Goal: Task Accomplishment & Management: Use online tool/utility

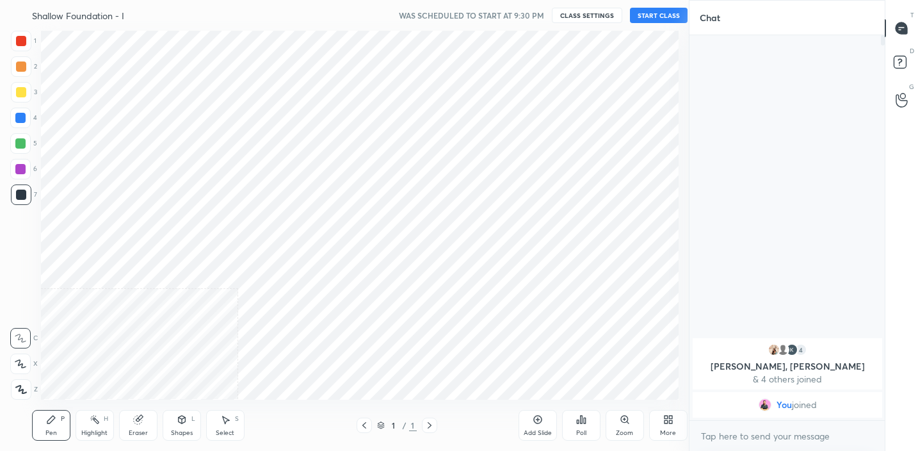
scroll to position [63636, 63367]
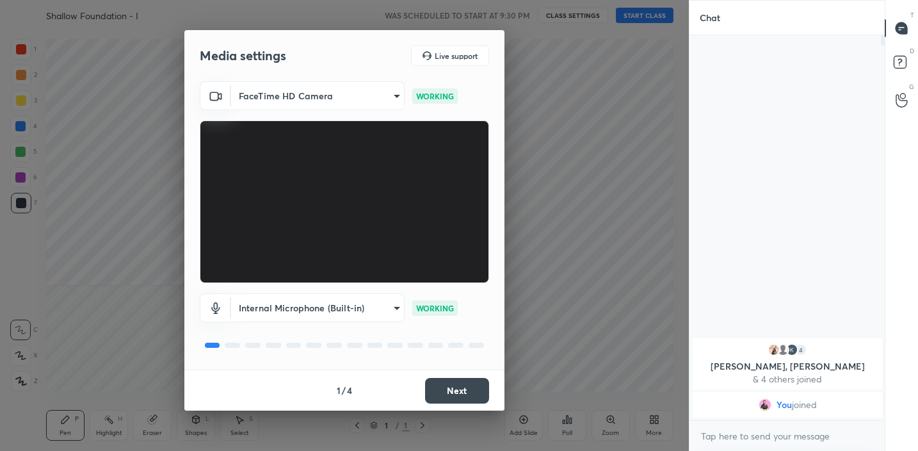
click at [467, 390] on button "Next" at bounding box center [457, 391] width 64 height 26
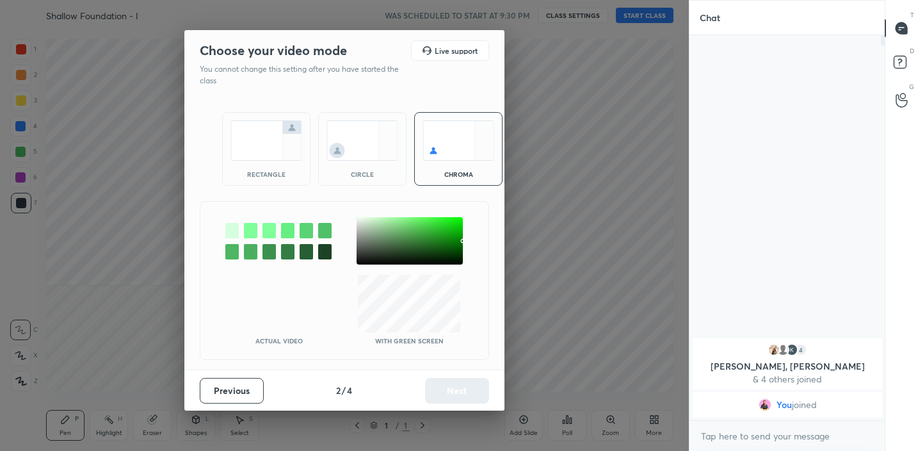
click at [253, 139] on img at bounding box center [266, 140] width 72 height 40
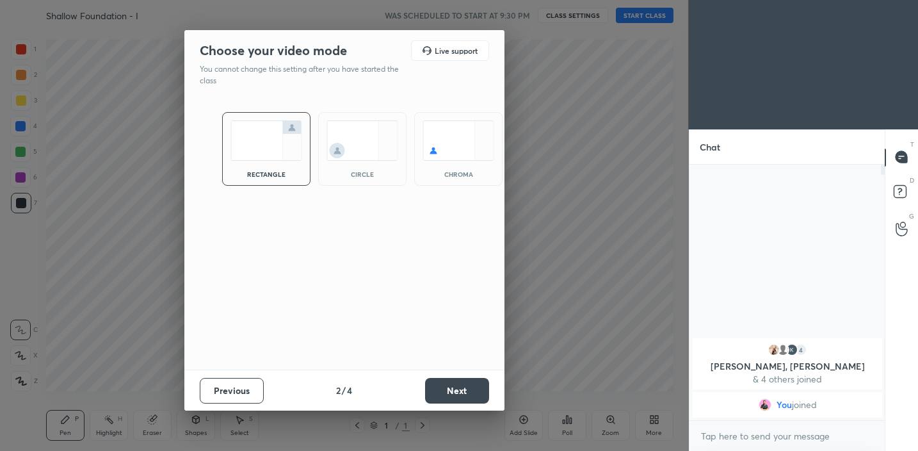
scroll to position [283, 191]
click at [474, 390] on button "Next" at bounding box center [457, 391] width 64 height 26
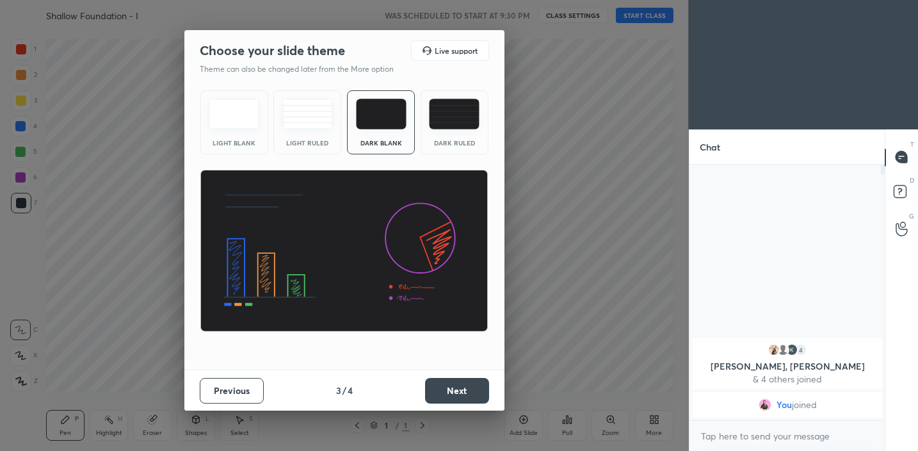
click at [474, 390] on button "Next" at bounding box center [457, 391] width 64 height 26
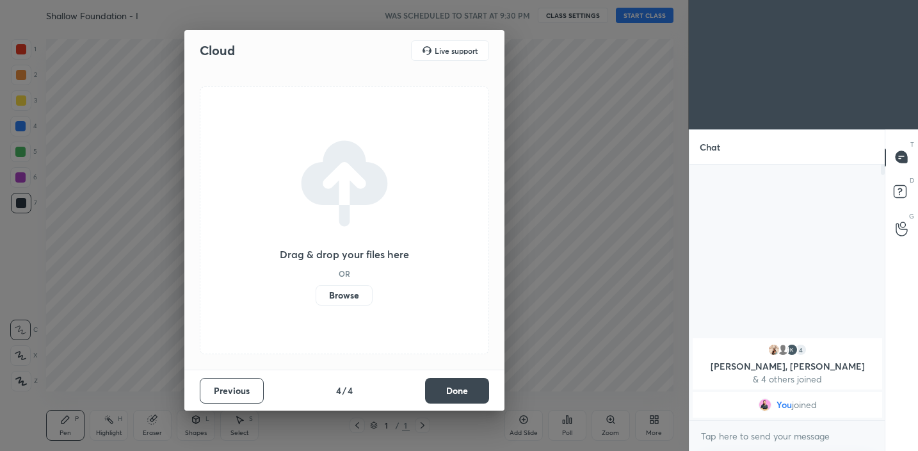
click at [474, 390] on button "Done" at bounding box center [457, 391] width 64 height 26
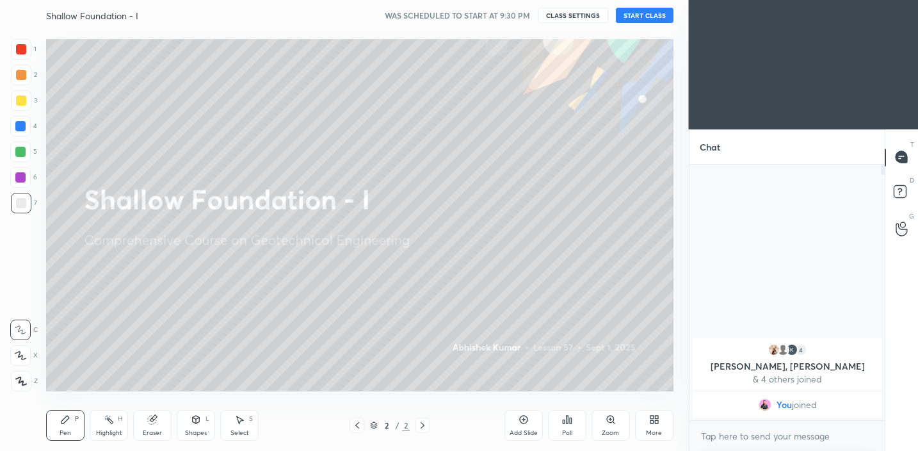
click at [18, 97] on div at bounding box center [21, 100] width 10 height 10
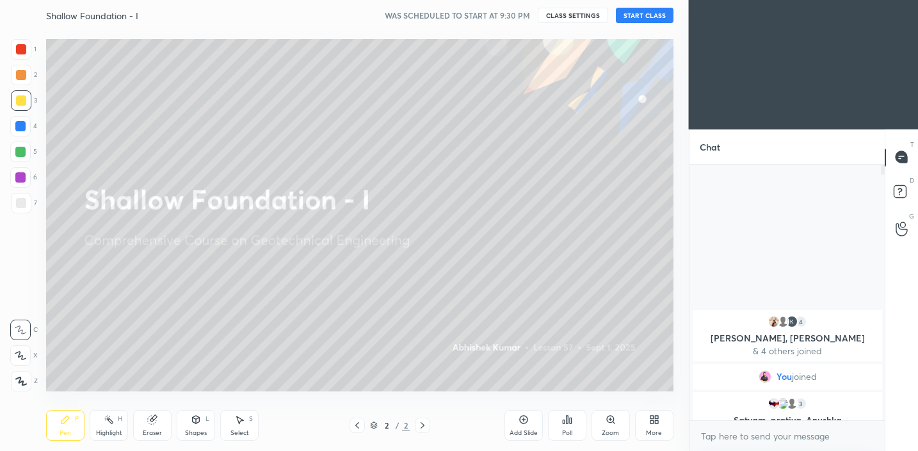
click at [664, 15] on button "START CLASS" at bounding box center [645, 15] width 58 height 15
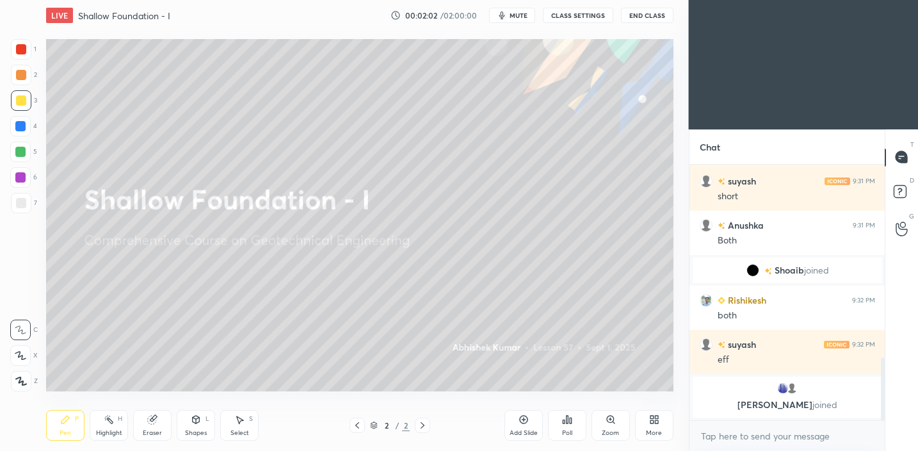
scroll to position [789, 0]
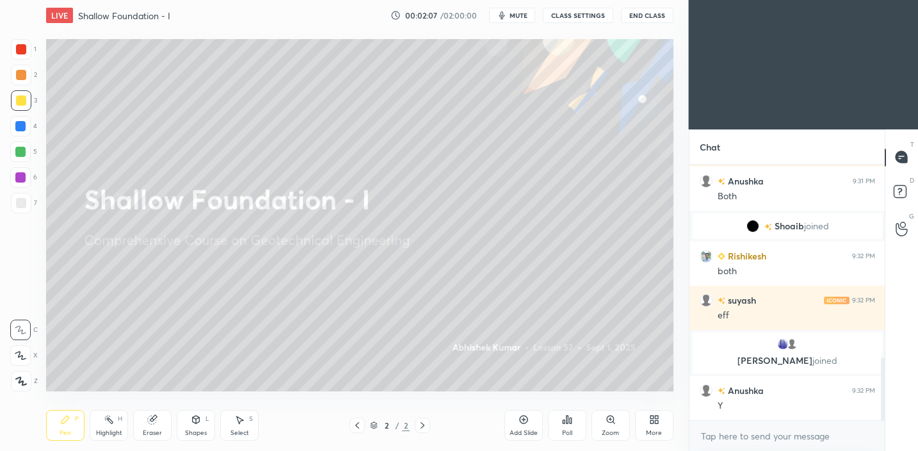
click at [522, 423] on icon at bounding box center [523, 419] width 10 height 10
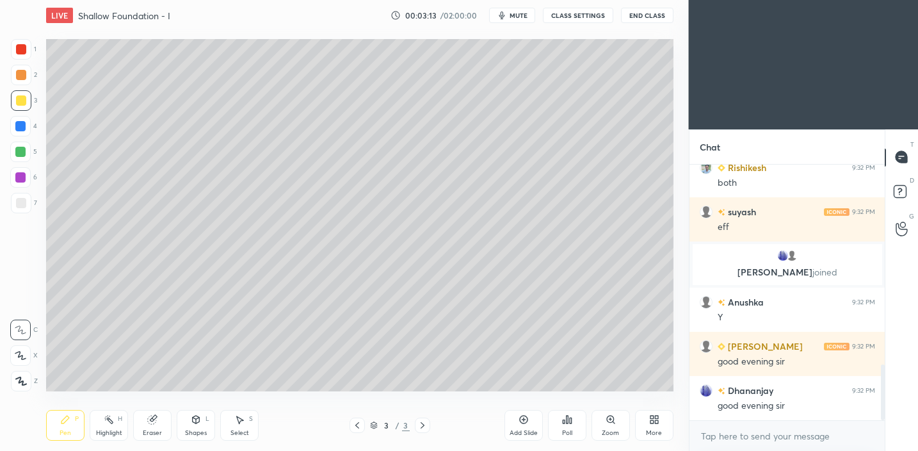
scroll to position [922, 0]
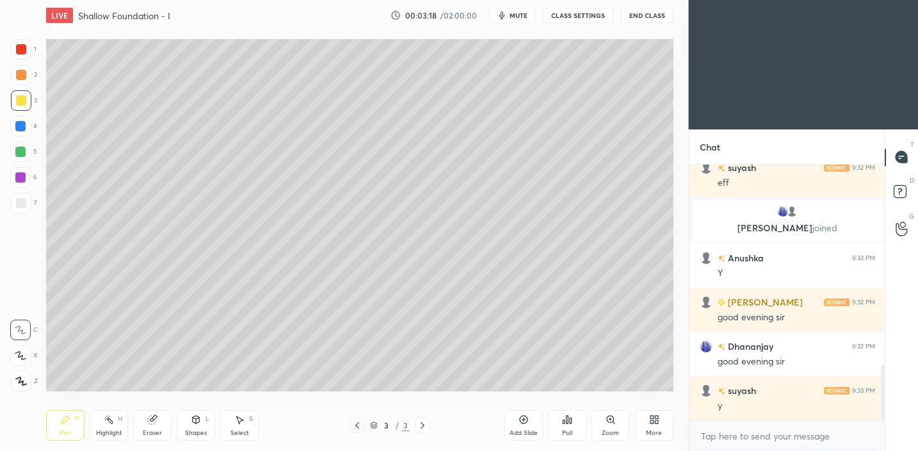
click at [22, 200] on div at bounding box center [21, 203] width 10 height 10
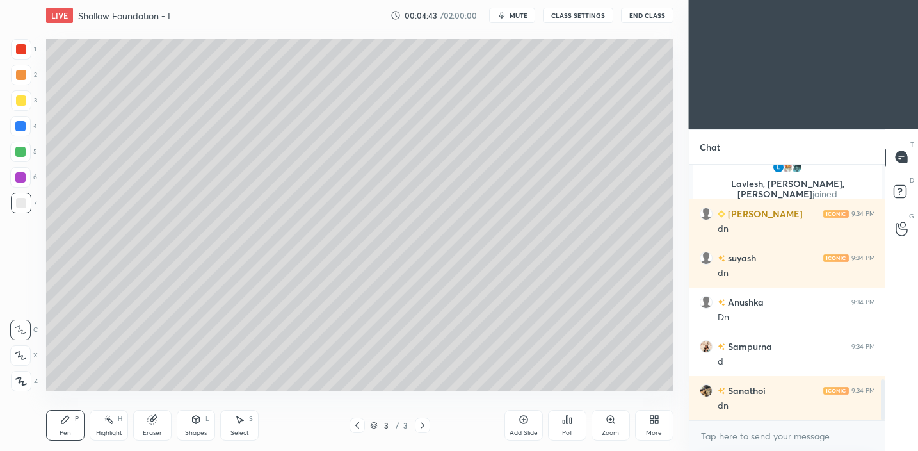
scroll to position [1334, 0]
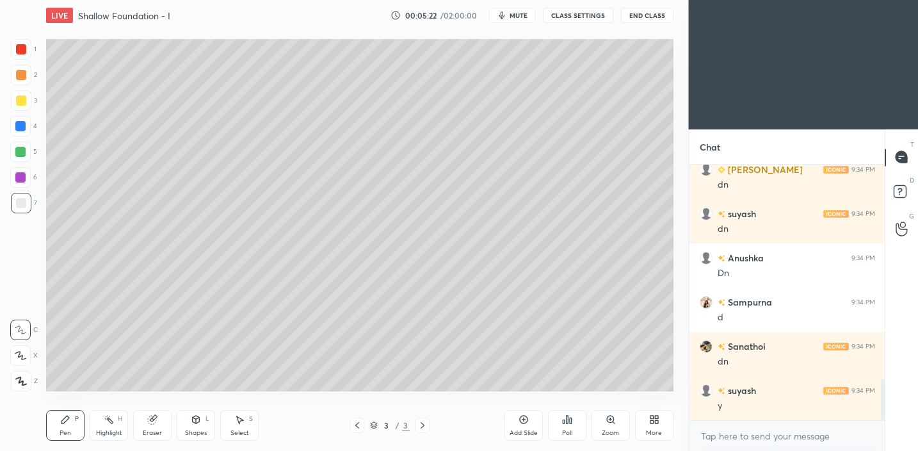
click at [525, 430] on div "Add Slide" at bounding box center [523, 432] width 28 height 6
click at [20, 104] on div at bounding box center [21, 100] width 10 height 10
click at [191, 434] on div "Shapes" at bounding box center [196, 432] width 22 height 6
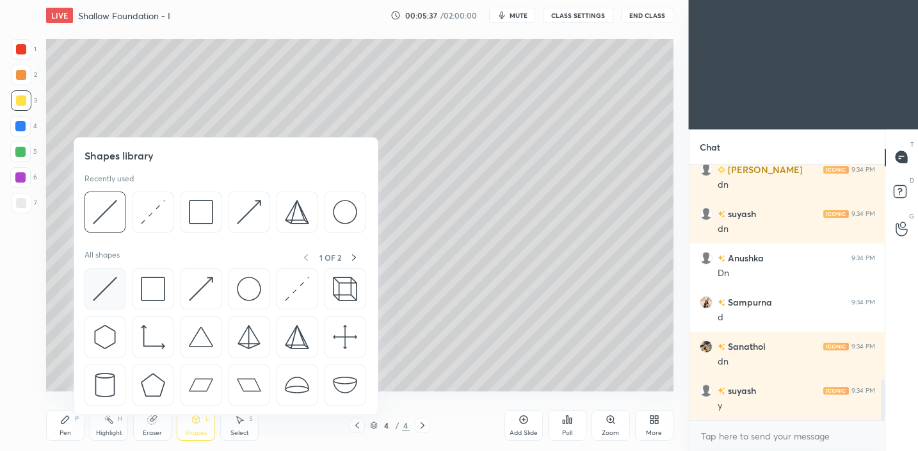
click at [102, 289] on img at bounding box center [105, 288] width 24 height 24
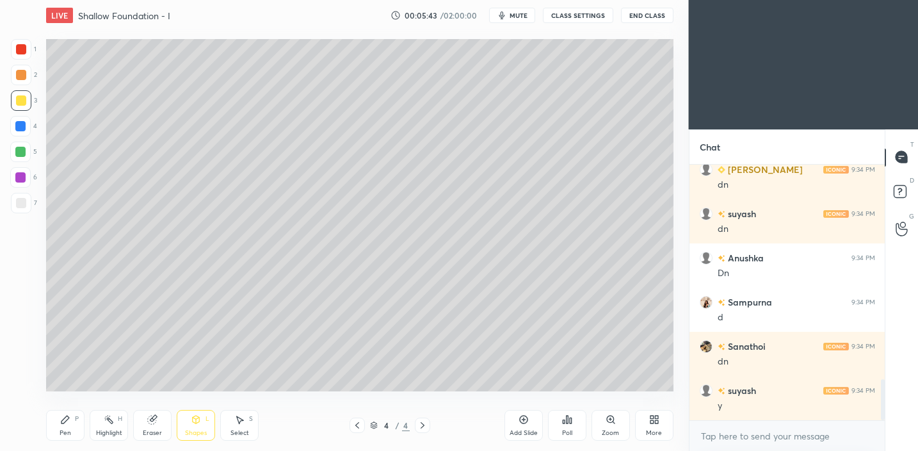
click at [194, 426] on div "Shapes L" at bounding box center [196, 425] width 38 height 31
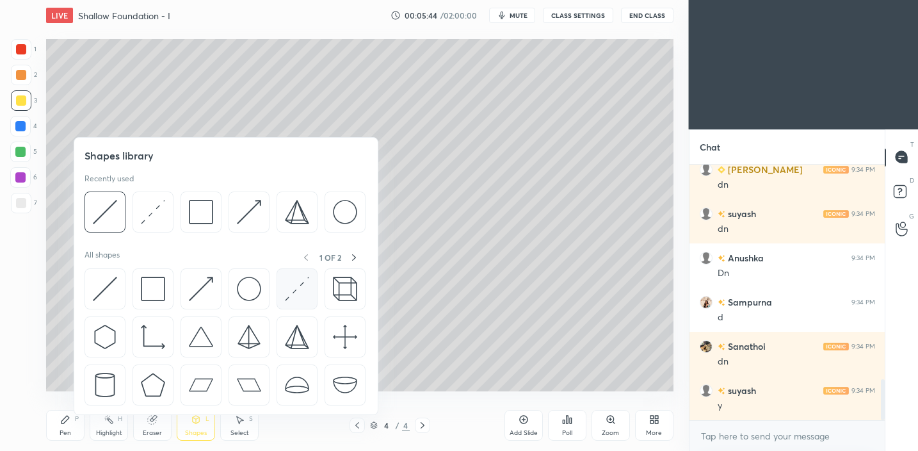
click at [303, 298] on img at bounding box center [297, 288] width 24 height 24
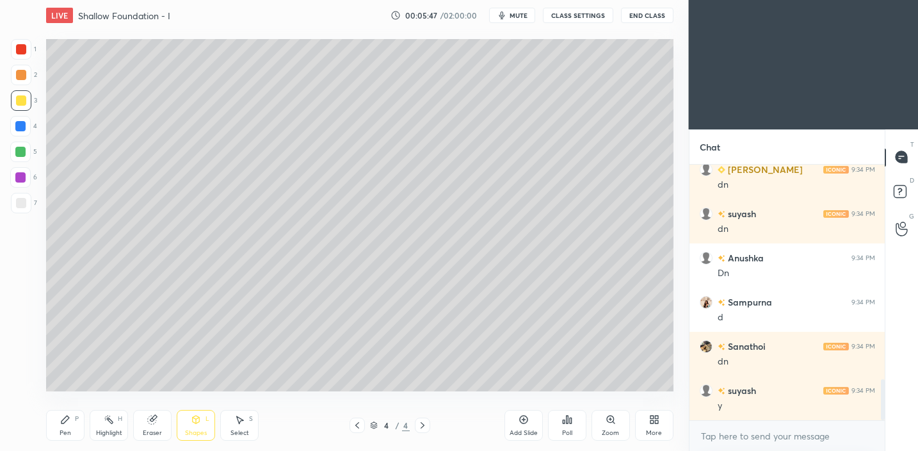
click at [60, 432] on div "Pen" at bounding box center [66, 432] width 12 height 6
click at [191, 417] on icon at bounding box center [196, 419] width 10 height 10
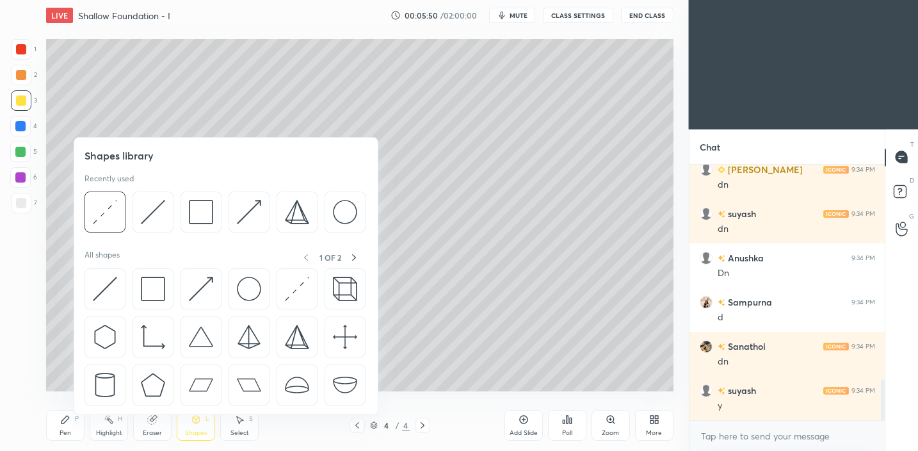
click at [282, 270] on div at bounding box center [296, 288] width 41 height 41
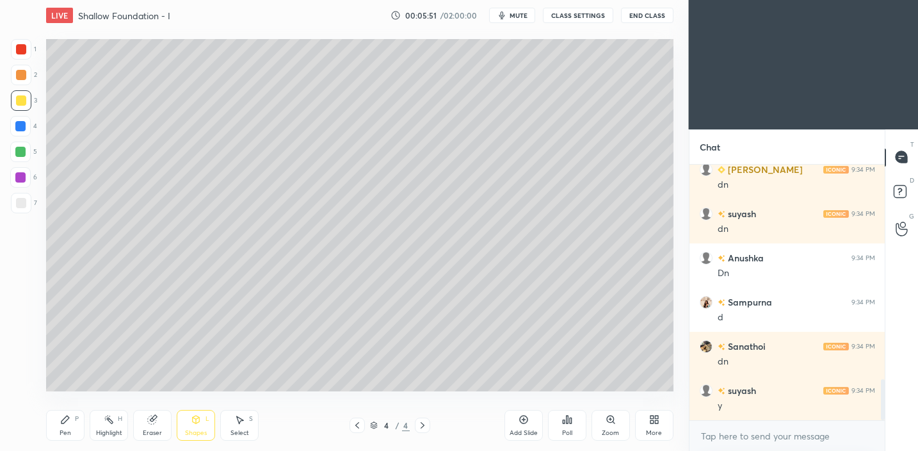
click at [214, 426] on div "Shapes L" at bounding box center [196, 425] width 38 height 31
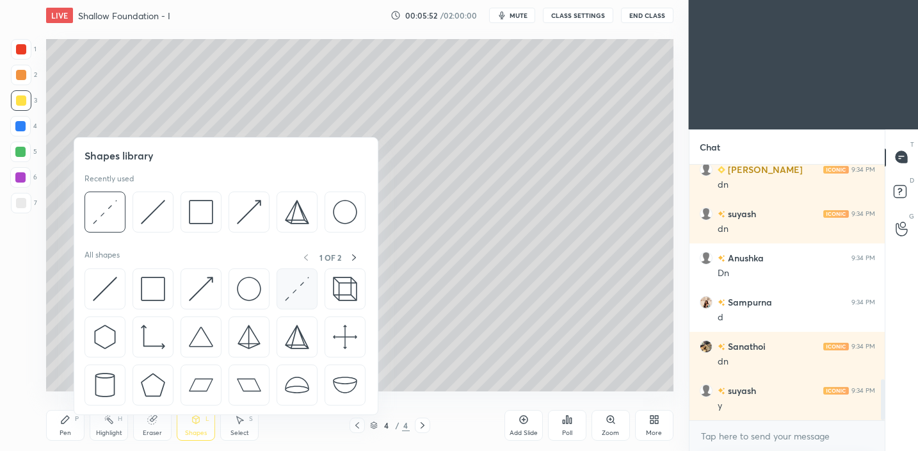
click at [301, 292] on img at bounding box center [297, 288] width 24 height 24
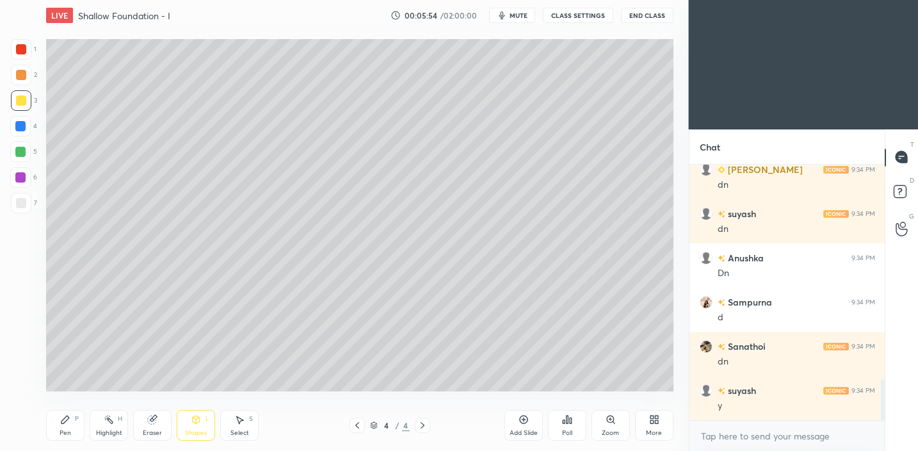
click at [23, 196] on div at bounding box center [21, 203] width 20 height 20
click at [199, 429] on div "Shapes" at bounding box center [196, 432] width 22 height 6
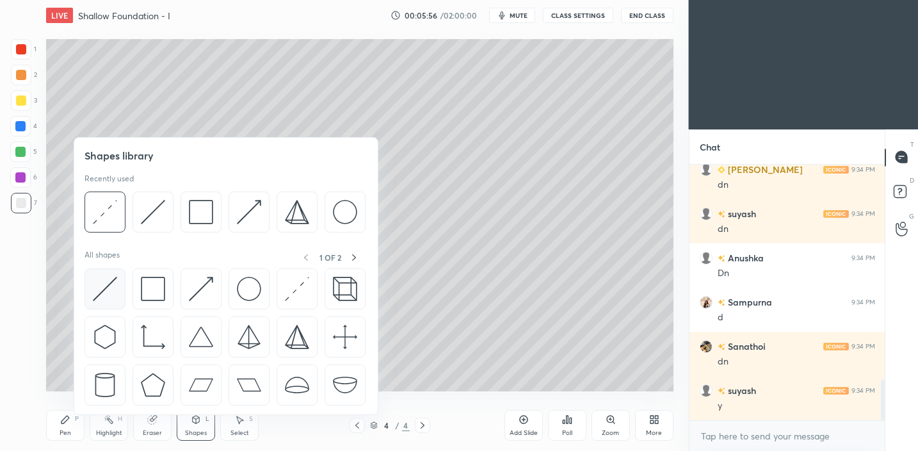
click at [105, 284] on img at bounding box center [105, 288] width 24 height 24
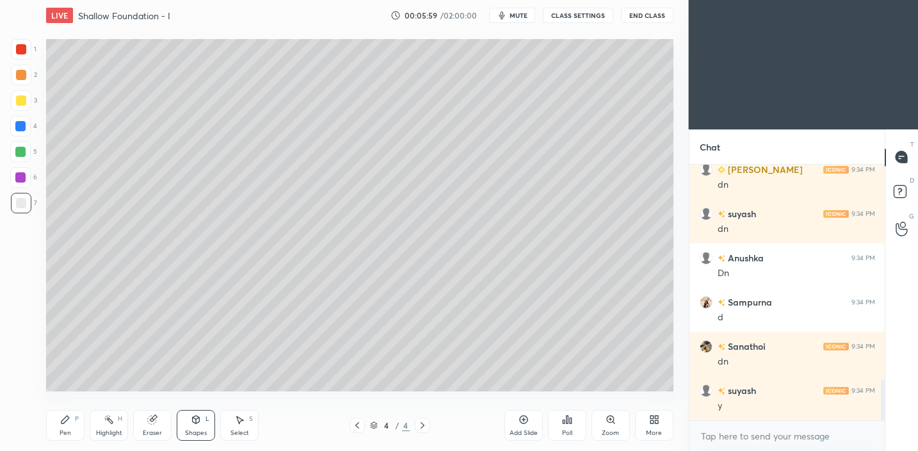
click at [59, 428] on div "Pen P" at bounding box center [65, 425] width 38 height 31
drag, startPoint x: 15, startPoint y: 99, endPoint x: 33, endPoint y: 120, distance: 28.1
click at [14, 99] on div at bounding box center [21, 100] width 20 height 20
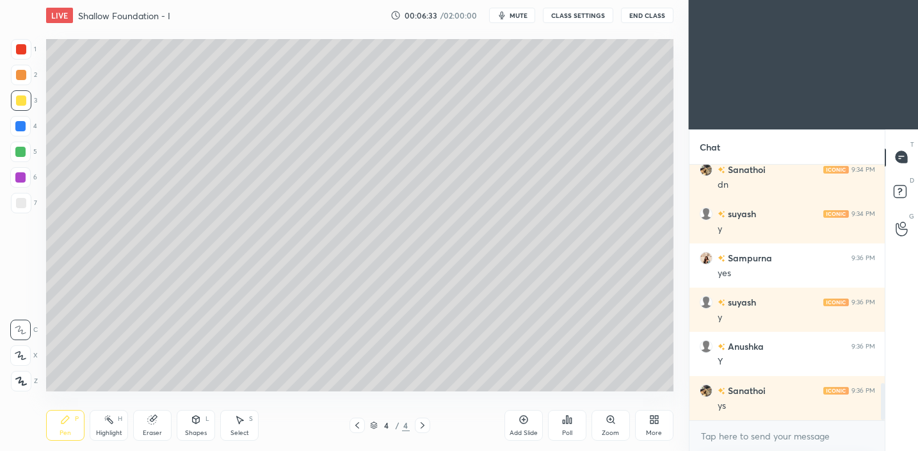
scroll to position [1555, 0]
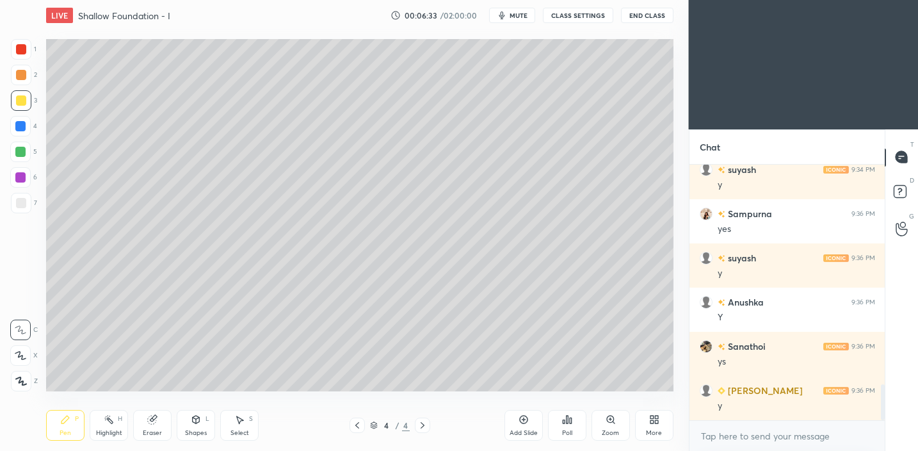
click at [20, 204] on div at bounding box center [21, 203] width 10 height 10
click at [198, 441] on div "Pen P Highlight H Eraser Shapes L Select S 4 / 4 Add Slide Poll Zoom More" at bounding box center [359, 424] width 627 height 51
click at [196, 426] on div "Shapes L" at bounding box center [196, 425] width 38 height 31
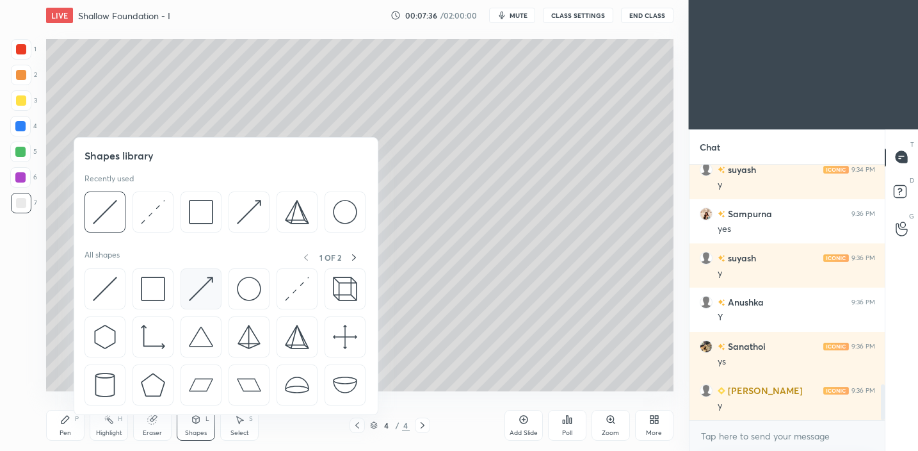
click at [207, 291] on img at bounding box center [201, 288] width 24 height 24
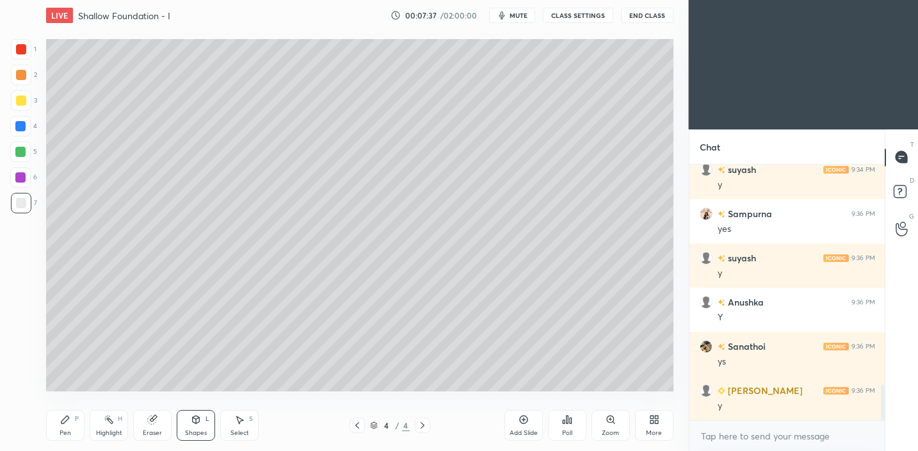
scroll to position [1599, 0]
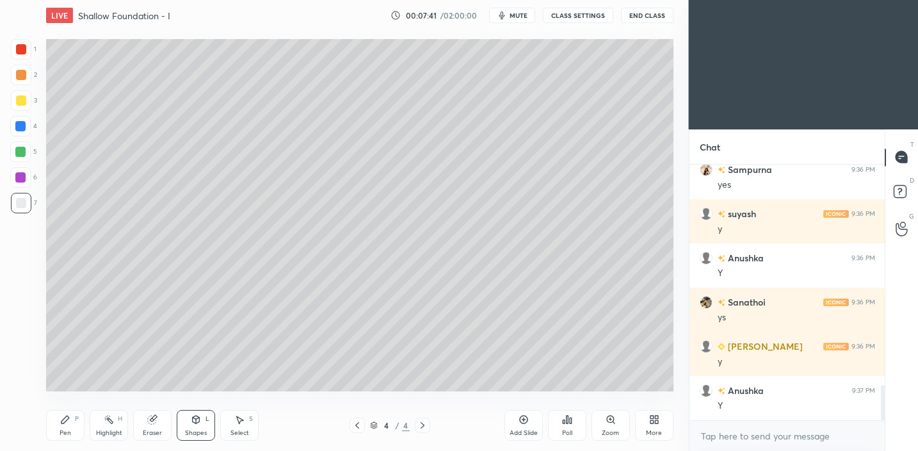
click at [70, 426] on div "Pen P" at bounding box center [65, 425] width 38 height 31
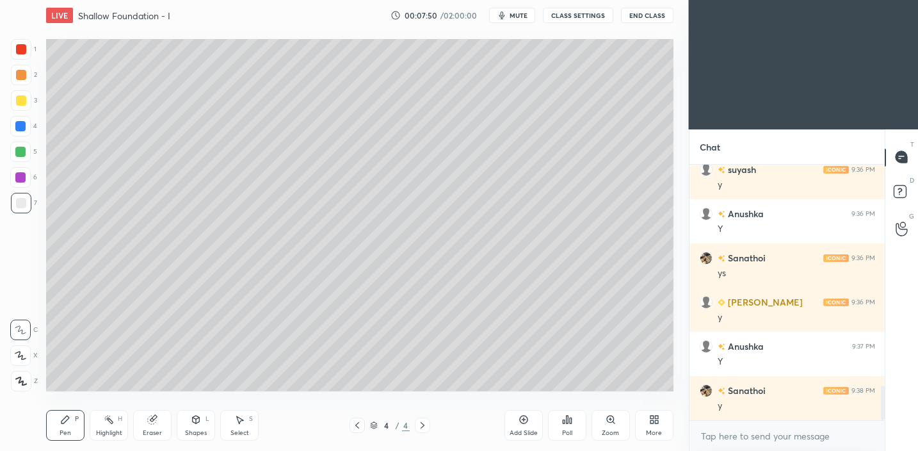
scroll to position [1688, 0]
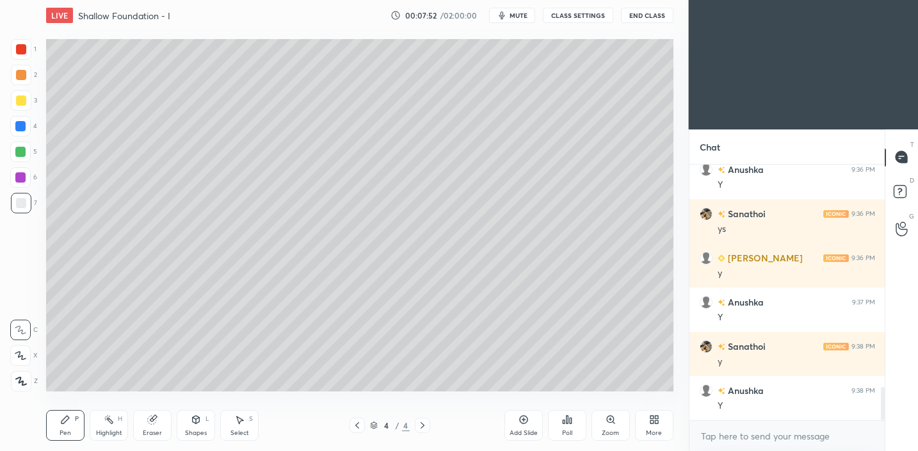
click at [204, 421] on div "Shapes L" at bounding box center [196, 425] width 38 height 31
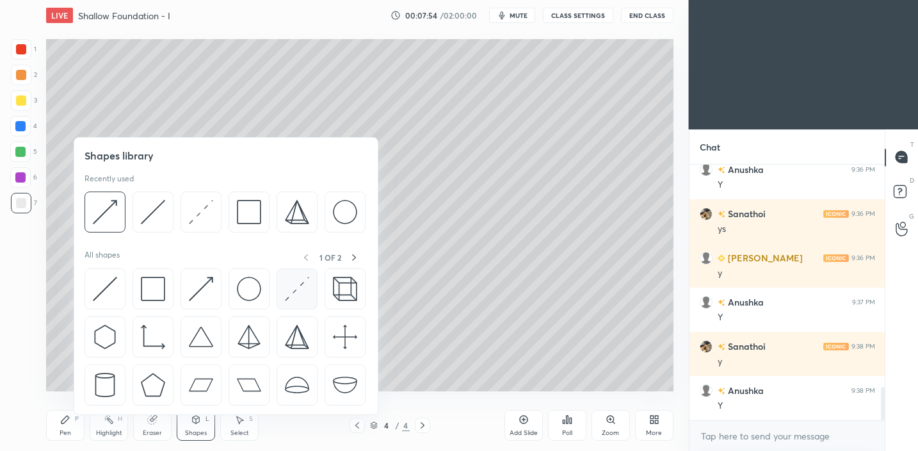
click at [300, 287] on img at bounding box center [297, 288] width 24 height 24
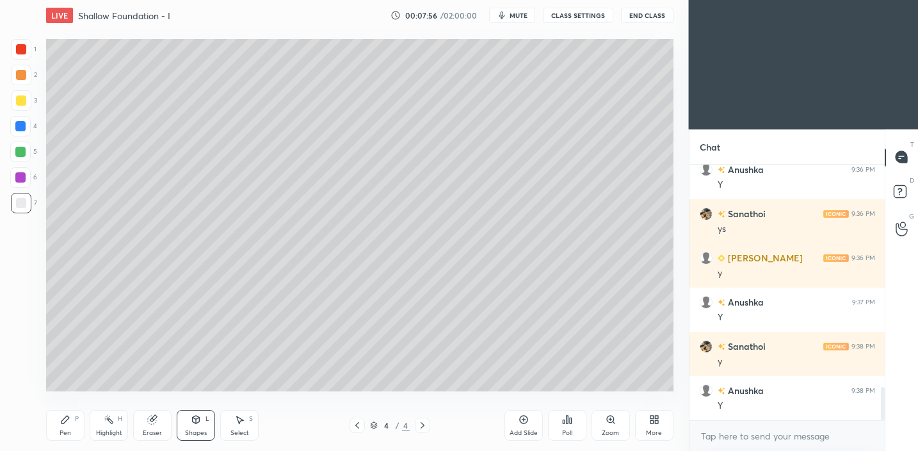
scroll to position [1732, 0]
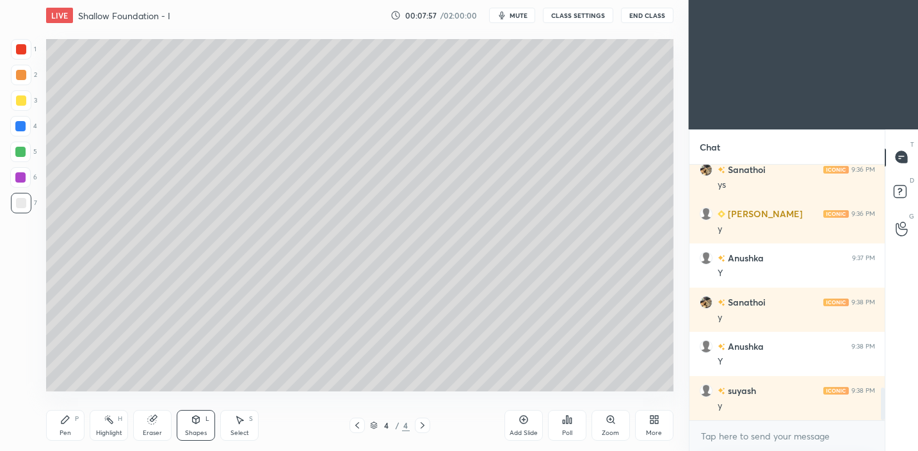
click at [192, 425] on div "Shapes L" at bounding box center [196, 425] width 38 height 31
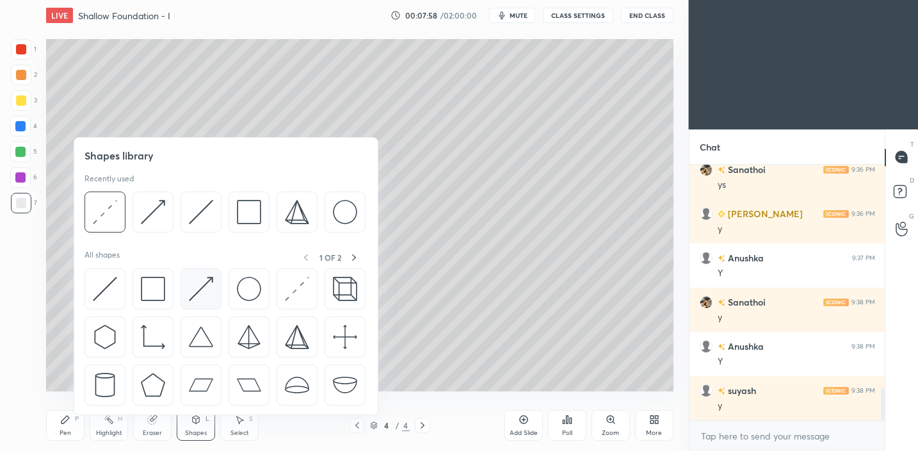
click at [201, 293] on img at bounding box center [201, 288] width 24 height 24
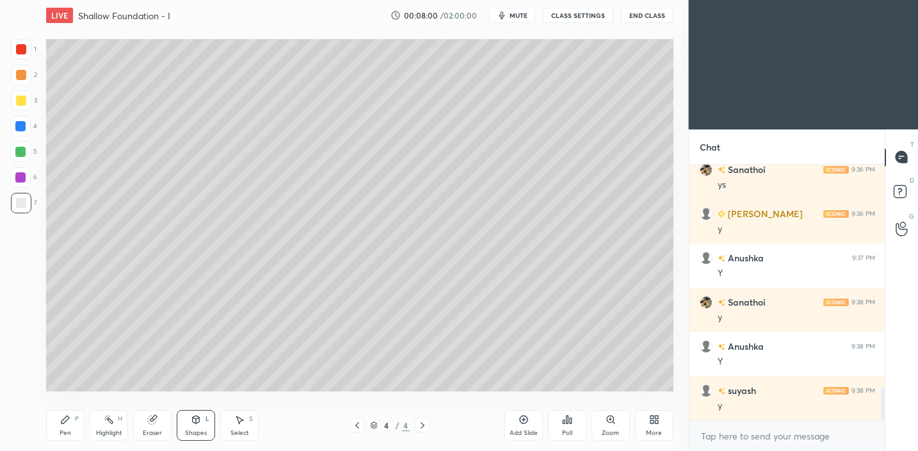
drag, startPoint x: 66, startPoint y: 431, endPoint x: 78, endPoint y: 417, distance: 18.6
click at [68, 427] on div "Pen P" at bounding box center [65, 425] width 38 height 31
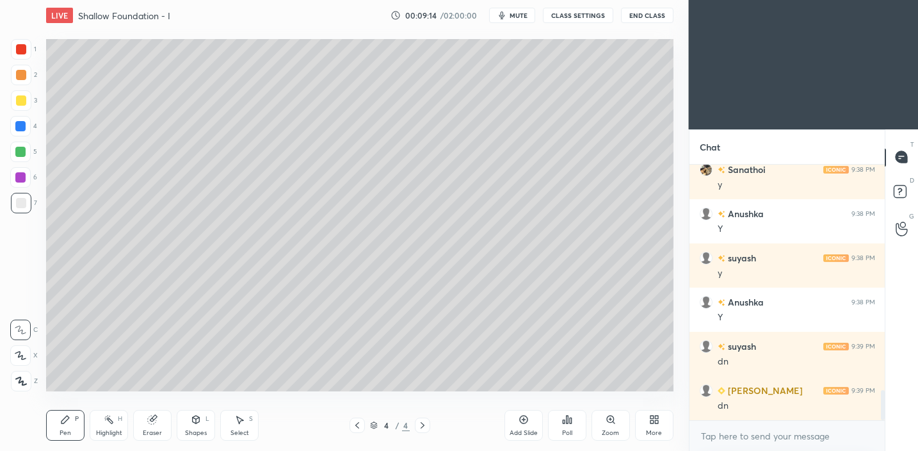
scroll to position [1909, 0]
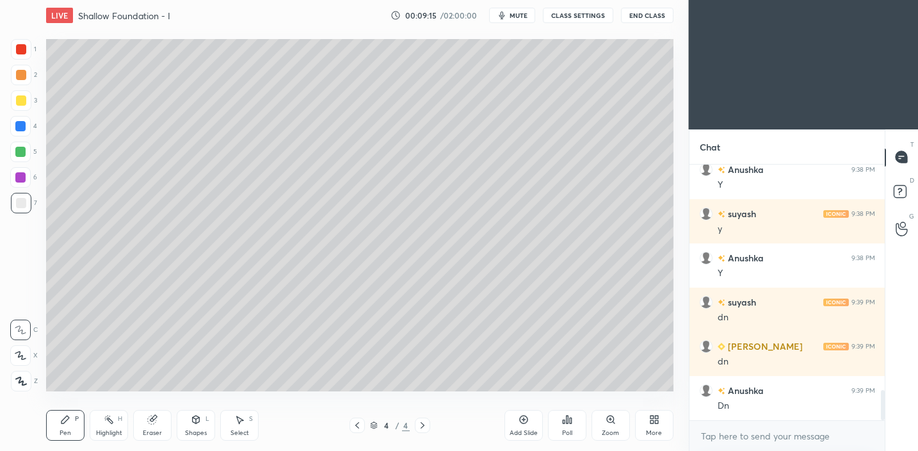
drag, startPoint x: 524, startPoint y: 429, endPoint x: 540, endPoint y: 426, distance: 16.3
click at [524, 429] on div "Add Slide" at bounding box center [523, 432] width 28 height 6
drag, startPoint x: 22, startPoint y: 99, endPoint x: 42, endPoint y: 87, distance: 22.4
click at [23, 99] on div at bounding box center [21, 100] width 10 height 10
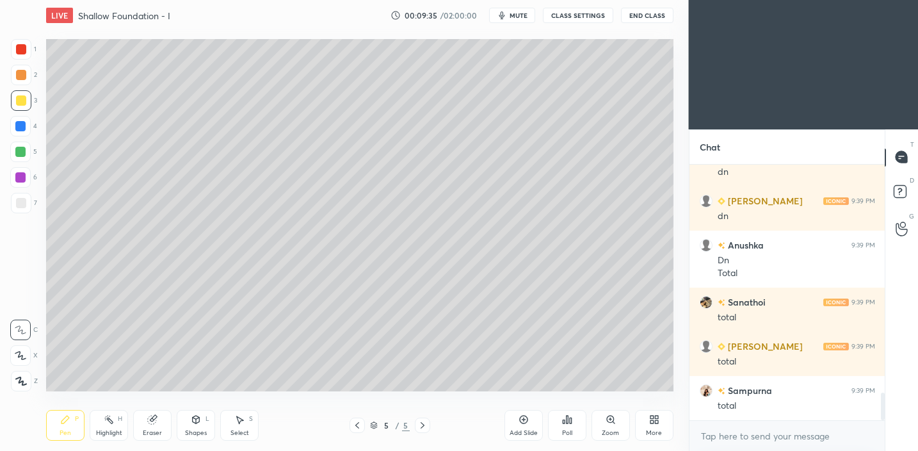
scroll to position [2098, 0]
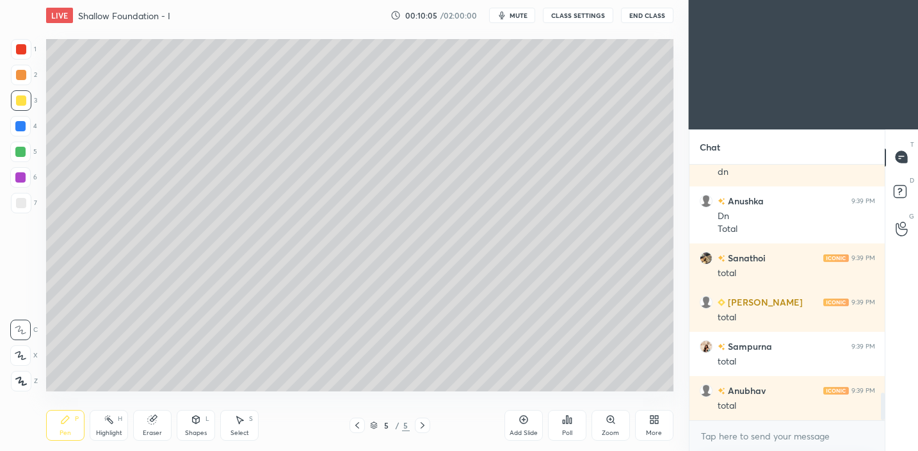
click at [23, 207] on div at bounding box center [21, 203] width 20 height 20
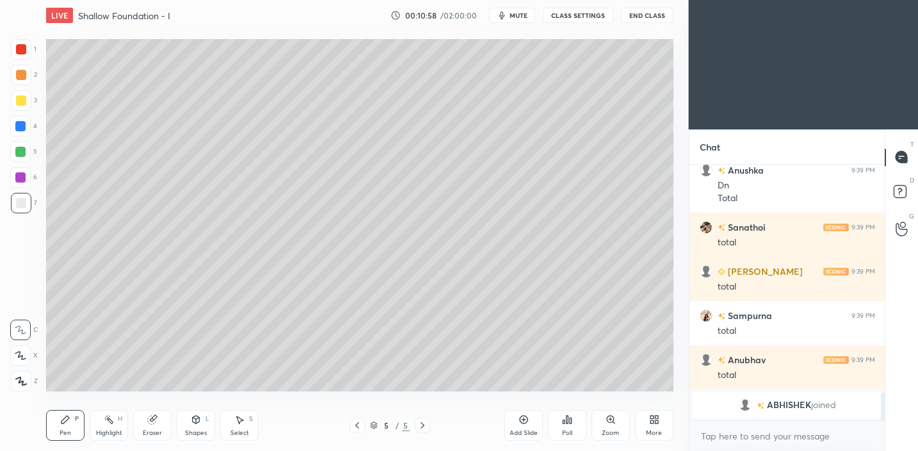
click at [16, 101] on div at bounding box center [21, 100] width 10 height 10
drag, startPoint x: 26, startPoint y: 200, endPoint x: 41, endPoint y: 195, distance: 16.0
click at [26, 200] on div at bounding box center [21, 203] width 20 height 20
drag, startPoint x: 22, startPoint y: 100, endPoint x: 31, endPoint y: 106, distance: 10.5
click at [23, 100] on div at bounding box center [21, 100] width 10 height 10
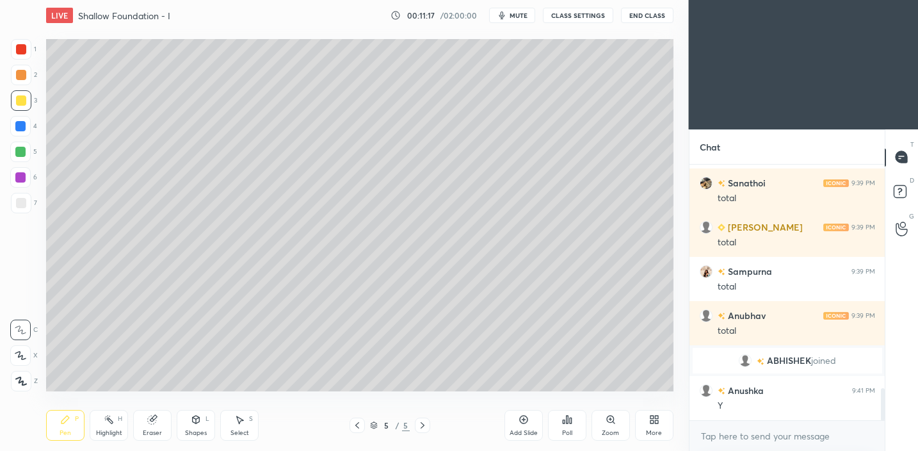
scroll to position [1767, 0]
drag, startPoint x: 202, startPoint y: 426, endPoint x: 206, endPoint y: 415, distance: 11.8
click at [202, 427] on div "Shapes L" at bounding box center [196, 425] width 38 height 31
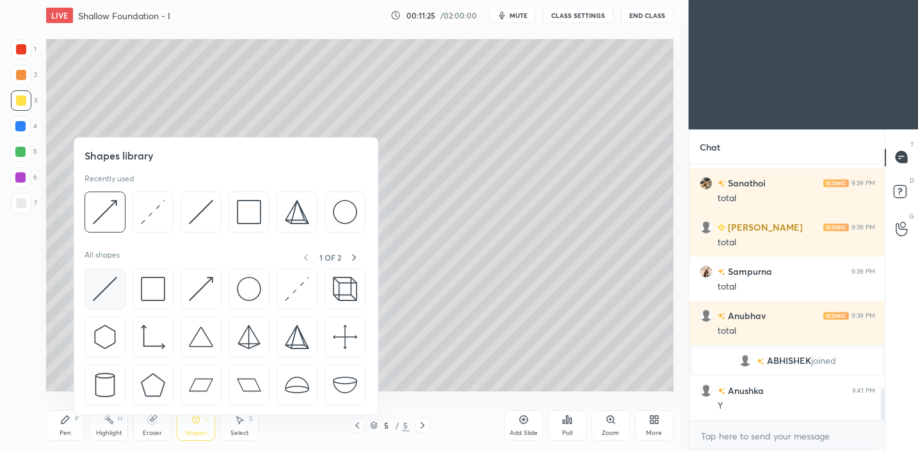
click at [106, 290] on img at bounding box center [105, 288] width 24 height 24
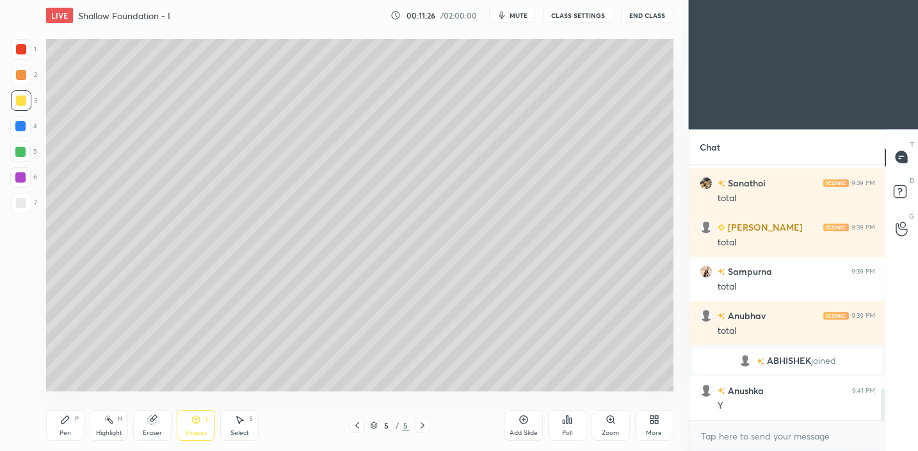
click at [12, 202] on div at bounding box center [21, 203] width 20 height 20
drag, startPoint x: 69, startPoint y: 412, endPoint x: 70, endPoint y: 401, distance: 11.0
click at [68, 410] on div "Pen P" at bounding box center [65, 425] width 38 height 31
click at [24, 101] on div at bounding box center [21, 100] width 10 height 10
drag, startPoint x: 172, startPoint y: 414, endPoint x: 186, endPoint y: 412, distance: 14.3
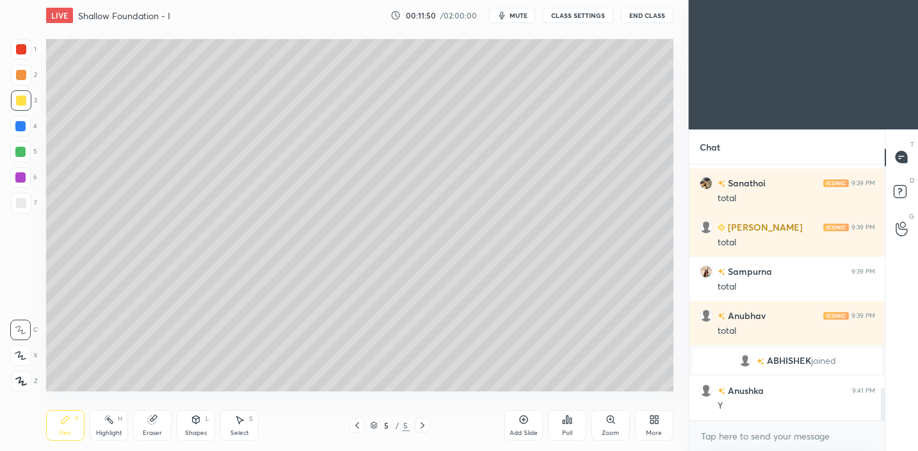
click at [173, 416] on div "Pen P Highlight H Eraser Shapes L Select S" at bounding box center [160, 425] width 229 height 31
click at [203, 433] on div "Shapes" at bounding box center [196, 432] width 22 height 6
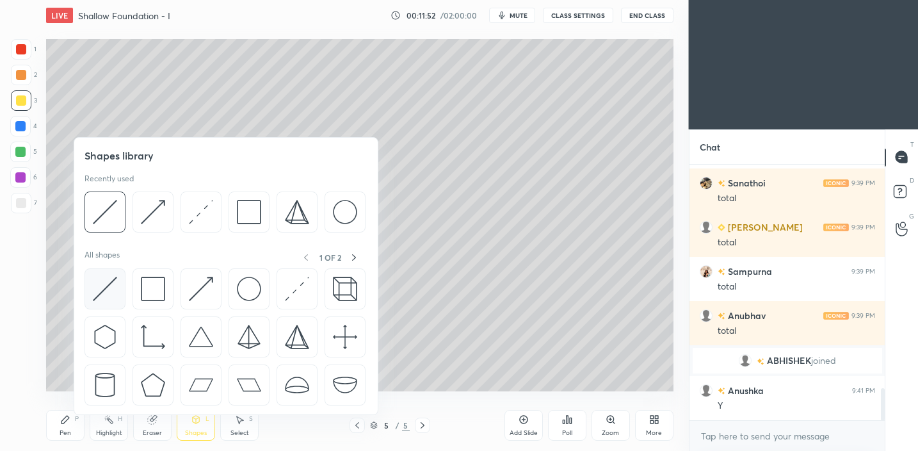
click at [108, 292] on img at bounding box center [105, 288] width 24 height 24
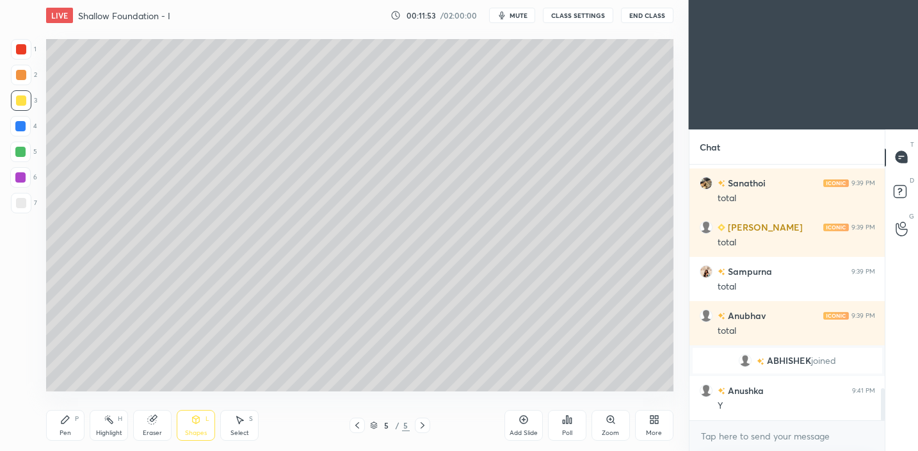
click at [19, 202] on div at bounding box center [21, 203] width 10 height 10
drag, startPoint x: 193, startPoint y: 422, endPoint x: 191, endPoint y: 416, distance: 6.5
click at [191, 419] on icon at bounding box center [196, 419] width 10 height 10
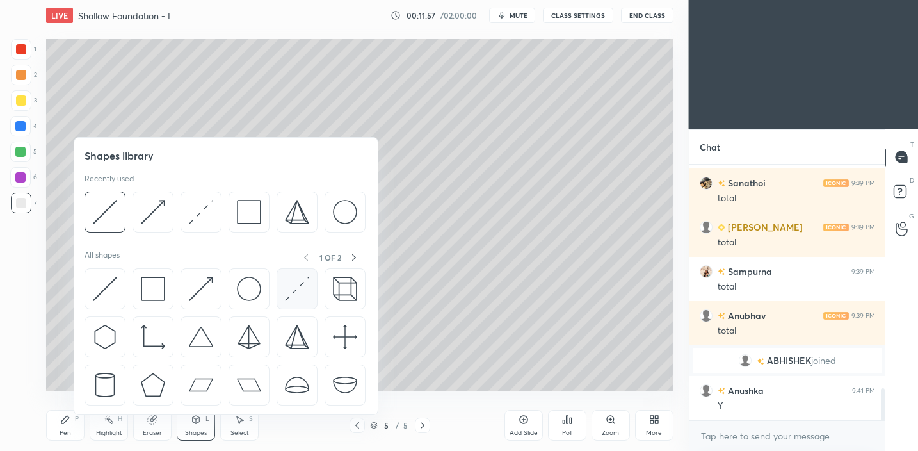
click at [291, 293] on img at bounding box center [297, 288] width 24 height 24
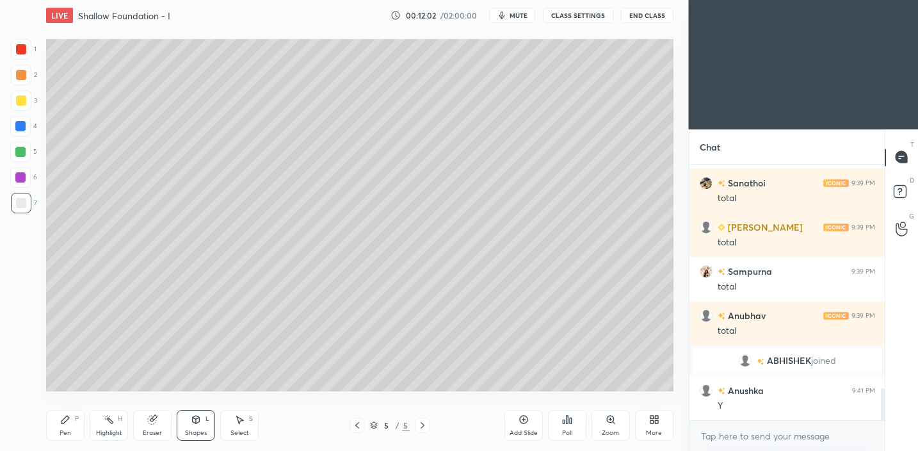
drag, startPoint x: 74, startPoint y: 424, endPoint x: 85, endPoint y: 408, distance: 19.7
click at [76, 423] on div "Pen P" at bounding box center [65, 425] width 38 height 31
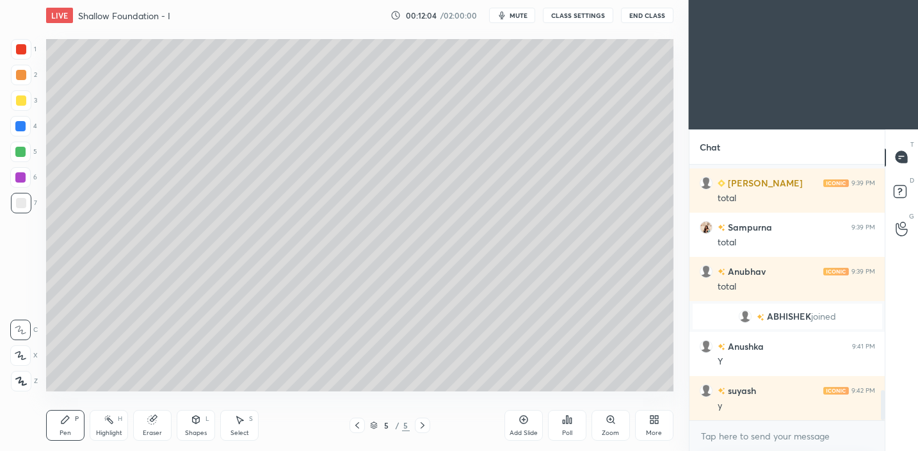
scroll to position [1900, 0]
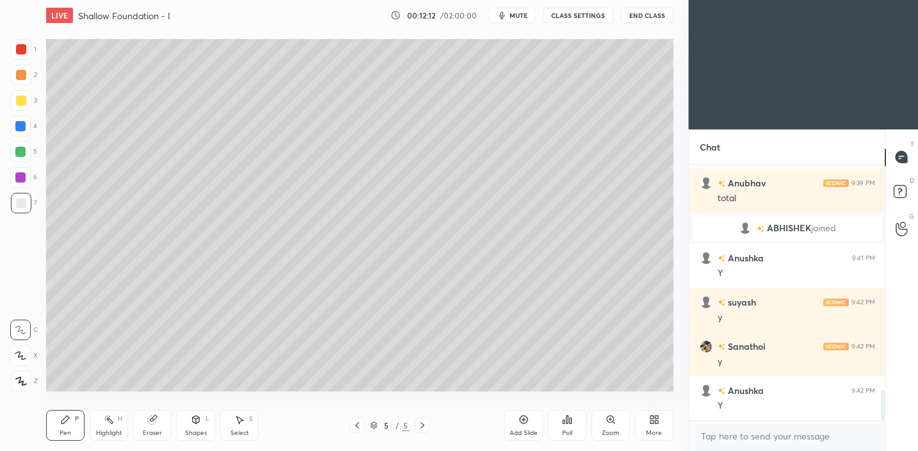
drag, startPoint x: 194, startPoint y: 423, endPoint x: 196, endPoint y: 416, distance: 7.3
click at [196, 421] on icon at bounding box center [196, 419] width 10 height 10
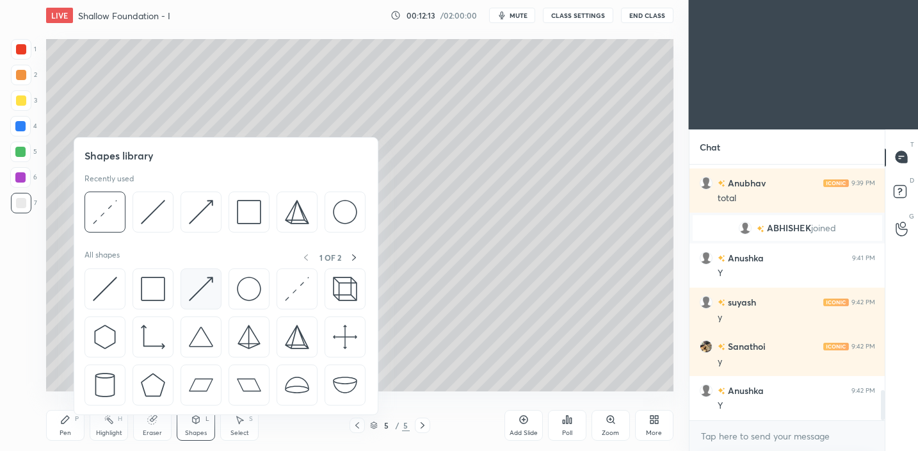
click at [207, 296] on img at bounding box center [201, 288] width 24 height 24
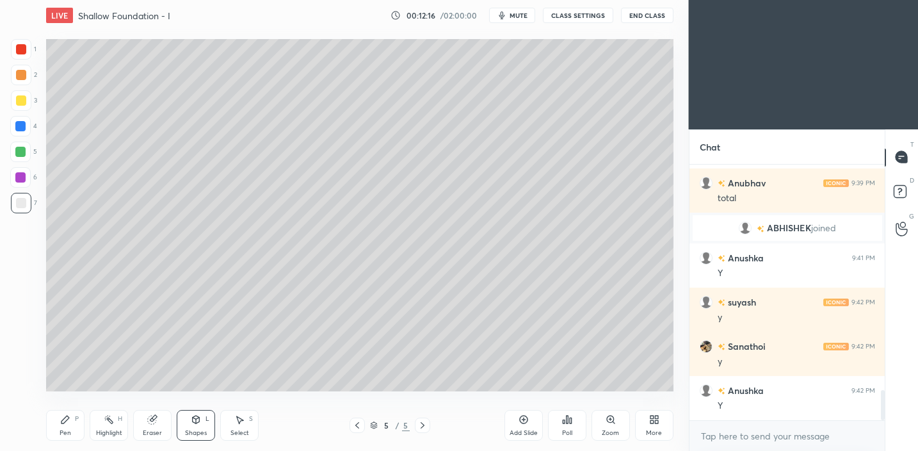
click at [81, 421] on div "Pen P" at bounding box center [65, 425] width 38 height 31
drag, startPoint x: 208, startPoint y: 426, endPoint x: 212, endPoint y: 415, distance: 11.5
click at [207, 426] on div "Shapes L" at bounding box center [196, 425] width 38 height 31
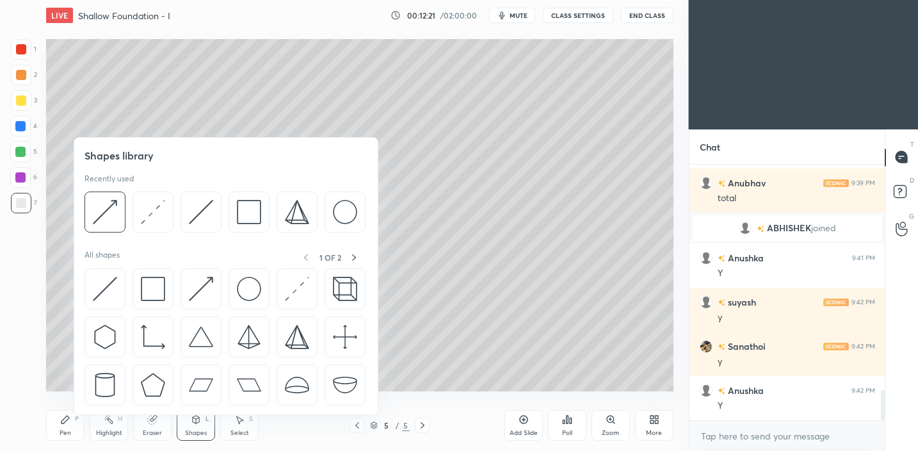
click at [80, 415] on div "Pen P" at bounding box center [65, 425] width 38 height 31
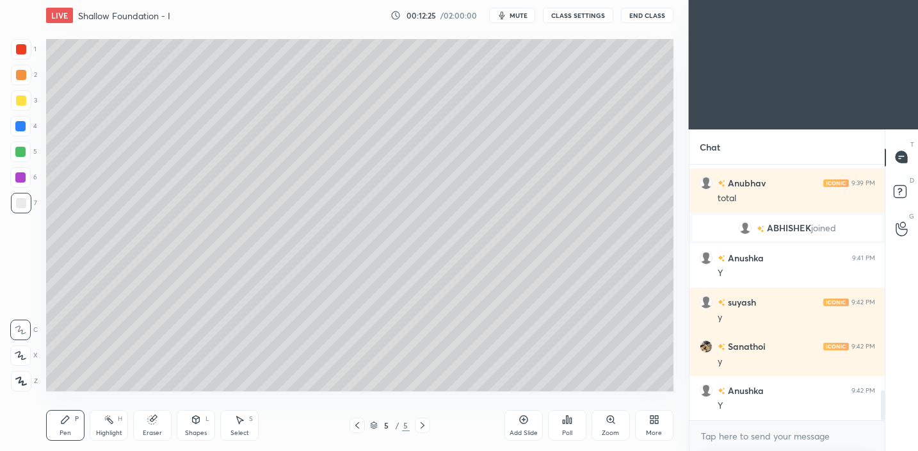
click at [195, 424] on icon at bounding box center [196, 419] width 10 height 10
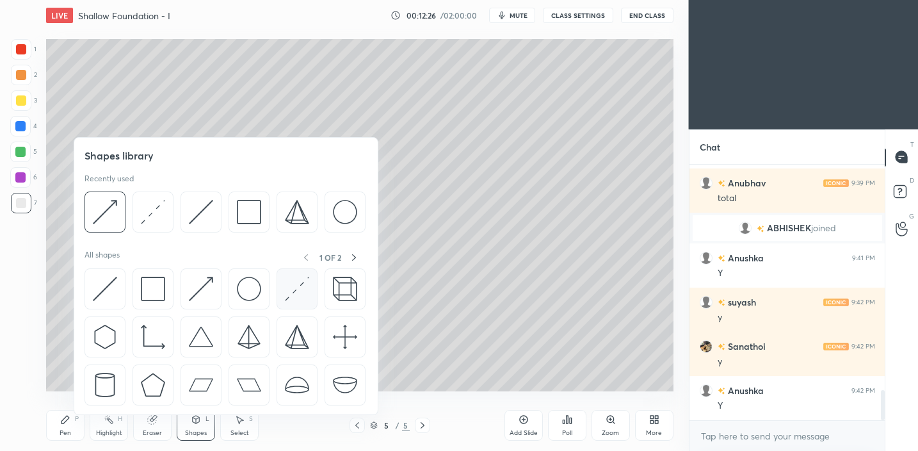
click at [298, 296] on img at bounding box center [297, 288] width 24 height 24
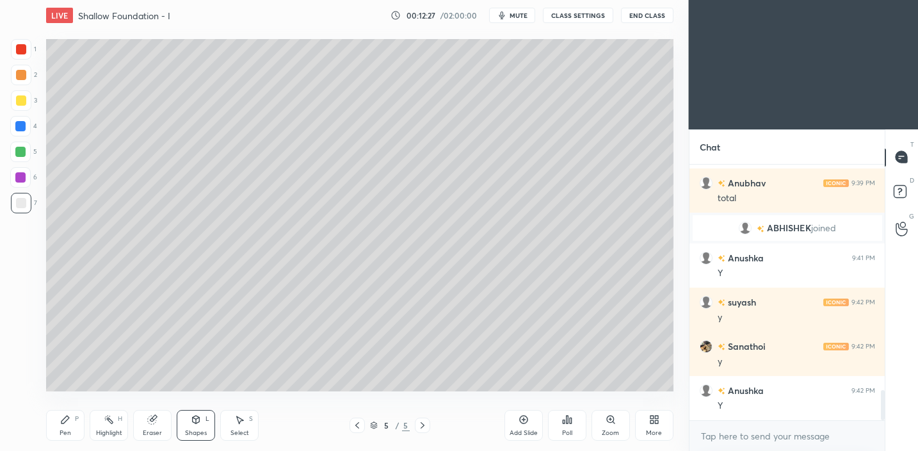
click at [23, 100] on div at bounding box center [21, 100] width 10 height 10
click at [188, 429] on div "Shapes" at bounding box center [196, 432] width 22 height 6
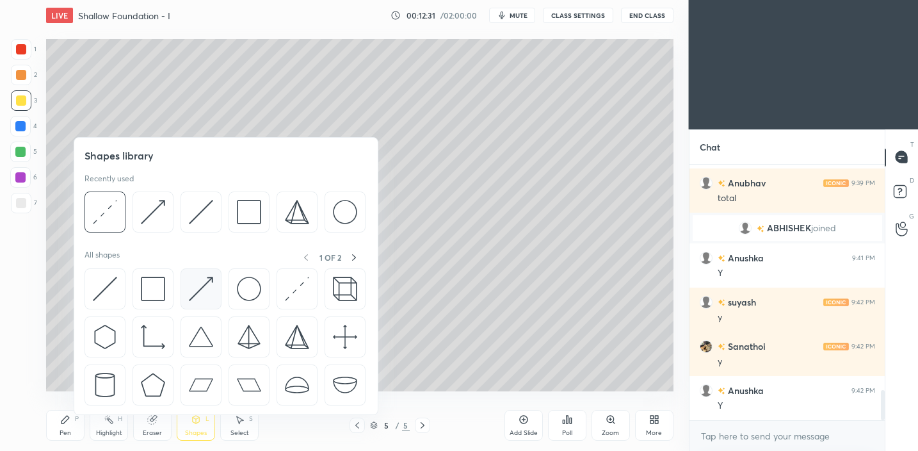
click at [201, 290] on img at bounding box center [201, 288] width 24 height 24
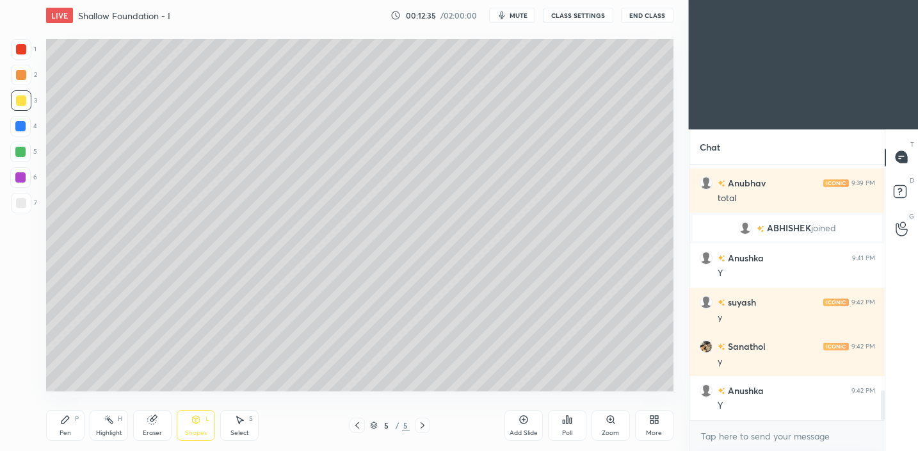
click at [58, 419] on div "Pen P" at bounding box center [65, 425] width 38 height 31
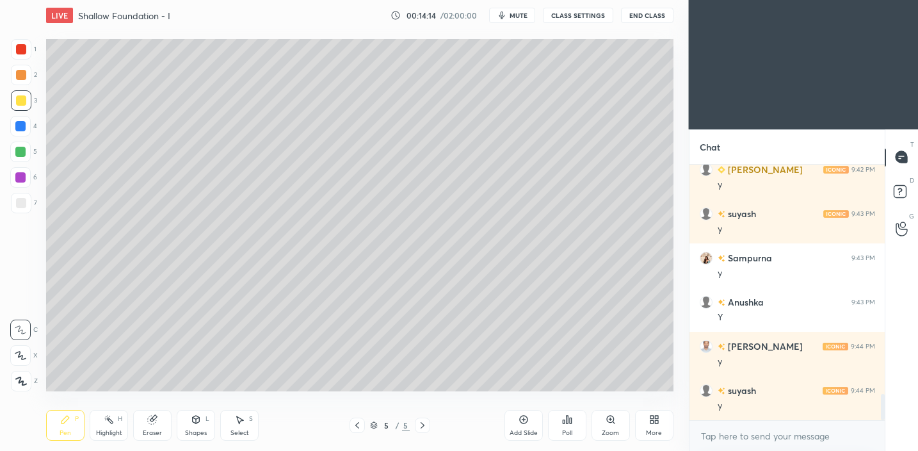
scroll to position [2266, 0]
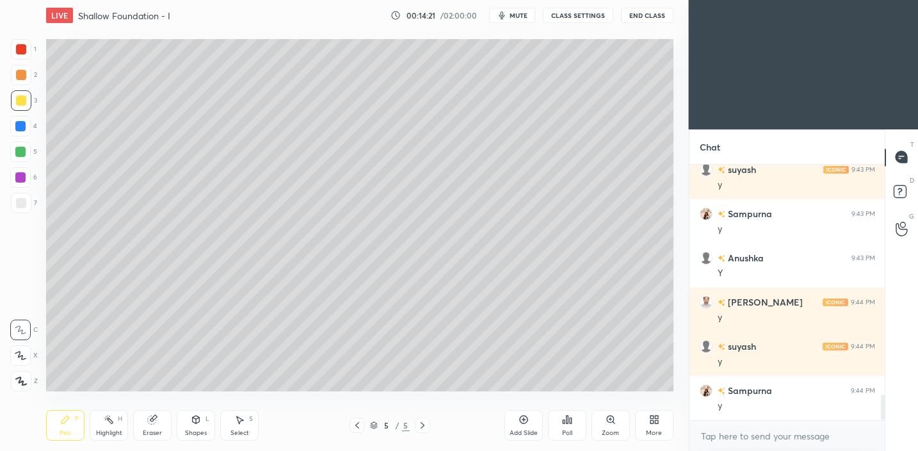
drag, startPoint x: 20, startPoint y: 204, endPoint x: 33, endPoint y: 200, distance: 12.8
click at [20, 204] on div at bounding box center [21, 203] width 10 height 10
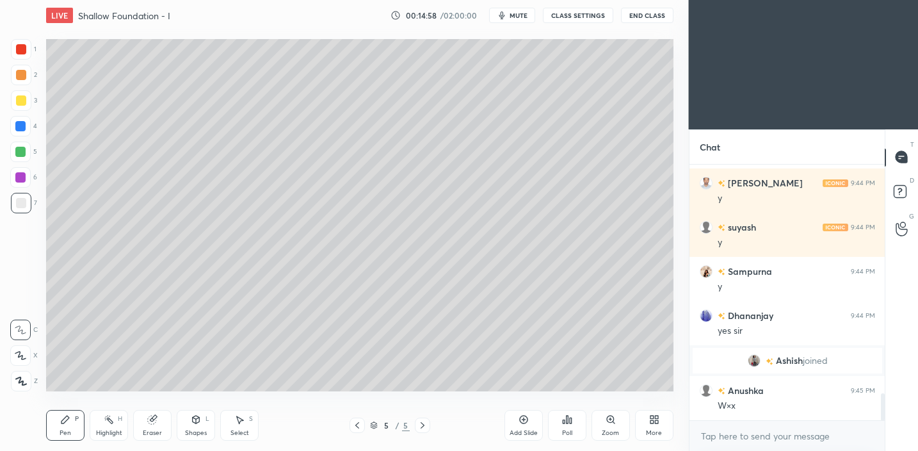
scroll to position [2202, 0]
drag, startPoint x: 528, startPoint y: 426, endPoint x: 531, endPoint y: 419, distance: 8.1
click at [529, 426] on div "Add Slide" at bounding box center [523, 425] width 38 height 31
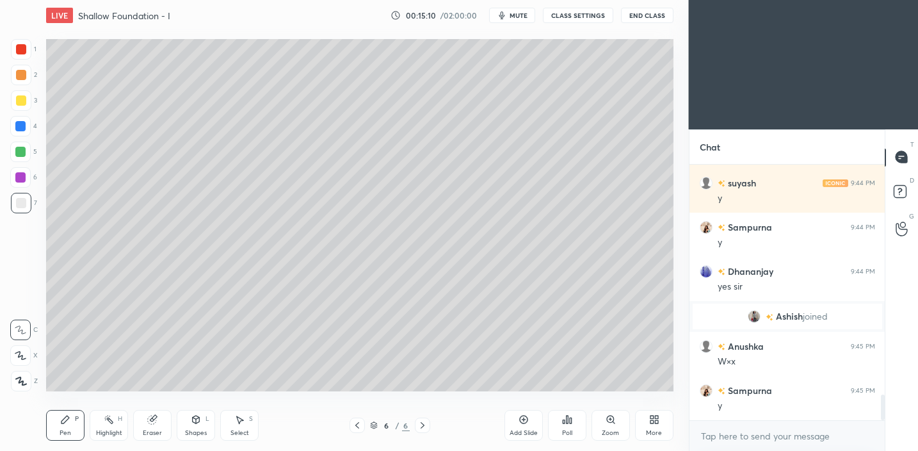
scroll to position [2290, 0]
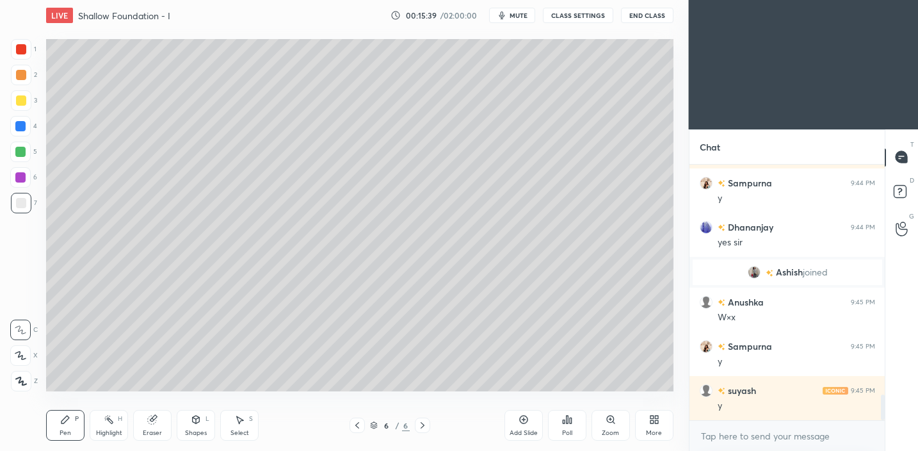
click at [200, 433] on div "Shapes" at bounding box center [196, 432] width 22 height 6
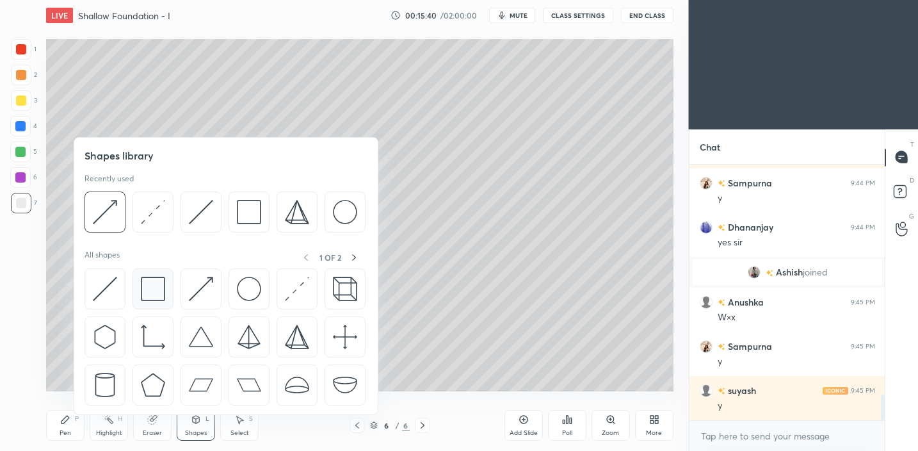
click at [166, 291] on div at bounding box center [152, 288] width 41 height 41
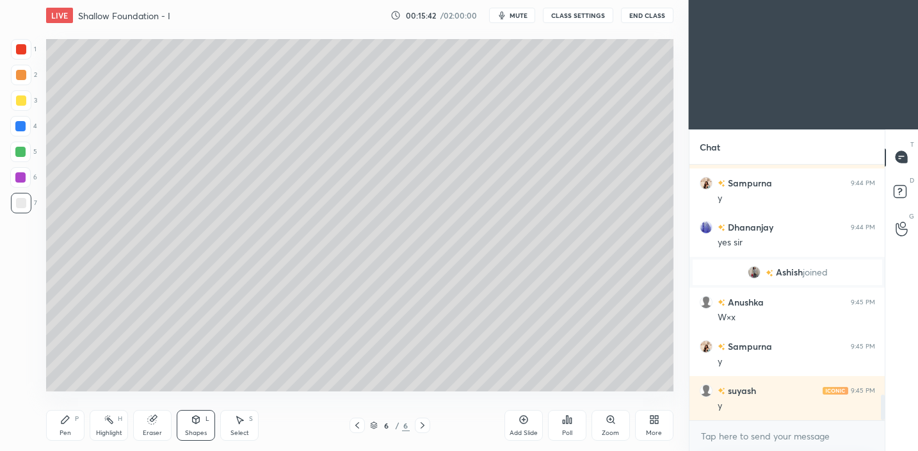
click at [65, 416] on icon at bounding box center [65, 419] width 10 height 10
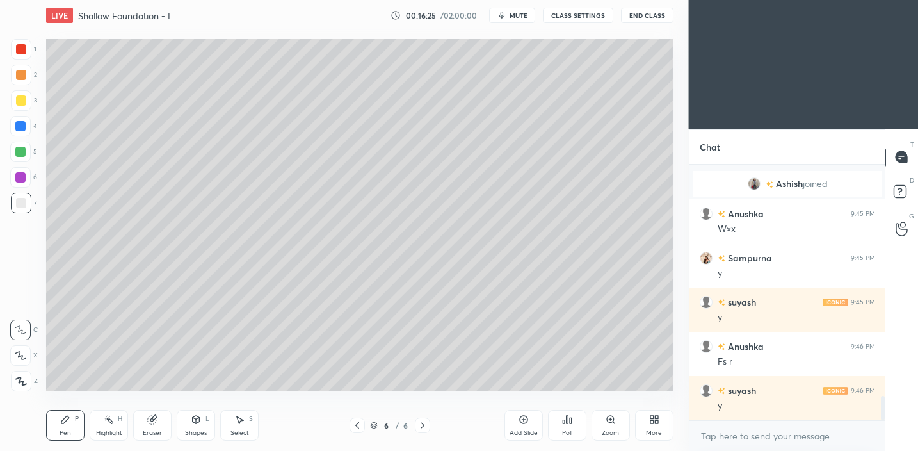
scroll to position [2423, 0]
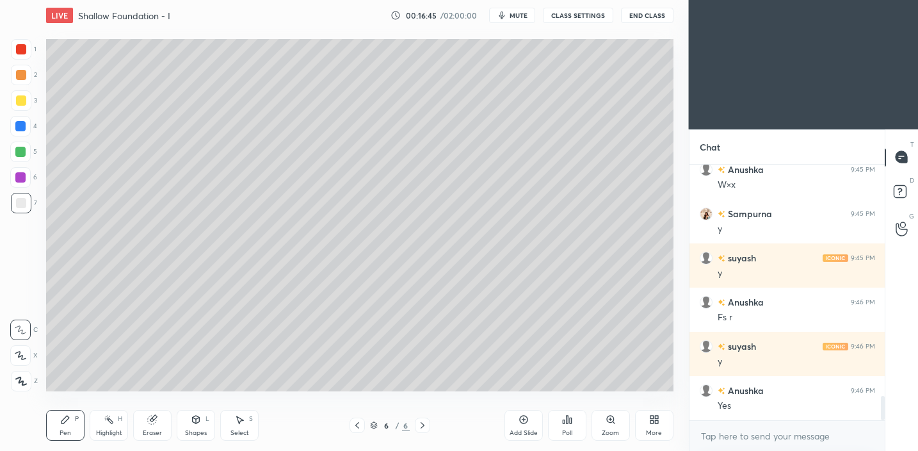
click at [207, 421] on div "L" at bounding box center [207, 418] width 4 height 6
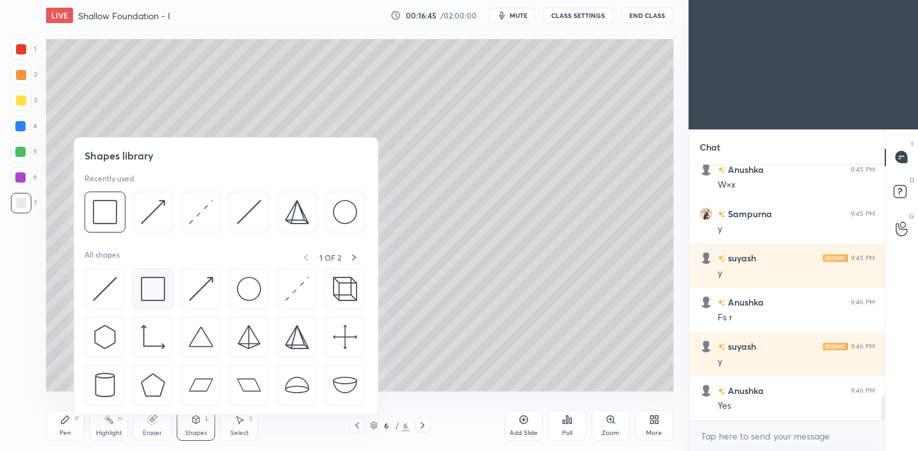
click at [152, 284] on img at bounding box center [153, 288] width 24 height 24
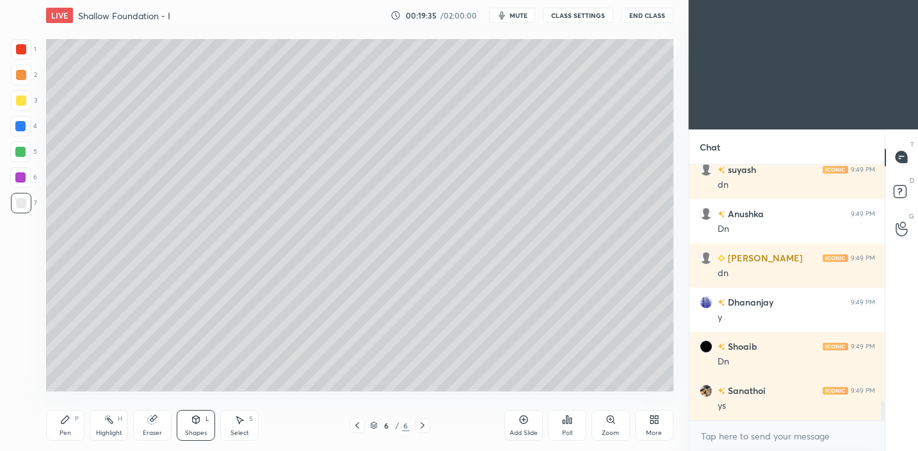
scroll to position [3129, 0]
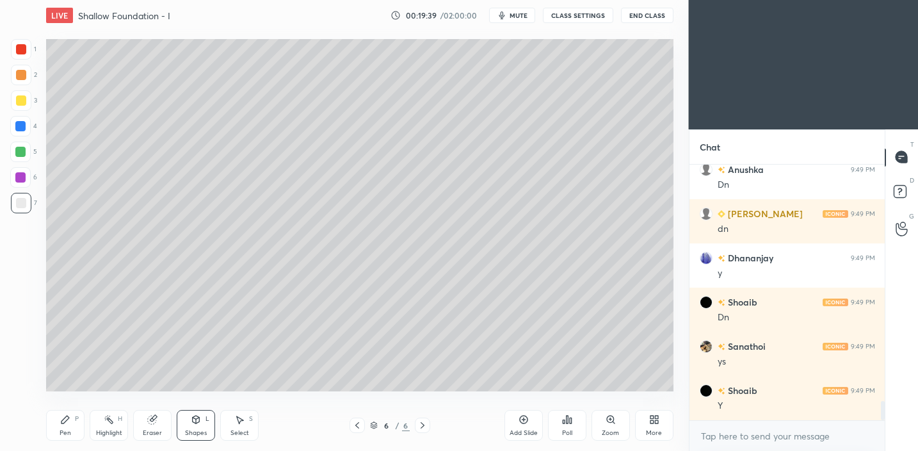
click at [515, 429] on div "Add Slide" at bounding box center [523, 432] width 28 height 6
click at [65, 423] on icon at bounding box center [65, 419] width 10 height 10
click at [22, 376] on icon at bounding box center [21, 380] width 12 height 9
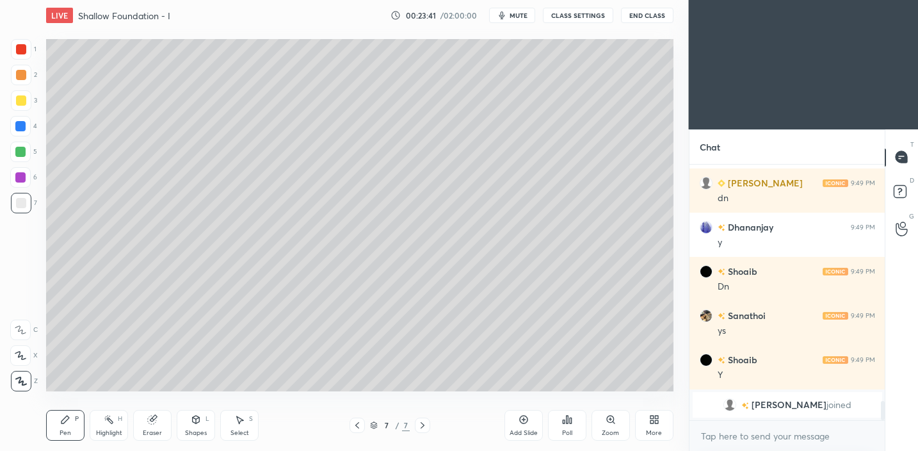
drag, startPoint x: 524, startPoint y: 424, endPoint x: 534, endPoint y: 418, distance: 12.6
click at [524, 424] on div "Add Slide" at bounding box center [523, 425] width 38 height 31
click at [203, 419] on div "Shapes L" at bounding box center [196, 425] width 38 height 31
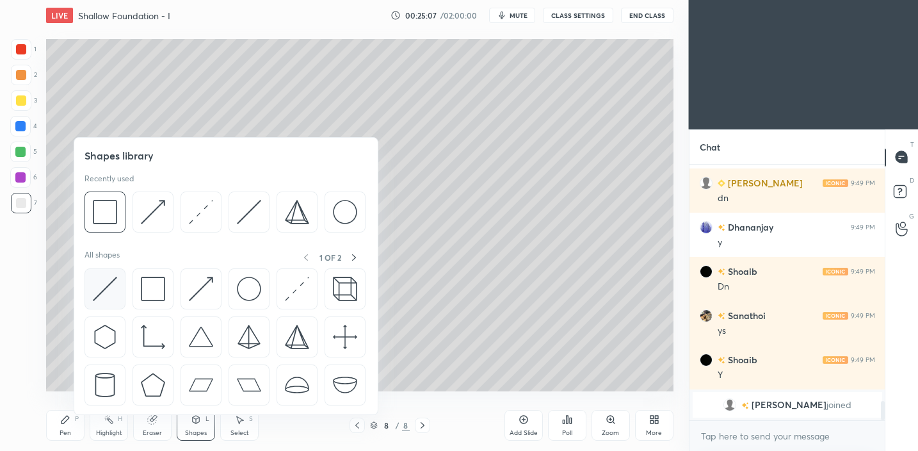
click at [97, 292] on img at bounding box center [105, 288] width 24 height 24
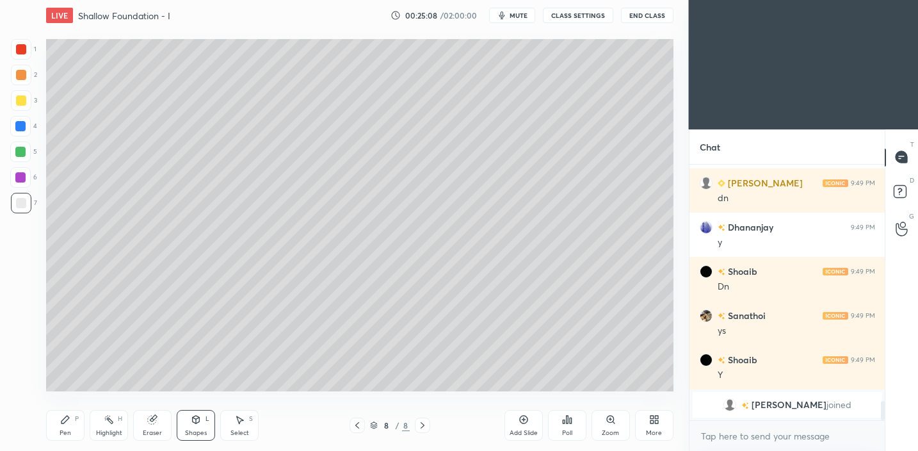
click at [17, 107] on div at bounding box center [21, 100] width 20 height 20
click at [22, 212] on div at bounding box center [21, 203] width 20 height 20
drag, startPoint x: 200, startPoint y: 423, endPoint x: 207, endPoint y: 416, distance: 10.4
click at [202, 421] on div "Shapes L" at bounding box center [196, 425] width 38 height 31
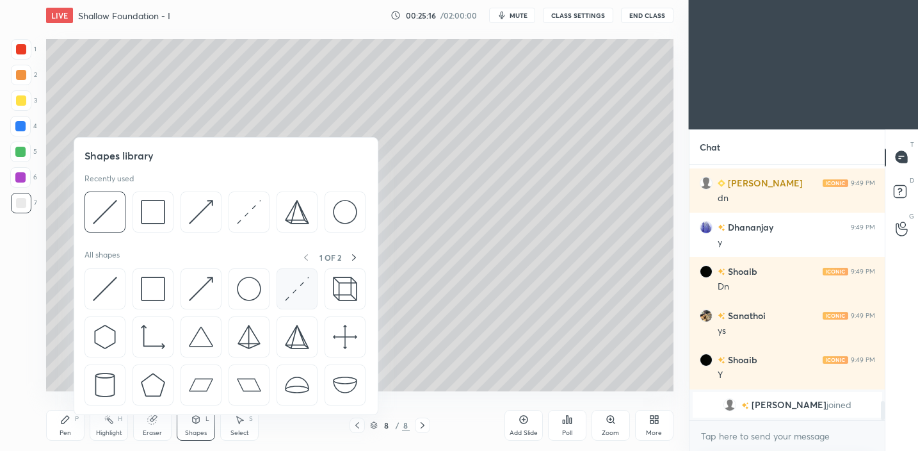
click at [302, 272] on div at bounding box center [296, 288] width 41 height 41
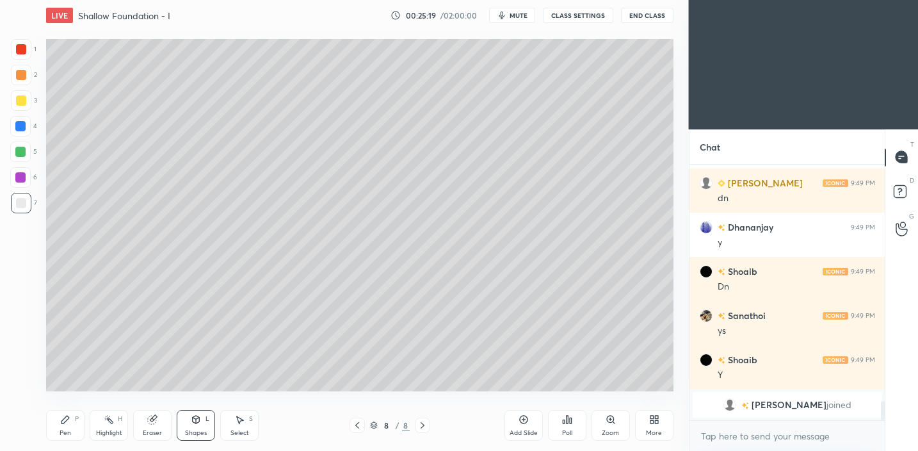
drag, startPoint x: 79, startPoint y: 437, endPoint x: 91, endPoint y: 424, distance: 16.8
click at [79, 437] on div "Pen P" at bounding box center [65, 425] width 38 height 31
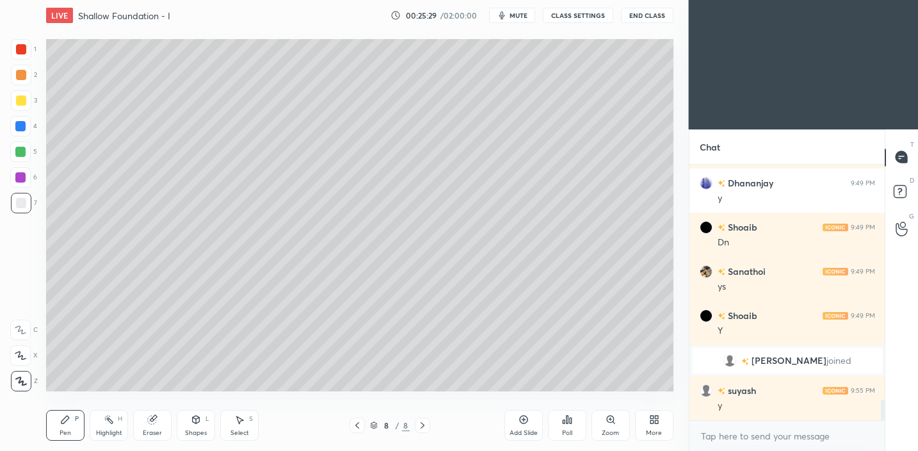
click at [204, 419] on div "Shapes L" at bounding box center [196, 425] width 38 height 31
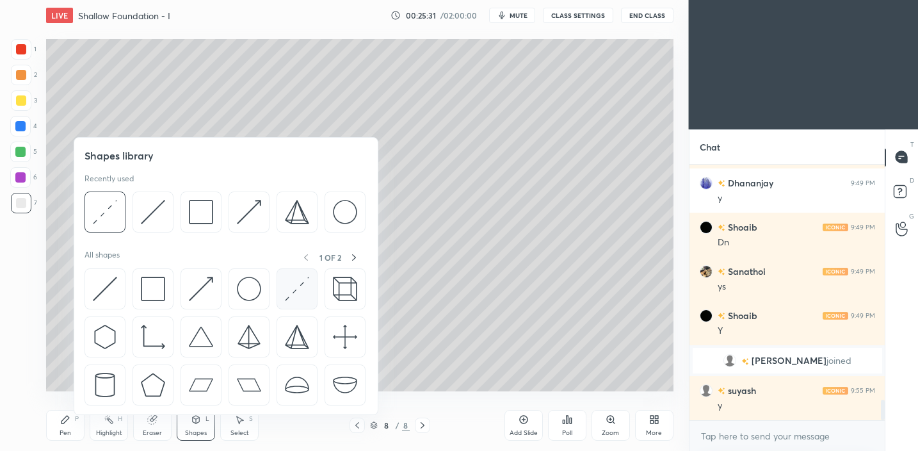
click at [291, 292] on img at bounding box center [297, 288] width 24 height 24
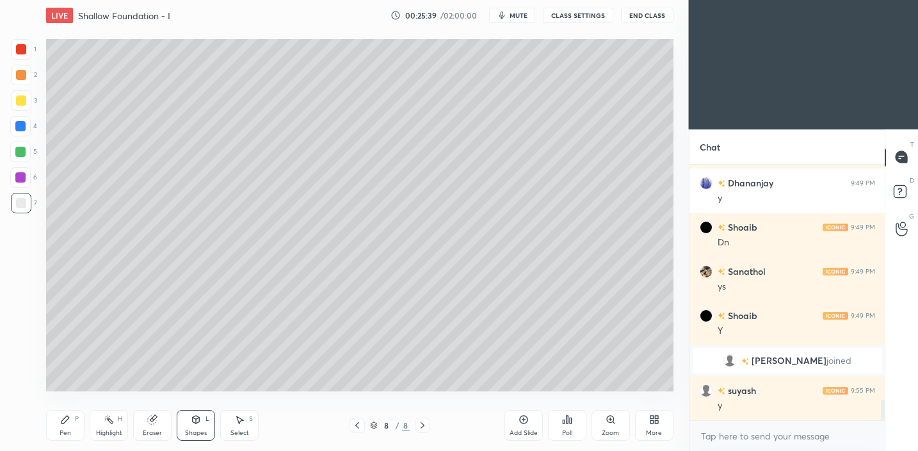
drag, startPoint x: 83, startPoint y: 421, endPoint x: 118, endPoint y: 398, distance: 42.1
click at [84, 420] on div "Pen P Highlight H Eraser Shapes L Select S" at bounding box center [160, 425] width 229 height 31
click at [17, 109] on div at bounding box center [21, 100] width 20 height 20
click at [22, 80] on div at bounding box center [21, 75] width 20 height 20
drag, startPoint x: 68, startPoint y: 422, endPoint x: 93, endPoint y: 408, distance: 28.4
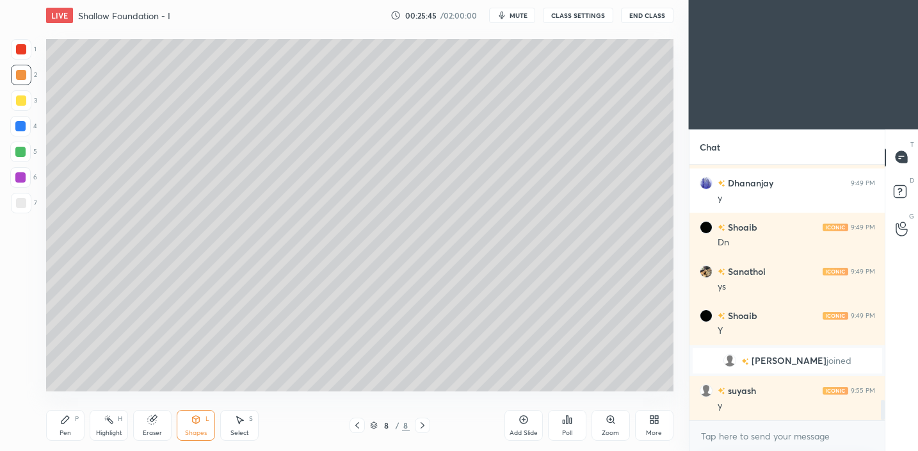
click at [74, 421] on div "Pen P" at bounding box center [65, 425] width 38 height 31
click at [201, 426] on div "Shapes L" at bounding box center [196, 425] width 38 height 31
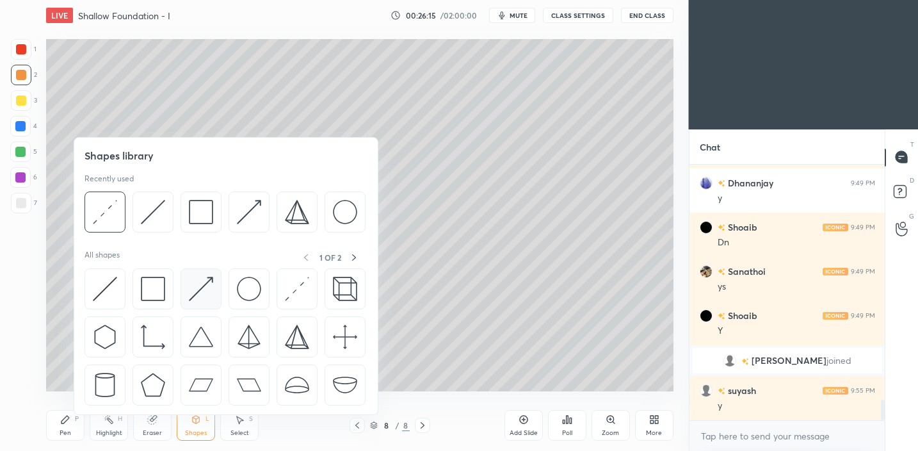
click at [211, 287] on img at bounding box center [201, 288] width 24 height 24
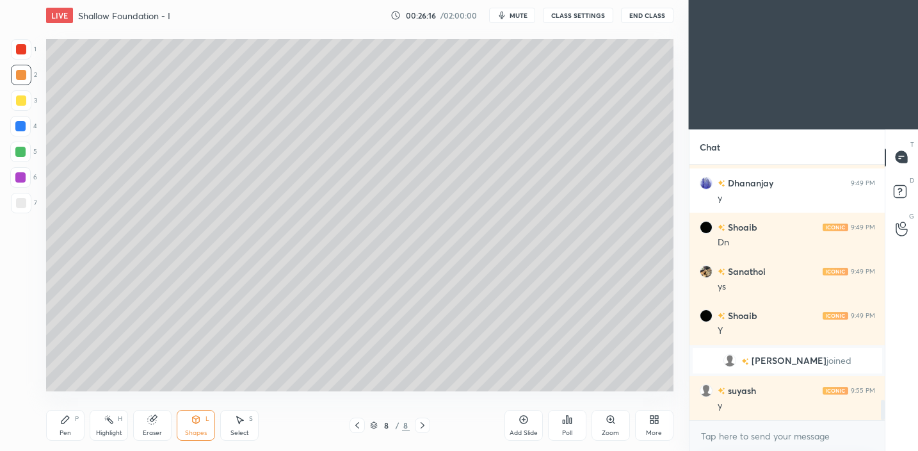
drag, startPoint x: 36, startPoint y: 205, endPoint x: 43, endPoint y: 204, distance: 7.1
click at [38, 205] on div "1 2 3 4 5 6 7 C X Z C X Z E E Erase all H H" at bounding box center [20, 215] width 41 height 353
click at [19, 148] on div at bounding box center [20, 152] width 10 height 10
click at [63, 427] on div "Pen P" at bounding box center [65, 425] width 38 height 31
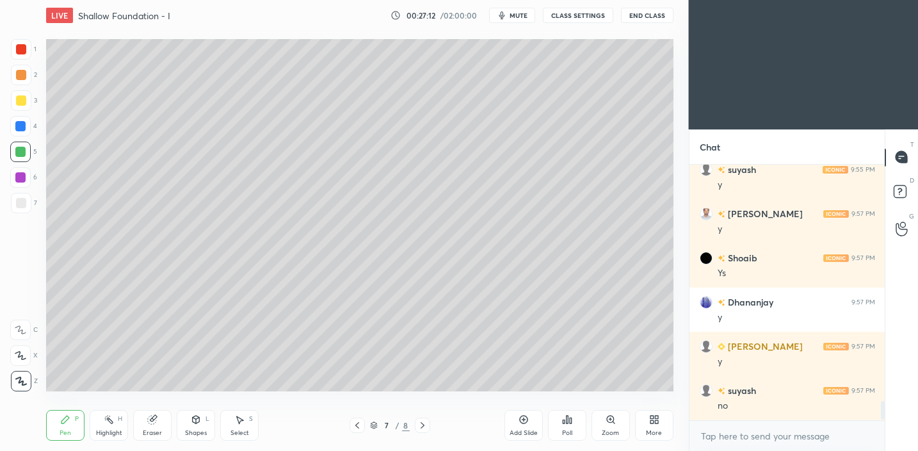
scroll to position [3248, 0]
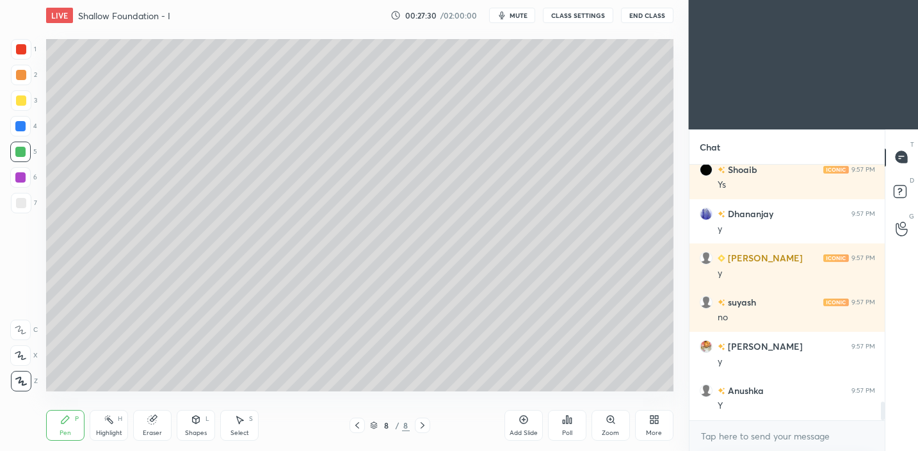
click at [156, 427] on div "Eraser" at bounding box center [152, 425] width 38 height 31
drag, startPoint x: 16, startPoint y: 352, endPoint x: 28, endPoint y: 342, distance: 15.9
click at [17, 352] on icon at bounding box center [20, 355] width 10 height 11
click at [191, 419] on icon at bounding box center [196, 419] width 10 height 10
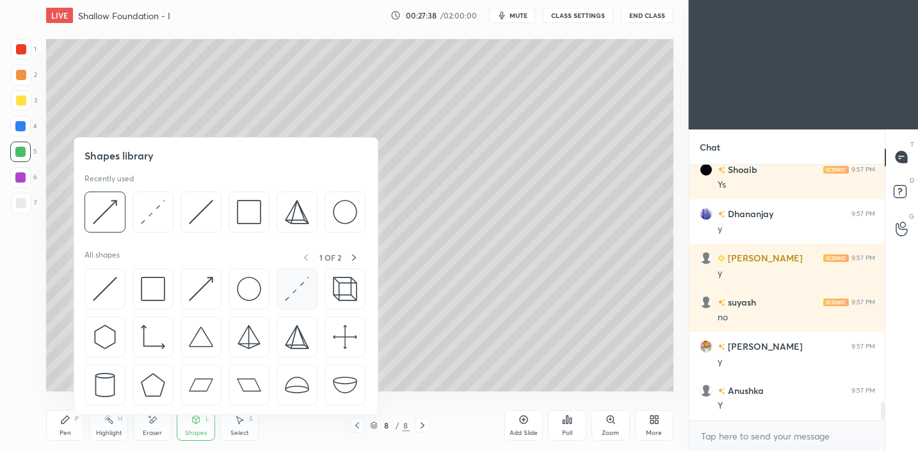
click at [298, 294] on img at bounding box center [297, 288] width 24 height 24
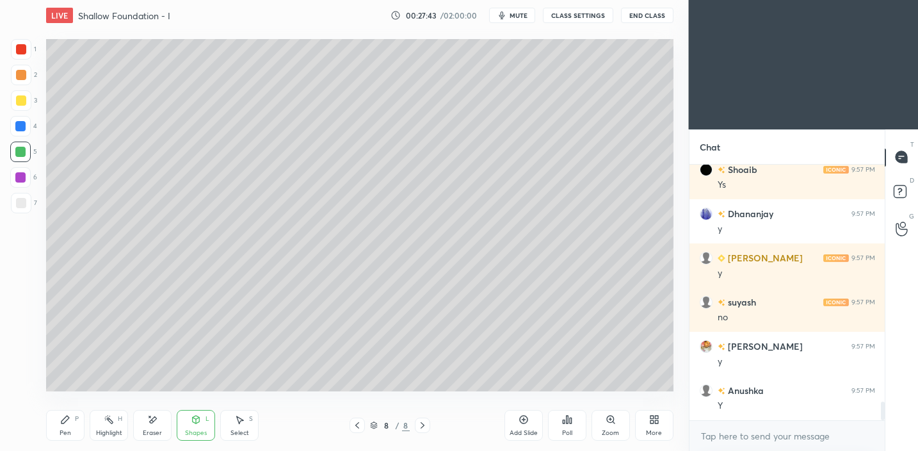
drag, startPoint x: 70, startPoint y: 418, endPoint x: 90, endPoint y: 401, distance: 26.8
click at [71, 418] on div "Pen P" at bounding box center [65, 425] width 38 height 31
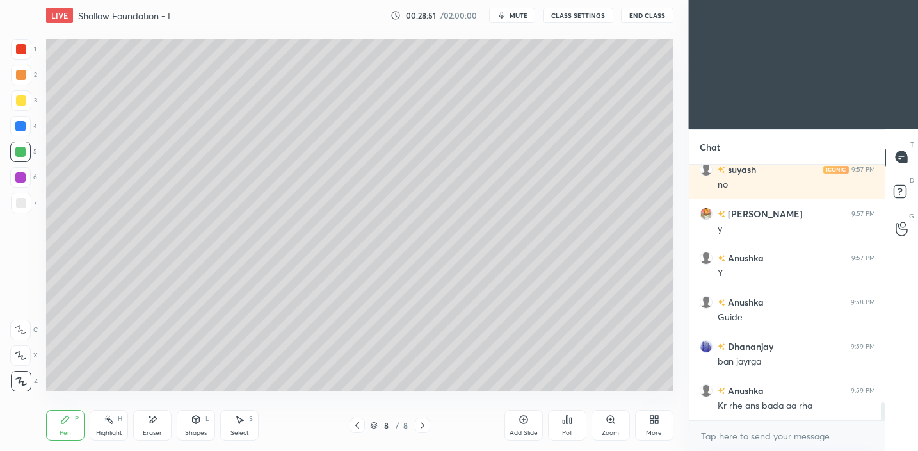
scroll to position [3424, 0]
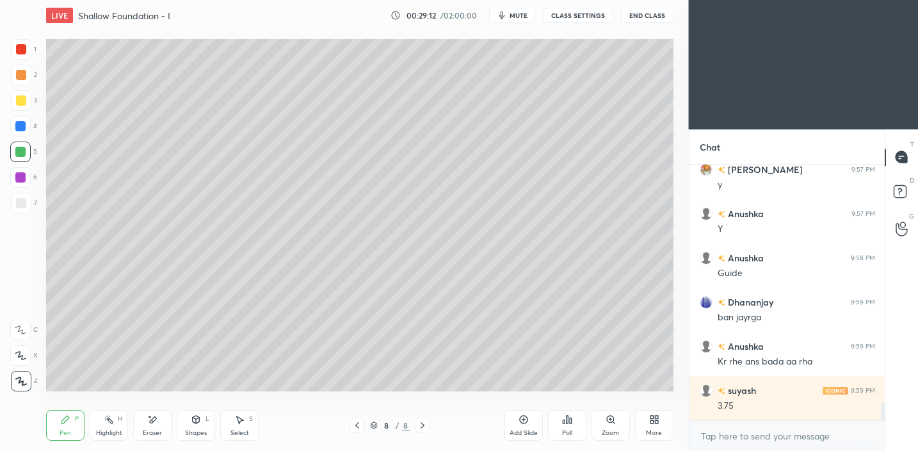
click at [504, 13] on icon "button" at bounding box center [502, 16] width 6 height 8
click at [504, 13] on button "unmute" at bounding box center [512, 15] width 46 height 15
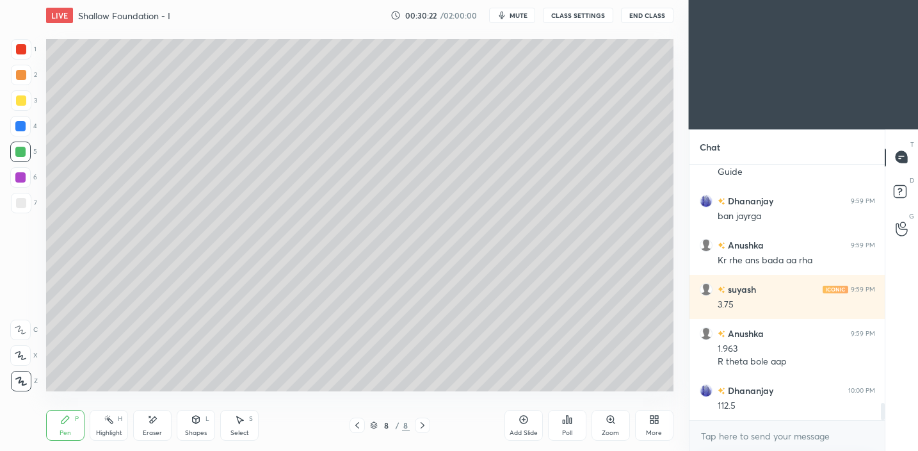
scroll to position [3570, 0]
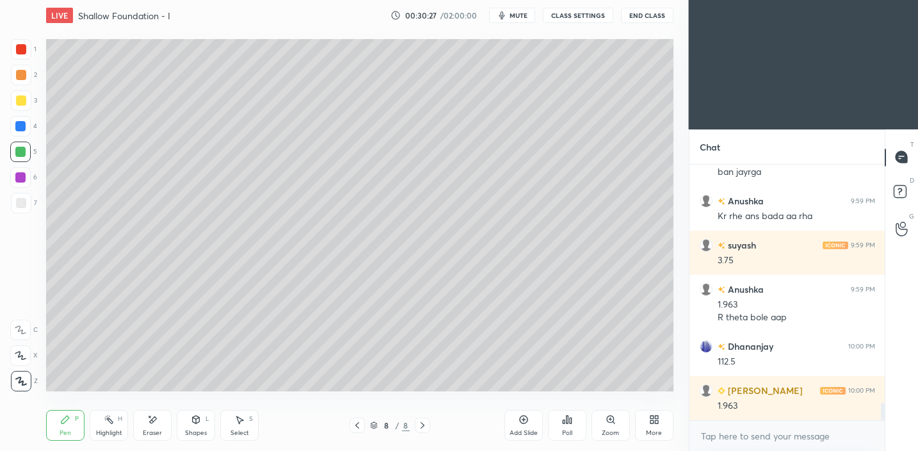
click at [24, 202] on div at bounding box center [21, 203] width 10 height 10
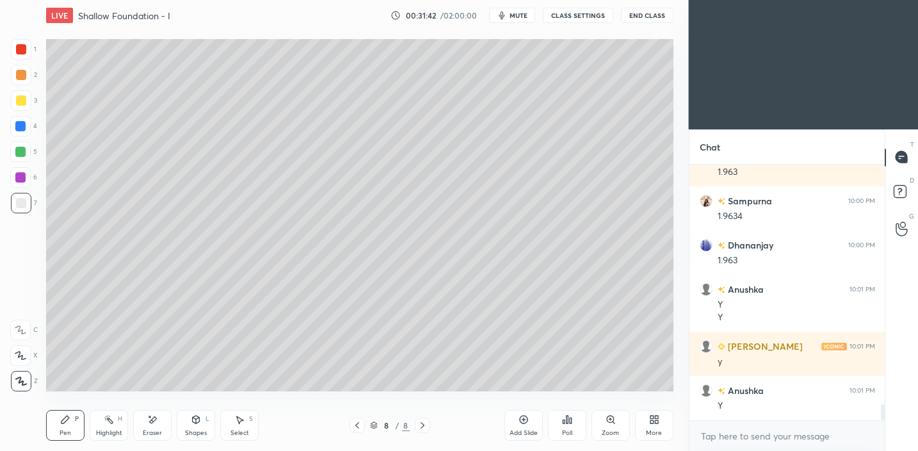
scroll to position [3847, 0]
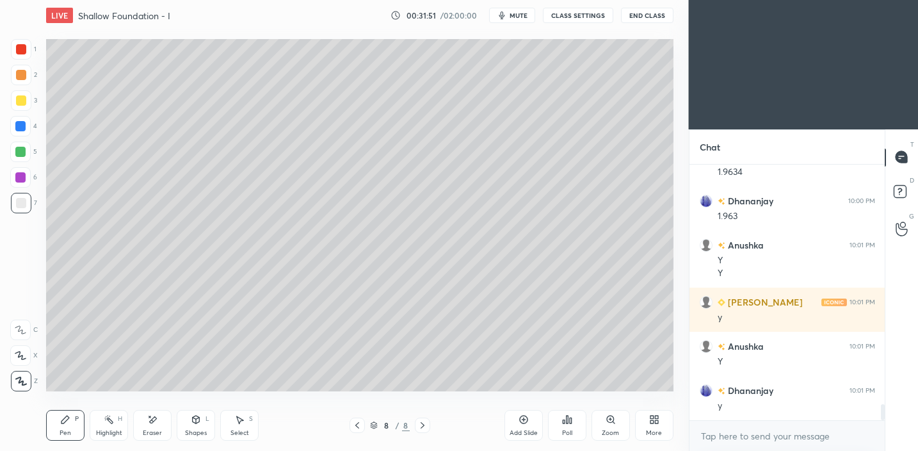
drag, startPoint x: 520, startPoint y: 423, endPoint x: 520, endPoint y: 414, distance: 9.0
click at [518, 424] on div "Add Slide" at bounding box center [523, 425] width 38 height 31
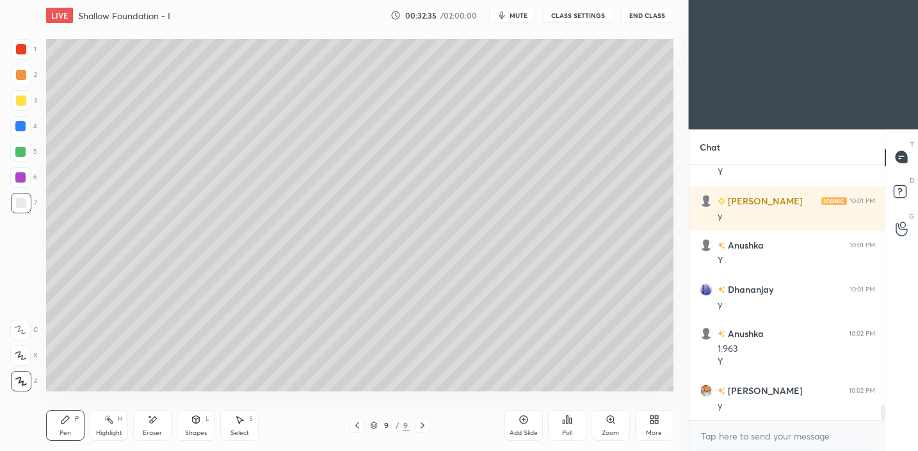
scroll to position [3993, 0]
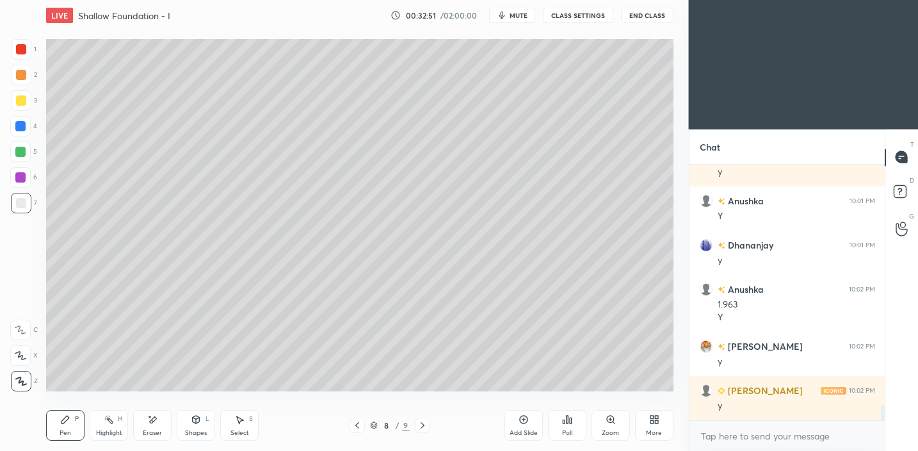
drag, startPoint x: 20, startPoint y: 95, endPoint x: 33, endPoint y: 93, distance: 12.9
click at [21, 95] on div at bounding box center [21, 100] width 10 height 10
click at [195, 423] on icon at bounding box center [196, 419] width 10 height 10
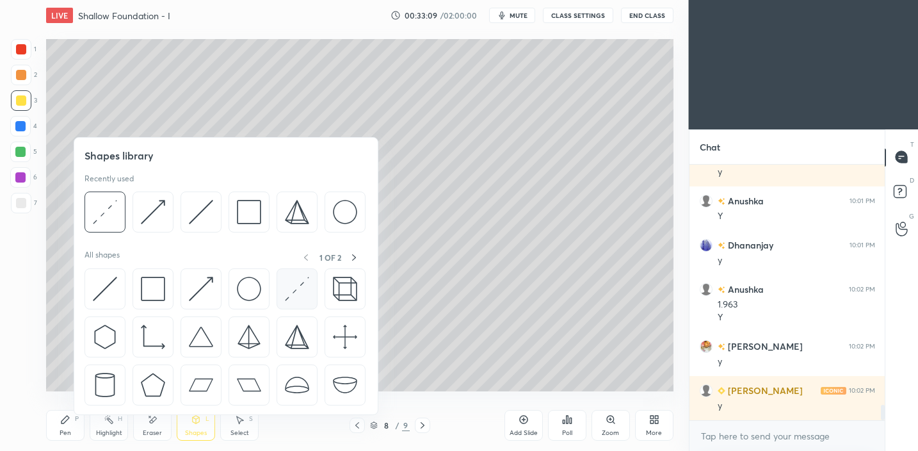
click at [292, 291] on img at bounding box center [297, 288] width 24 height 24
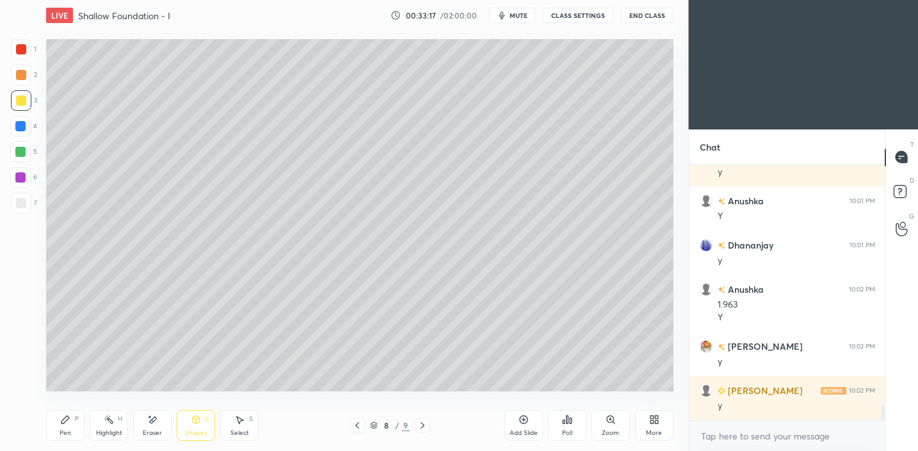
drag, startPoint x: 148, startPoint y: 429, endPoint x: 137, endPoint y: 403, distance: 28.4
click at [148, 427] on div "Eraser" at bounding box center [152, 425] width 38 height 31
drag, startPoint x: 20, startPoint y: 330, endPoint x: 44, endPoint y: 322, distance: 25.1
click at [21, 330] on icon at bounding box center [20, 330] width 10 height 10
drag, startPoint x: 52, startPoint y: 421, endPoint x: 84, endPoint y: 393, distance: 42.6
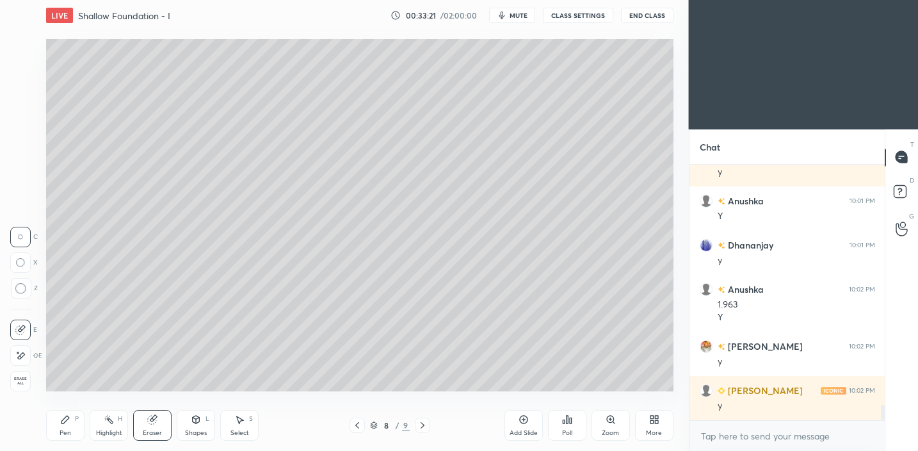
click at [52, 421] on div "Pen P" at bounding box center [65, 425] width 38 height 31
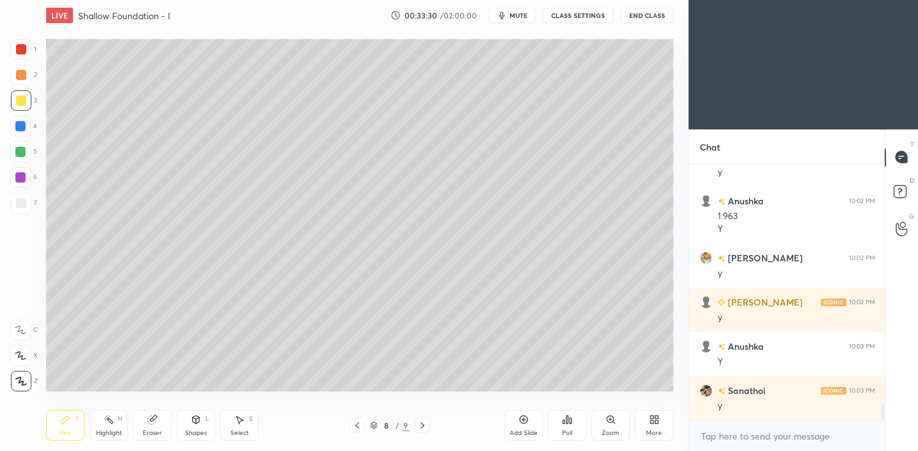
scroll to position [4125, 0]
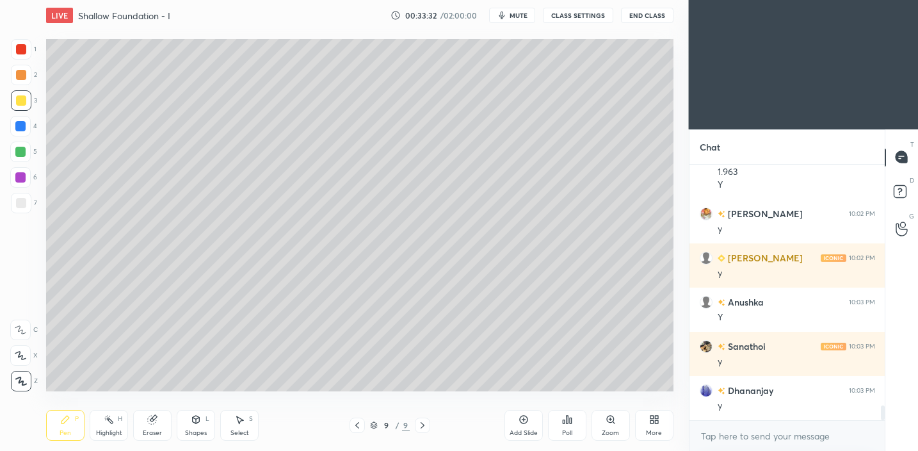
drag, startPoint x: 520, startPoint y: 419, endPoint x: 515, endPoint y: 394, distance: 25.5
click at [520, 419] on icon at bounding box center [523, 419] width 10 height 10
click at [26, 209] on div at bounding box center [21, 203] width 20 height 20
drag, startPoint x: 20, startPoint y: 96, endPoint x: 38, endPoint y: 84, distance: 21.1
click at [22, 95] on div at bounding box center [21, 100] width 10 height 10
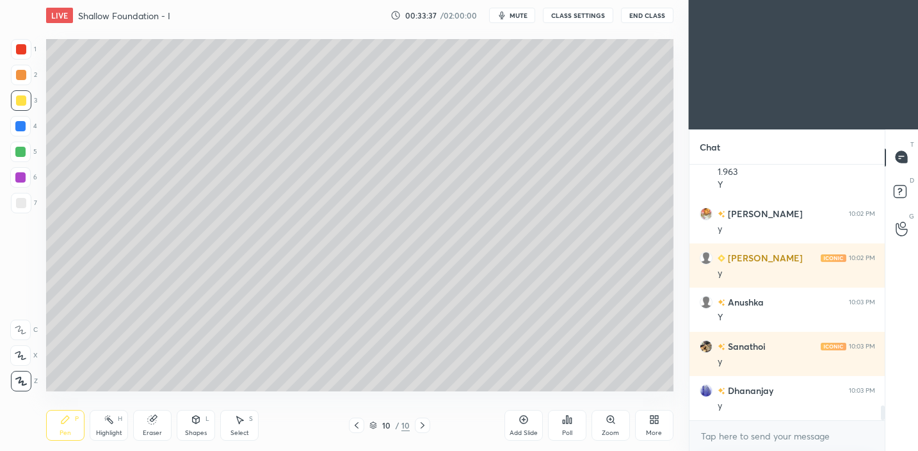
click at [69, 413] on div "Pen P Highlight H Eraser Shapes L Select S 10 / 10 Add Slide Poll Zoom More" at bounding box center [359, 424] width 627 height 51
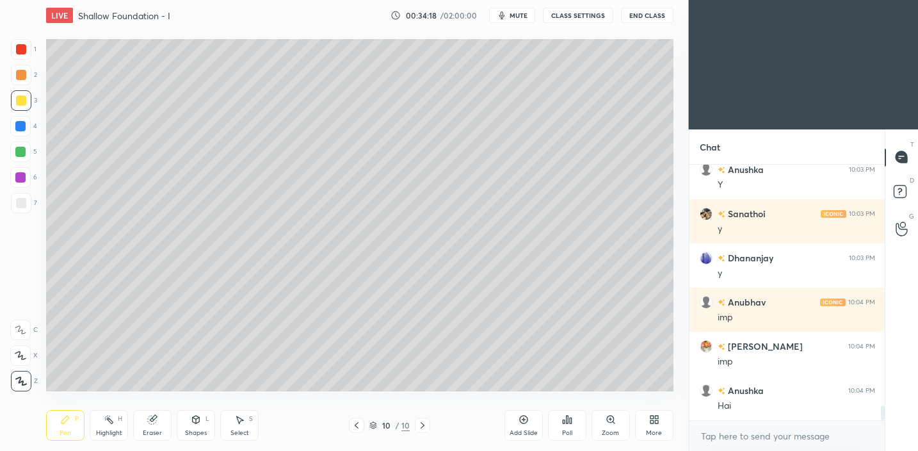
scroll to position [4302, 0]
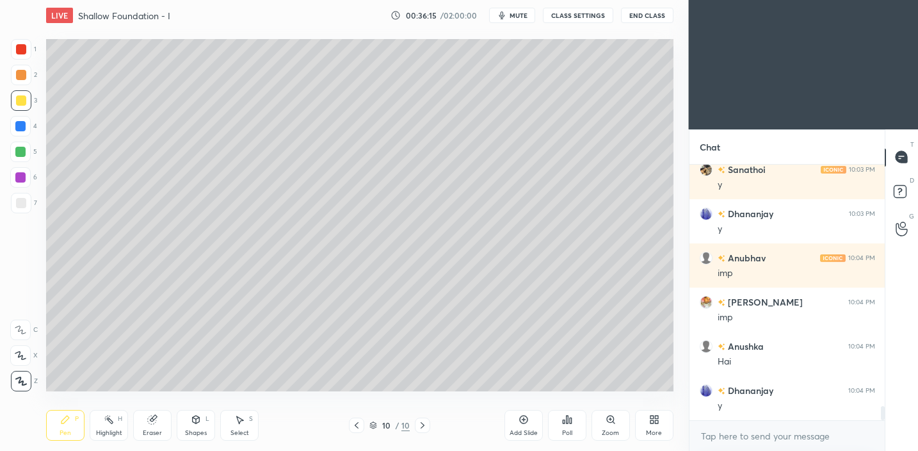
drag, startPoint x: 197, startPoint y: 429, endPoint x: 200, endPoint y: 421, distance: 8.9
click at [197, 429] on div "Shapes" at bounding box center [196, 432] width 22 height 6
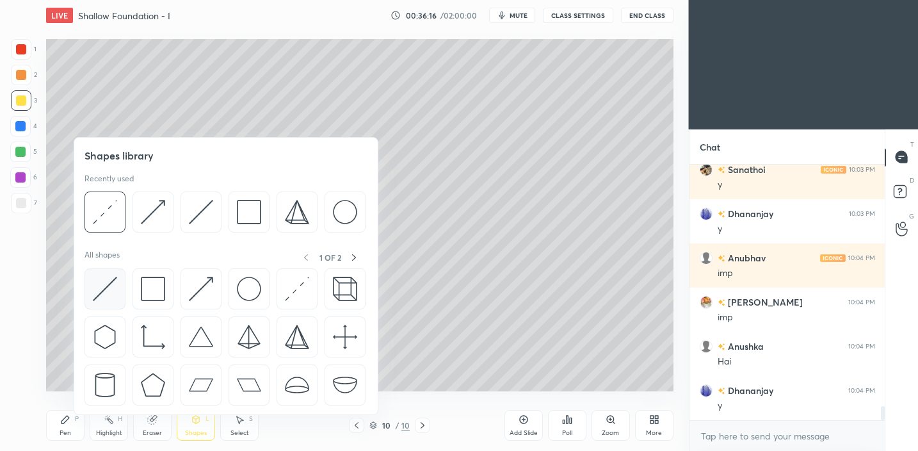
click at [105, 292] on img at bounding box center [105, 288] width 24 height 24
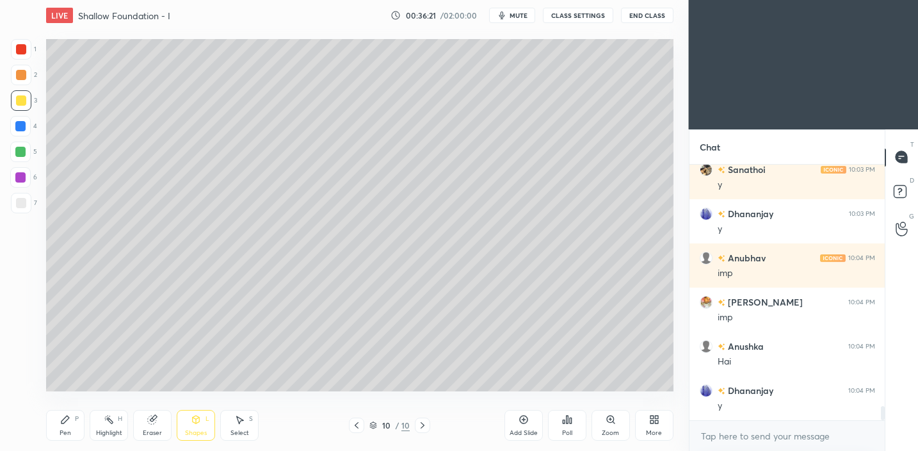
drag, startPoint x: 16, startPoint y: 205, endPoint x: 40, endPoint y: 203, distance: 24.4
click at [17, 205] on div at bounding box center [21, 203] width 20 height 20
click at [24, 103] on div at bounding box center [21, 100] width 10 height 10
click at [58, 433] on div "Pen P" at bounding box center [65, 425] width 38 height 31
click at [196, 417] on icon at bounding box center [196, 419] width 10 height 10
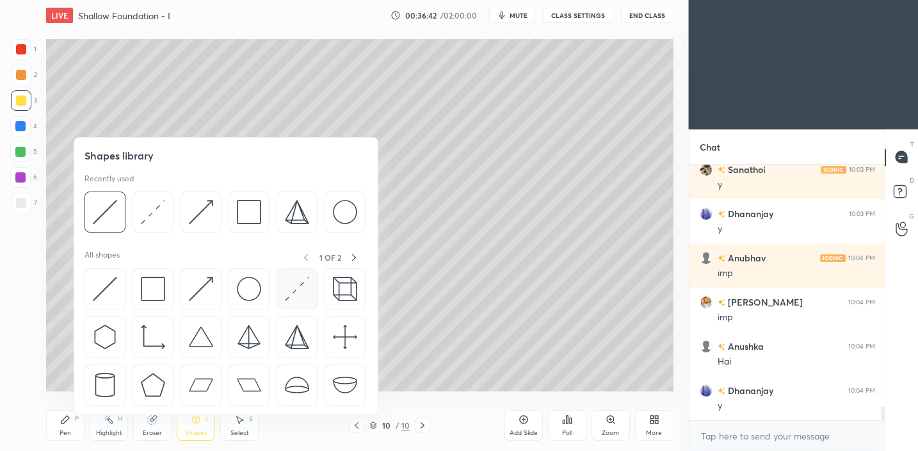
click at [285, 294] on img at bounding box center [297, 288] width 24 height 24
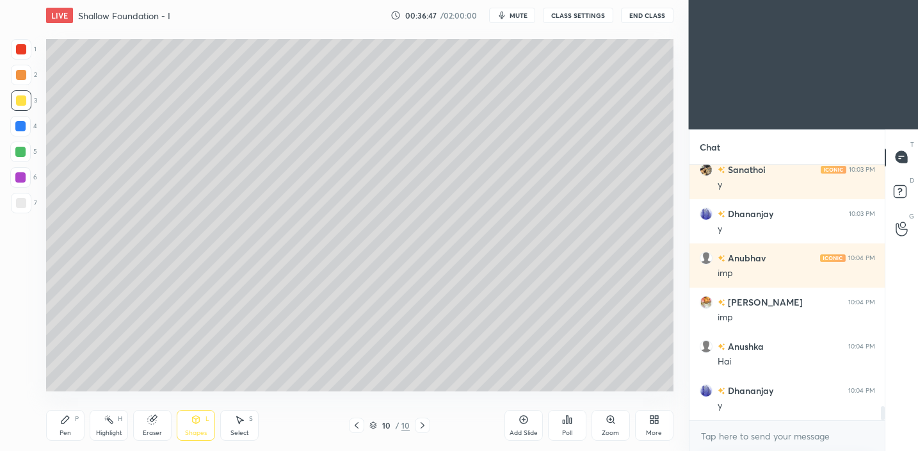
click at [82, 423] on div "Pen P" at bounding box center [65, 425] width 38 height 31
drag, startPoint x: 156, startPoint y: 422, endPoint x: 173, endPoint y: 408, distance: 21.9
click at [157, 422] on icon at bounding box center [152, 419] width 10 height 10
drag, startPoint x: 22, startPoint y: 353, endPoint x: 31, endPoint y: 350, distance: 9.3
click at [22, 355] on icon at bounding box center [20, 355] width 10 height 11
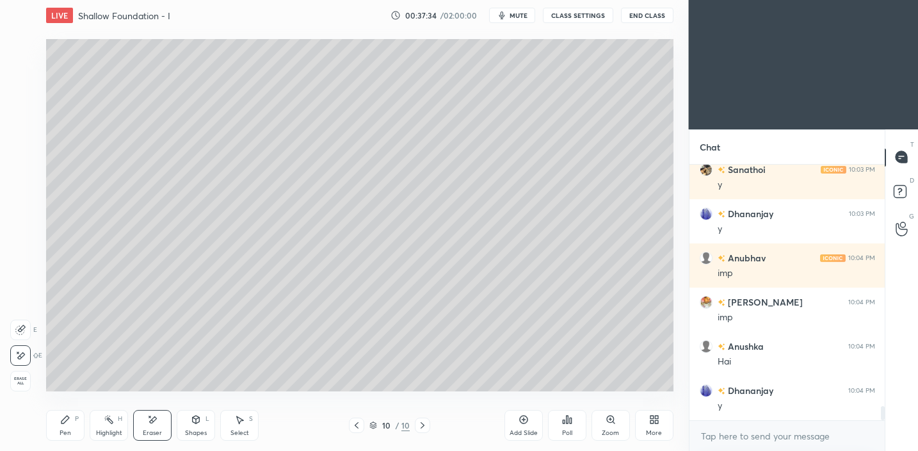
drag, startPoint x: 52, startPoint y: 424, endPoint x: 68, endPoint y: 415, distance: 18.7
click at [53, 425] on div "Pen P" at bounding box center [65, 425] width 38 height 31
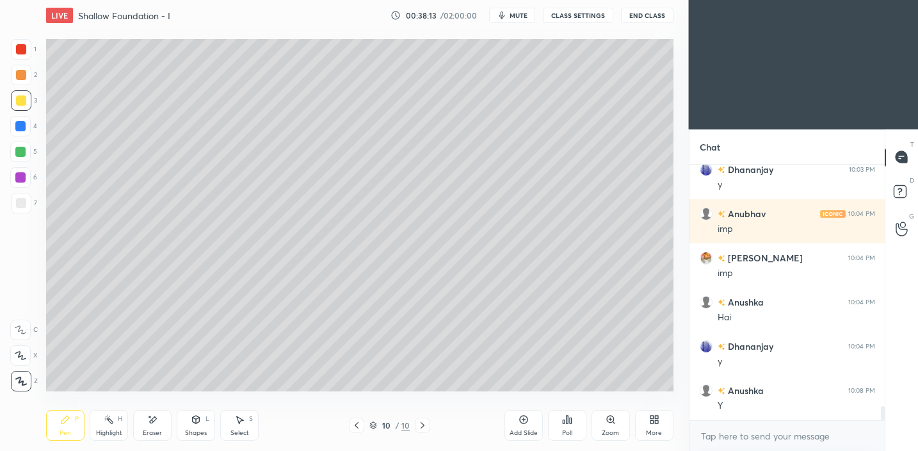
drag, startPoint x: 523, startPoint y: 429, endPoint x: 524, endPoint y: 423, distance: 6.5
click at [523, 429] on div "Add Slide" at bounding box center [523, 432] width 28 height 6
click at [189, 417] on div "Shapes L" at bounding box center [196, 425] width 38 height 31
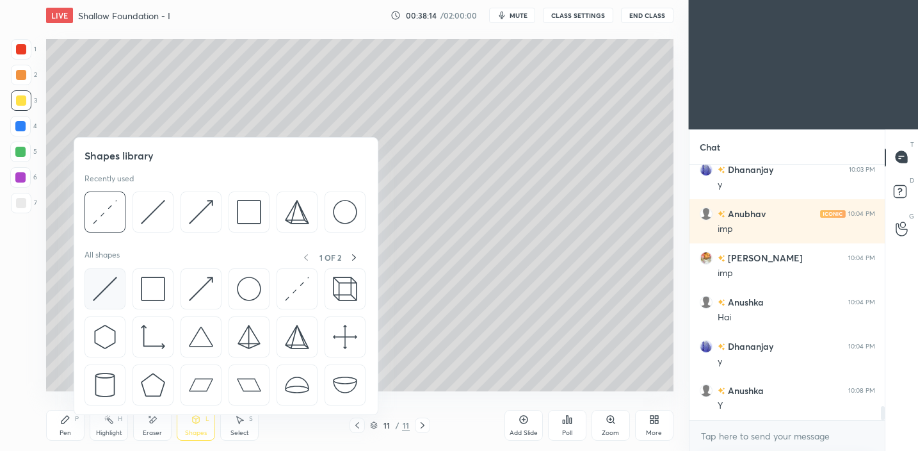
click at [107, 289] on img at bounding box center [105, 288] width 24 height 24
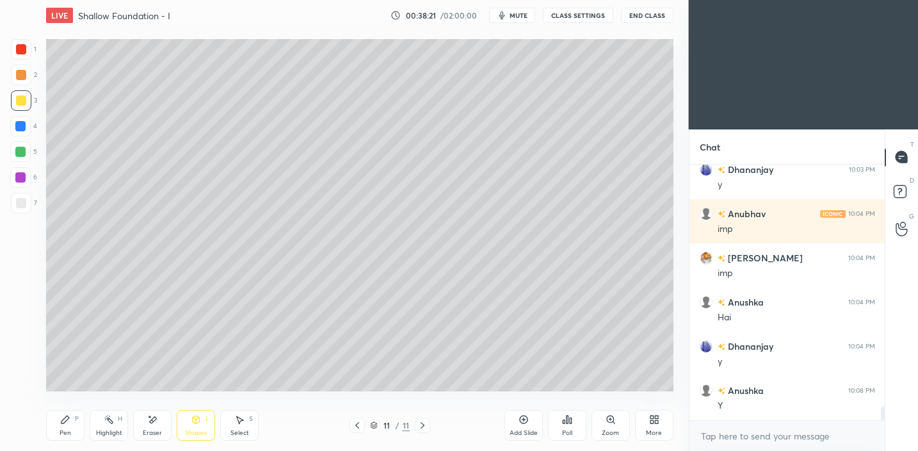
click at [67, 417] on icon at bounding box center [65, 419] width 8 height 8
click at [24, 78] on div at bounding box center [21, 75] width 10 height 10
drag, startPoint x: 188, startPoint y: 428, endPoint x: 184, endPoint y: 419, distance: 10.3
click at [187, 427] on div "Shapes L" at bounding box center [196, 425] width 38 height 31
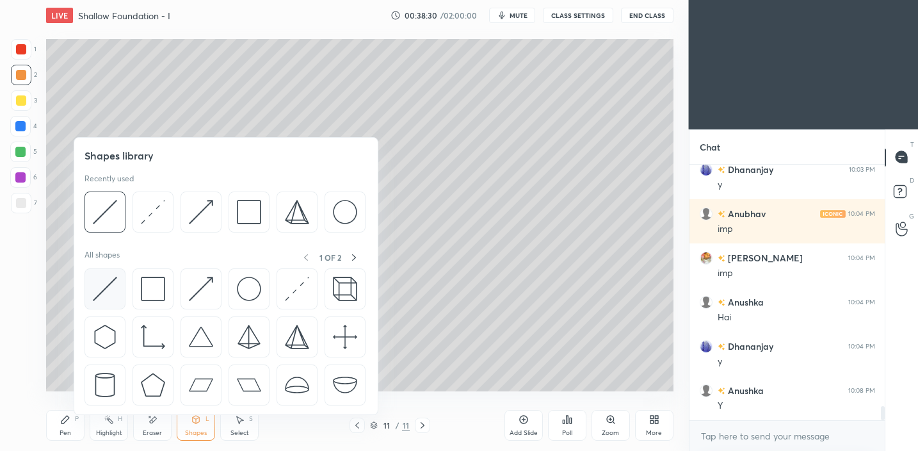
click at [113, 292] on img at bounding box center [105, 288] width 24 height 24
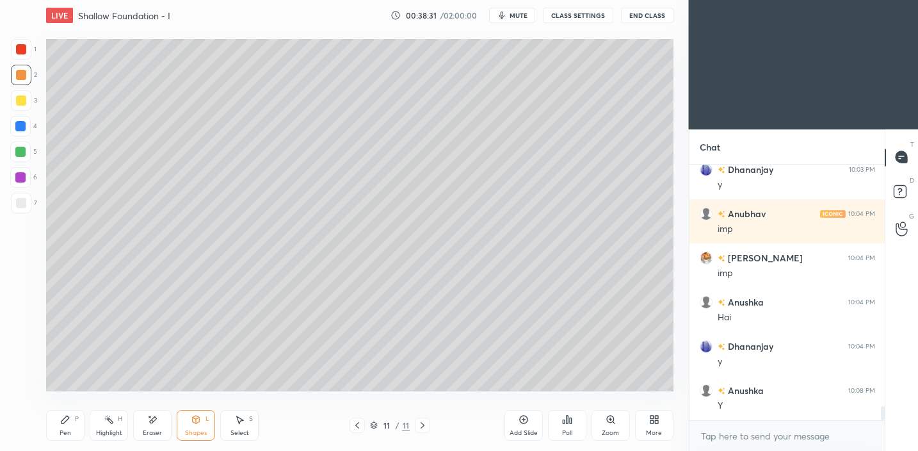
click at [186, 428] on div "Shapes L" at bounding box center [196, 425] width 38 height 31
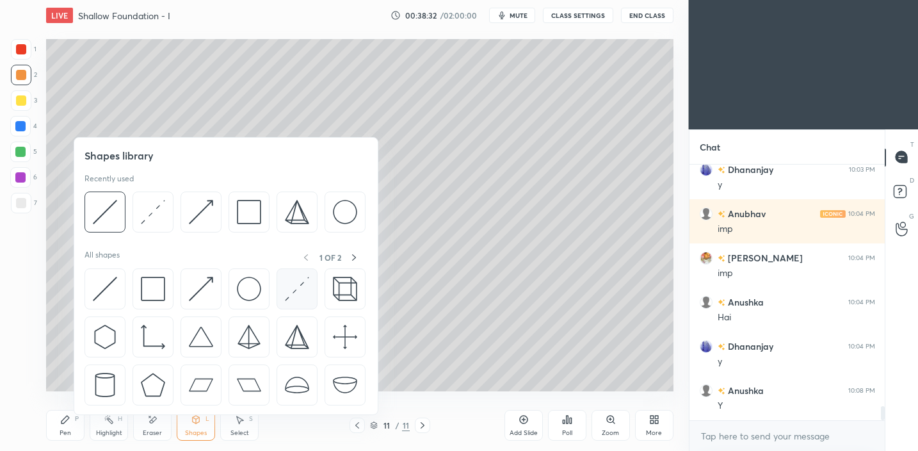
click at [291, 291] on img at bounding box center [297, 288] width 24 height 24
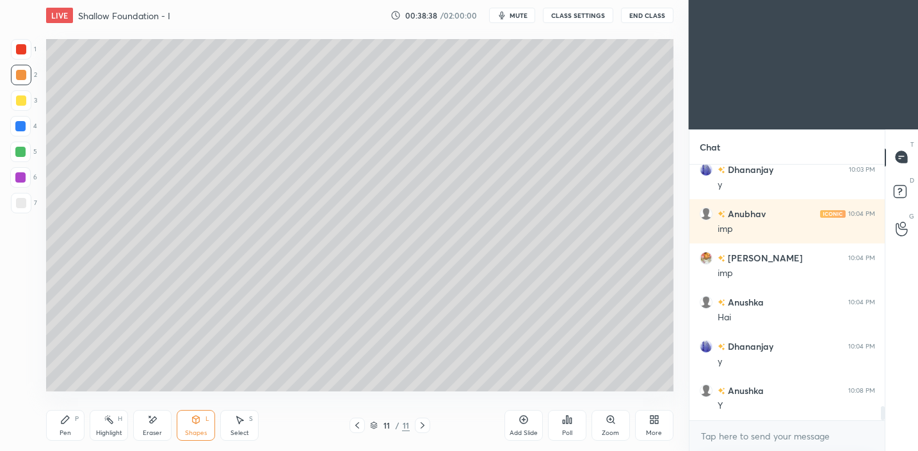
click at [61, 421] on icon at bounding box center [65, 419] width 8 height 8
click at [188, 429] on div "Shapes" at bounding box center [196, 432] width 22 height 6
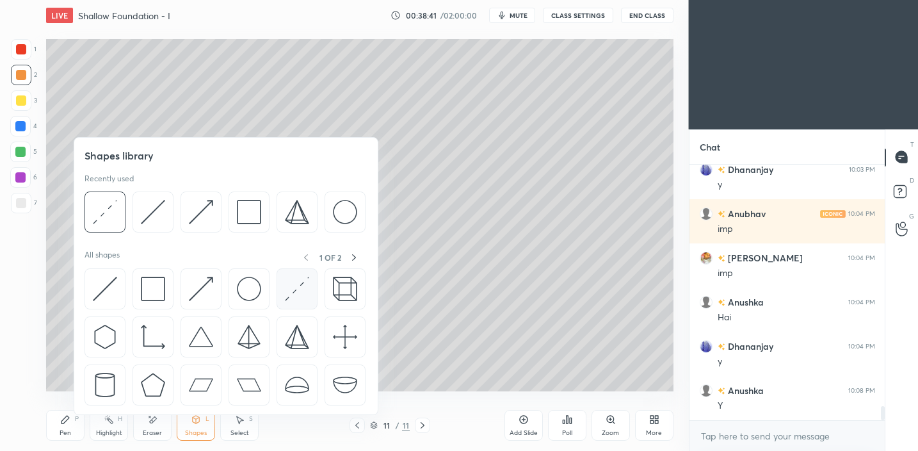
click at [302, 290] on img at bounding box center [297, 288] width 24 height 24
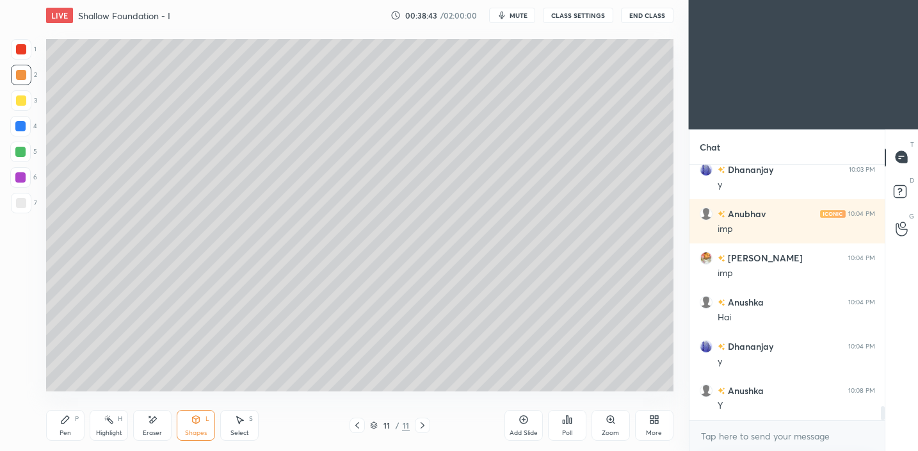
click at [77, 421] on div "P" at bounding box center [77, 418] width 4 height 6
click at [20, 202] on div at bounding box center [21, 203] width 10 height 10
click at [205, 423] on div "Shapes L" at bounding box center [196, 425] width 38 height 31
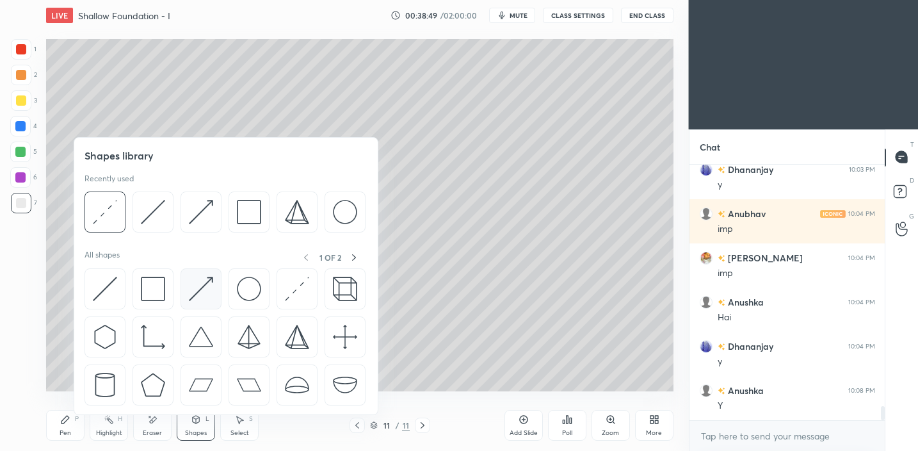
click at [205, 288] on img at bounding box center [201, 288] width 24 height 24
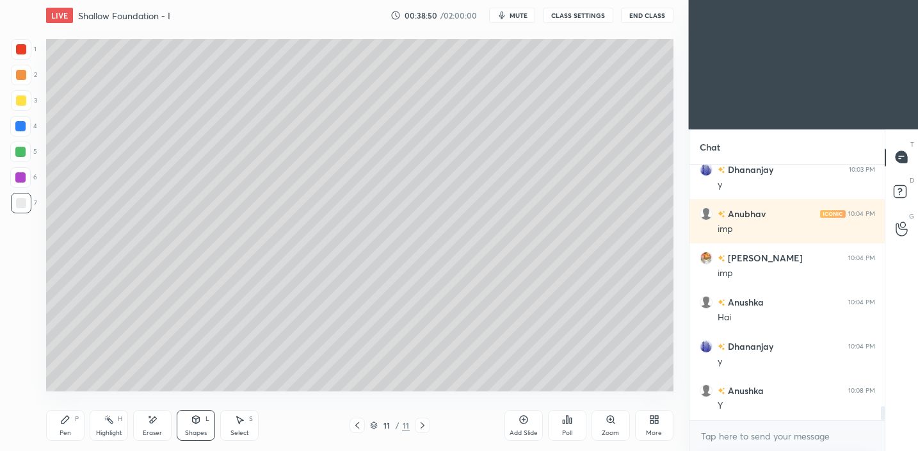
click at [14, 101] on div at bounding box center [21, 100] width 20 height 20
drag, startPoint x: 22, startPoint y: 150, endPoint x: 44, endPoint y: 144, distance: 22.5
click at [22, 150] on div at bounding box center [20, 152] width 10 height 10
click at [73, 426] on div "Pen P" at bounding box center [65, 425] width 38 height 31
drag, startPoint x: 196, startPoint y: 422, endPoint x: 198, endPoint y: 415, distance: 7.8
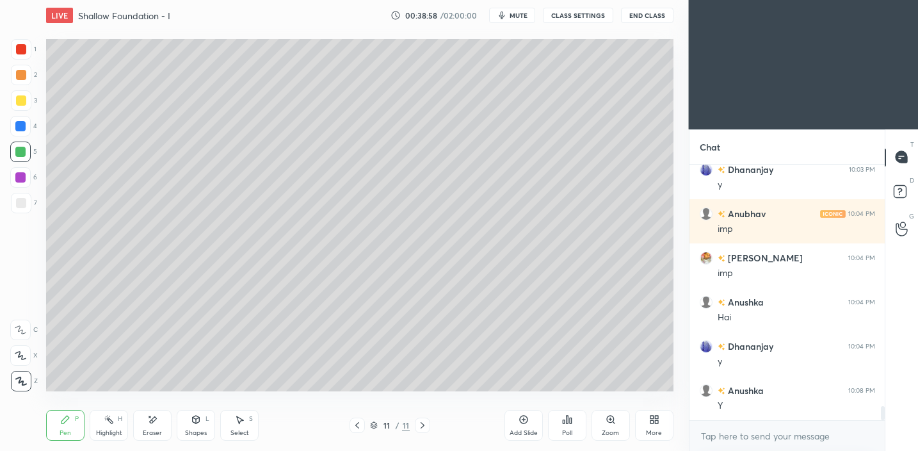
click at [197, 419] on icon at bounding box center [196, 419] width 7 height 8
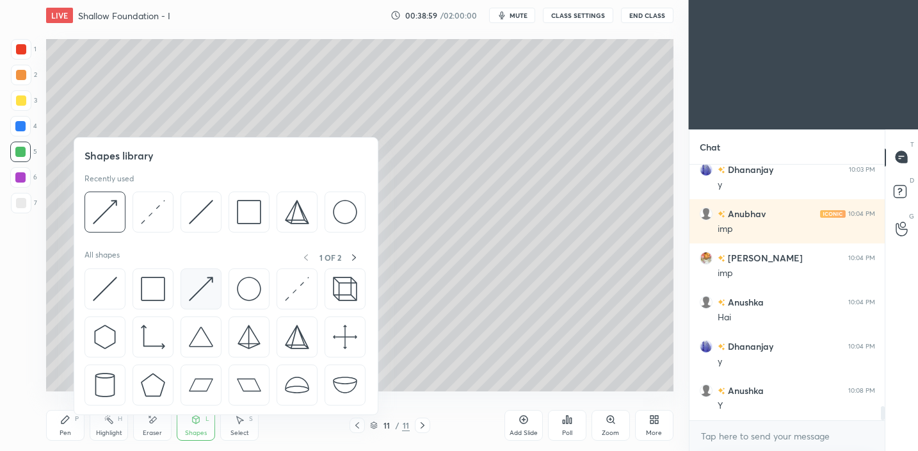
click at [218, 287] on div at bounding box center [200, 288] width 41 height 41
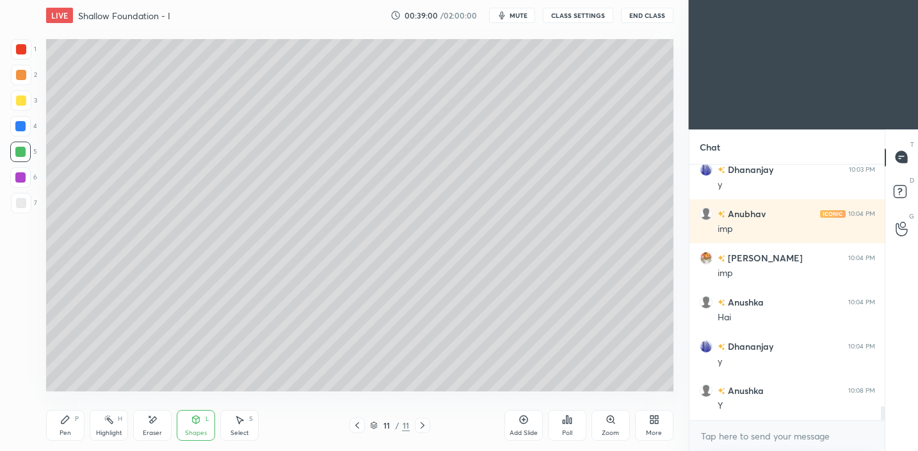
drag, startPoint x: 24, startPoint y: 205, endPoint x: 39, endPoint y: 203, distance: 14.8
click at [25, 205] on div at bounding box center [21, 203] width 10 height 10
click at [67, 418] on icon at bounding box center [65, 419] width 8 height 8
click at [161, 417] on div "Eraser" at bounding box center [152, 425] width 38 height 31
drag, startPoint x: 76, startPoint y: 415, endPoint x: 88, endPoint y: 400, distance: 19.6
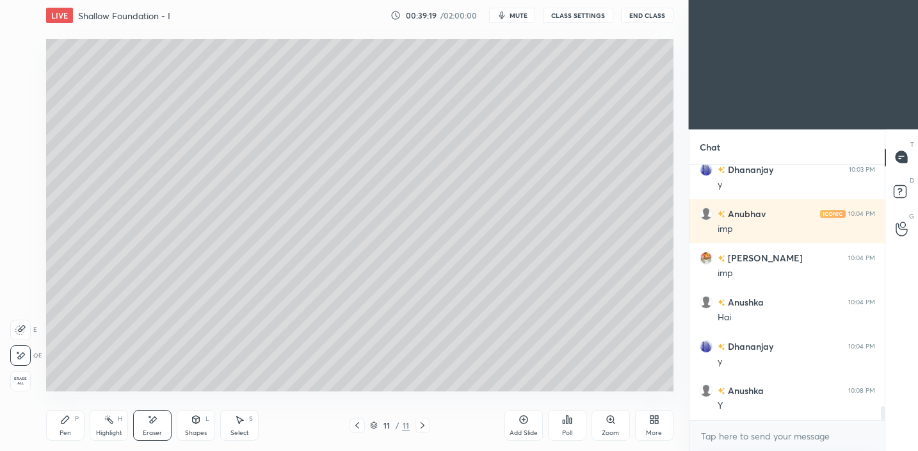
click at [76, 416] on div "P" at bounding box center [77, 418] width 4 height 6
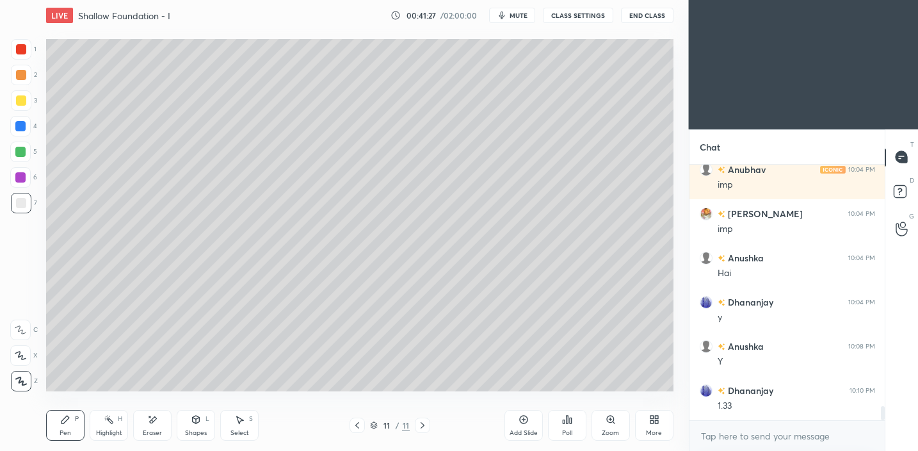
scroll to position [4434, 0]
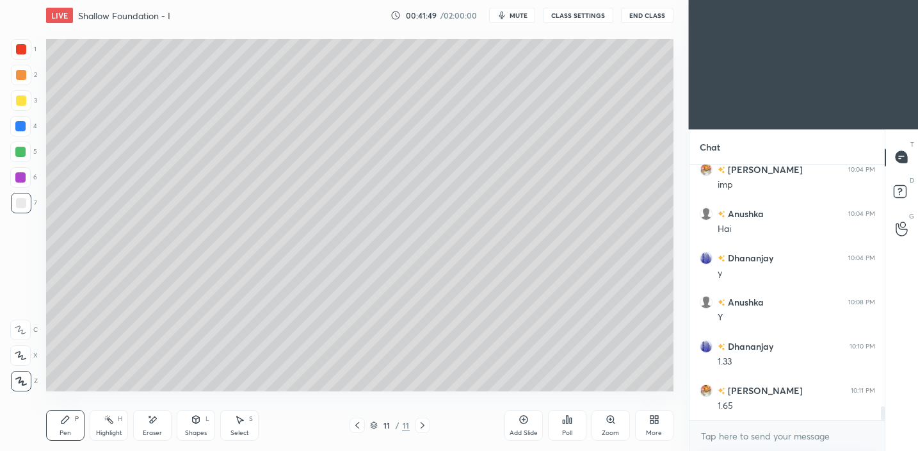
click at [575, 426] on div "Poll" at bounding box center [567, 425] width 38 height 31
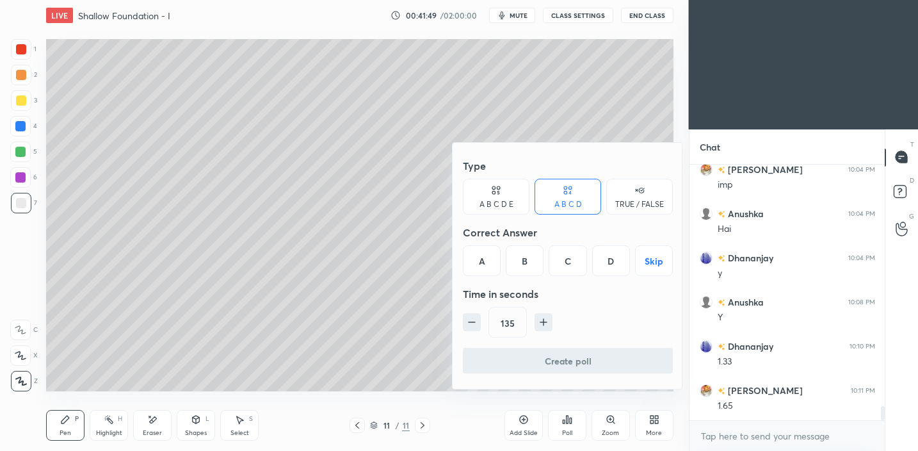
click at [653, 262] on button "Skip" at bounding box center [654, 260] width 38 height 31
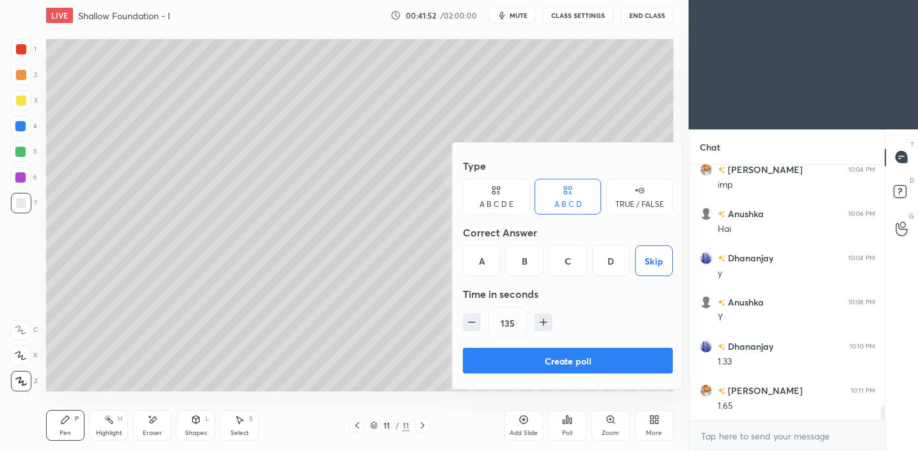
click at [581, 362] on button "Create poll" at bounding box center [568, 361] width 210 height 26
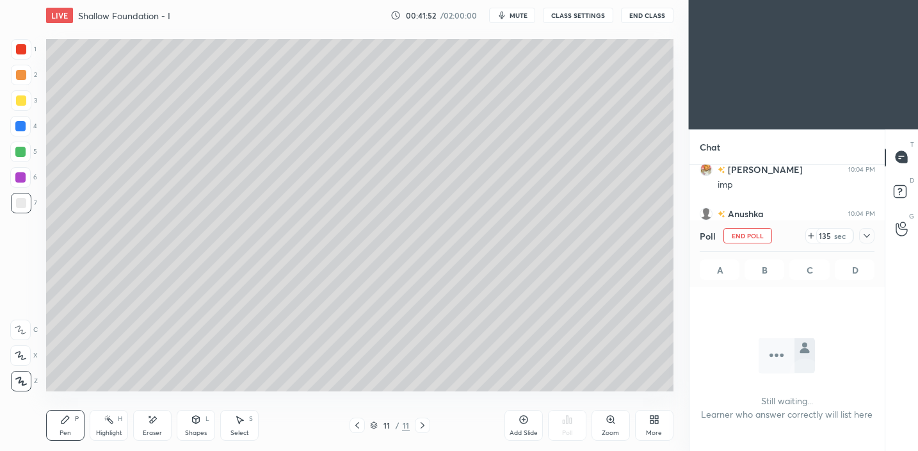
scroll to position [216, 191]
click at [869, 239] on icon at bounding box center [866, 235] width 10 height 10
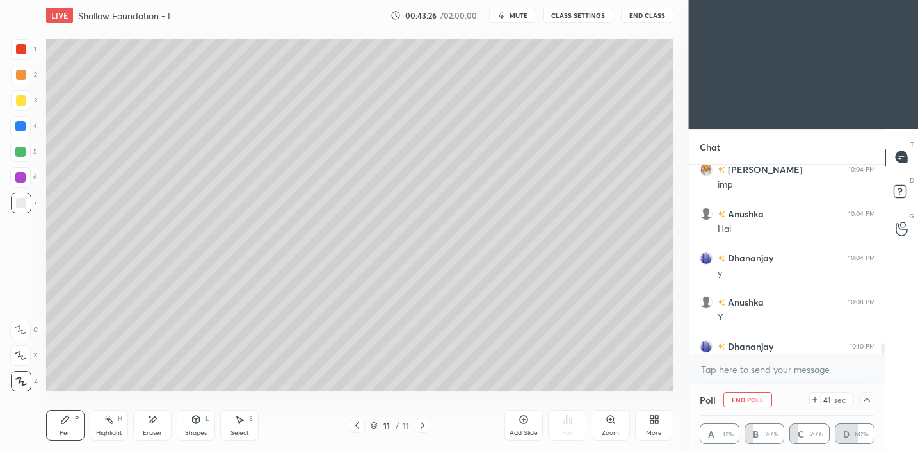
click at [22, 107] on div at bounding box center [21, 100] width 20 height 20
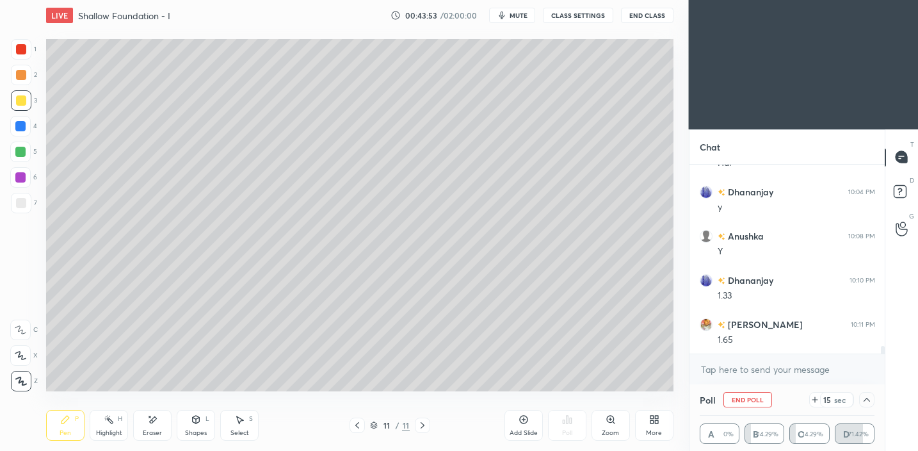
click at [753, 396] on button "End Poll" at bounding box center [747, 399] width 49 height 15
type textarea "x"
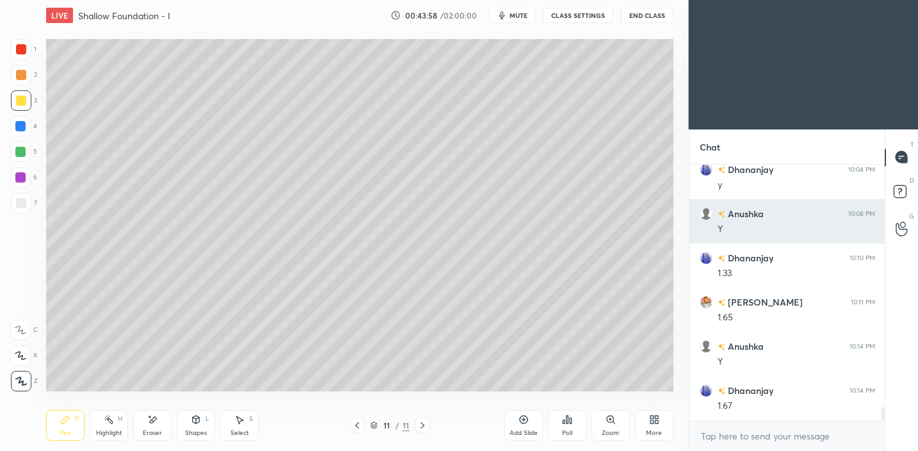
scroll to position [4567, 0]
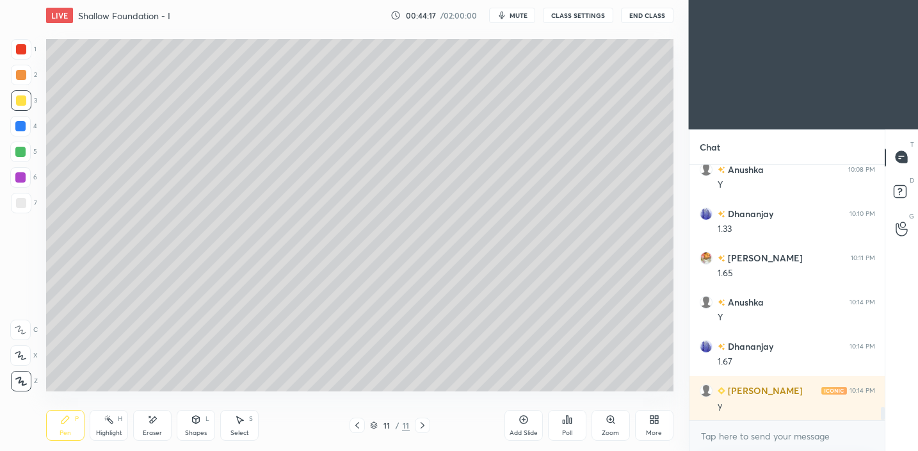
click at [116, 429] on div "Highlight" at bounding box center [109, 432] width 26 height 6
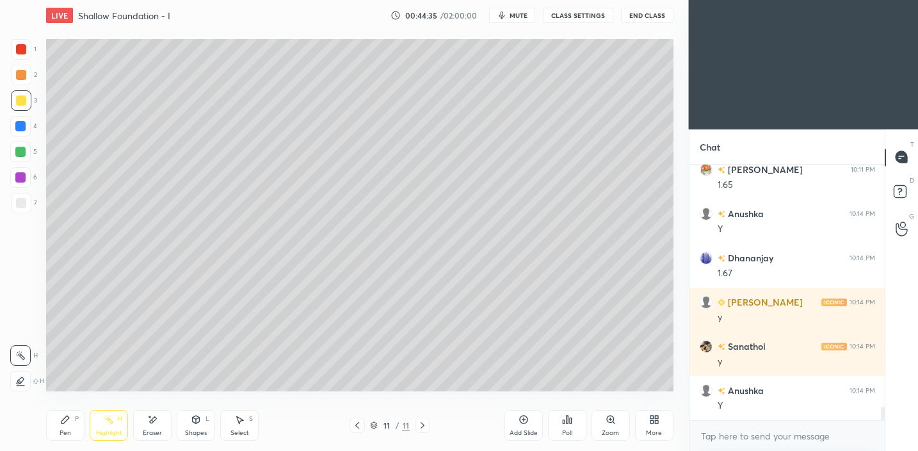
scroll to position [4699, 0]
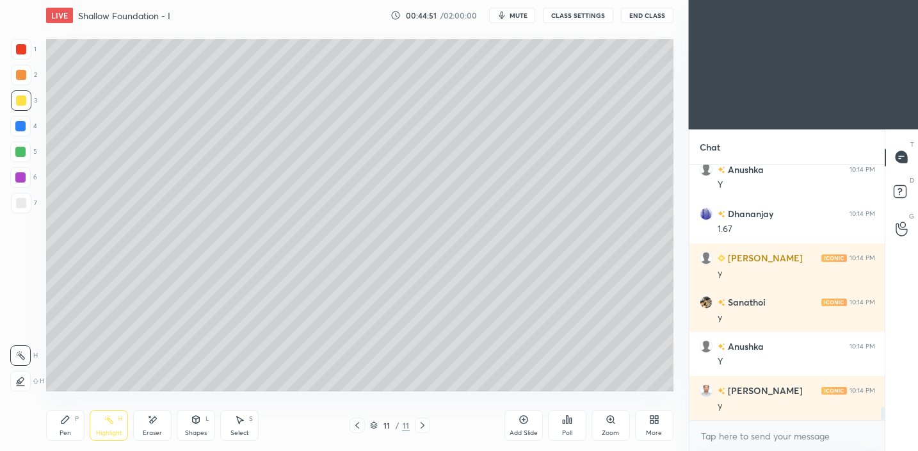
click at [68, 426] on div "Pen P" at bounding box center [65, 425] width 38 height 31
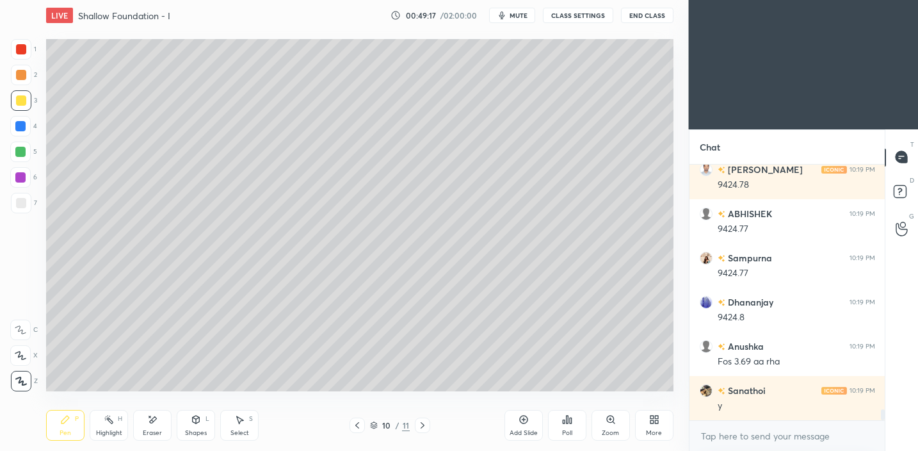
scroll to position [5803, 0]
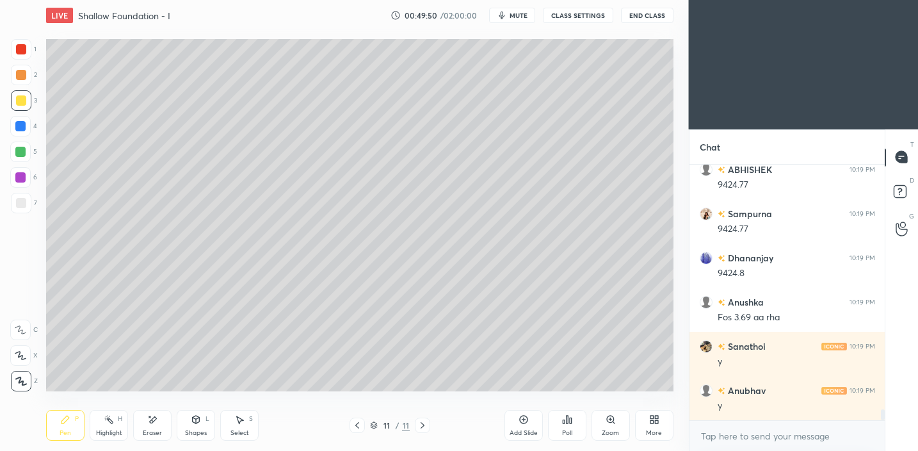
click at [193, 420] on icon at bounding box center [196, 419] width 7 height 8
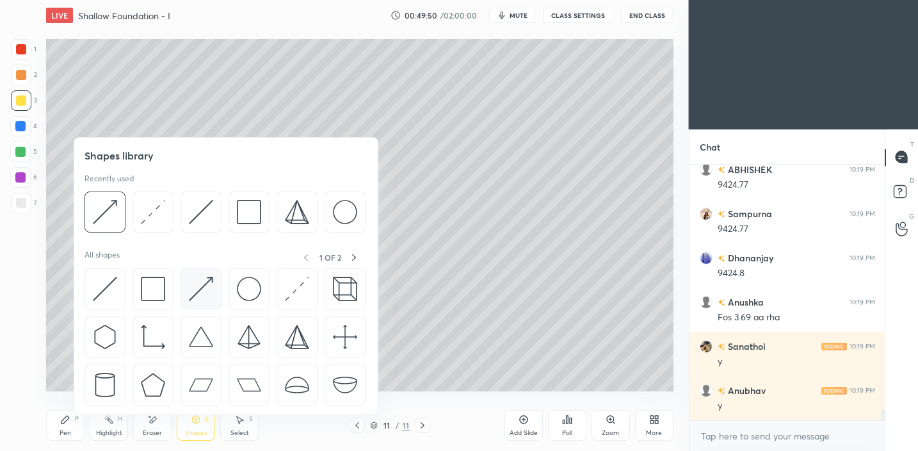
click at [186, 295] on div at bounding box center [200, 288] width 41 height 41
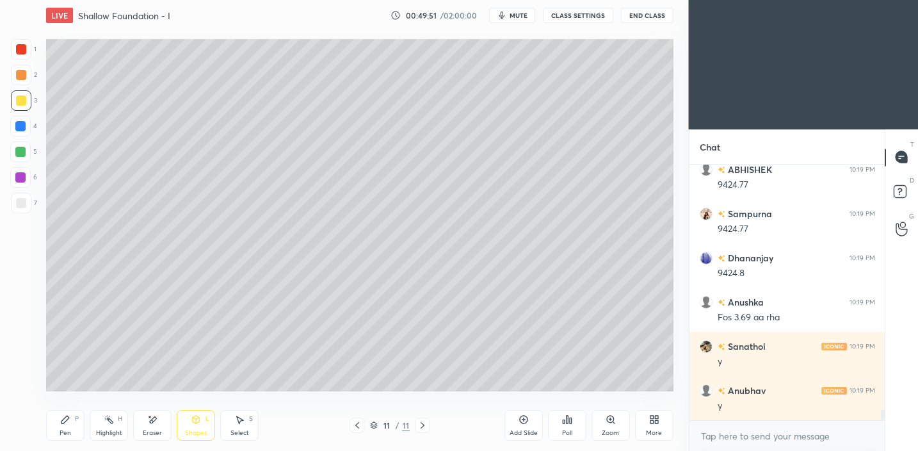
drag, startPoint x: 194, startPoint y: 427, endPoint x: 193, endPoint y: 416, distance: 10.9
click at [195, 424] on div "Shapes L" at bounding box center [196, 425] width 38 height 31
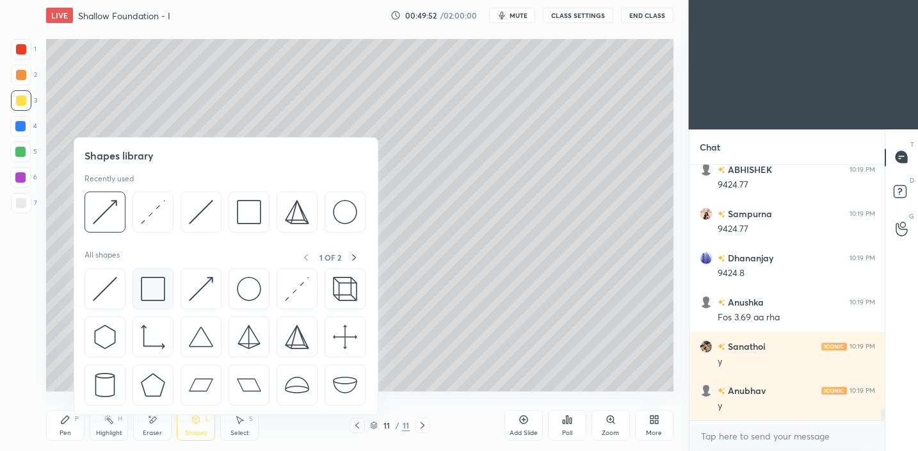
click at [154, 295] on img at bounding box center [153, 288] width 24 height 24
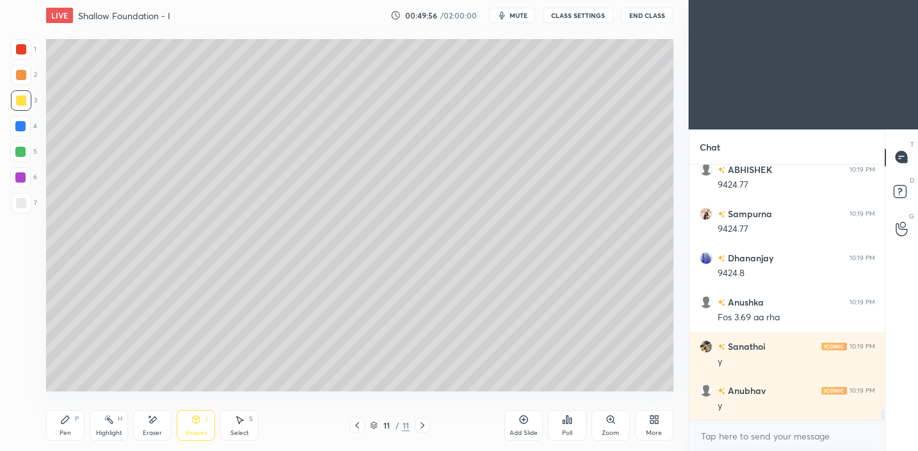
click at [68, 410] on div "Pen P" at bounding box center [65, 425] width 38 height 31
click at [675, 352] on div "Setting up your live class Poll for secs No correct answer Start poll" at bounding box center [359, 215] width 637 height 369
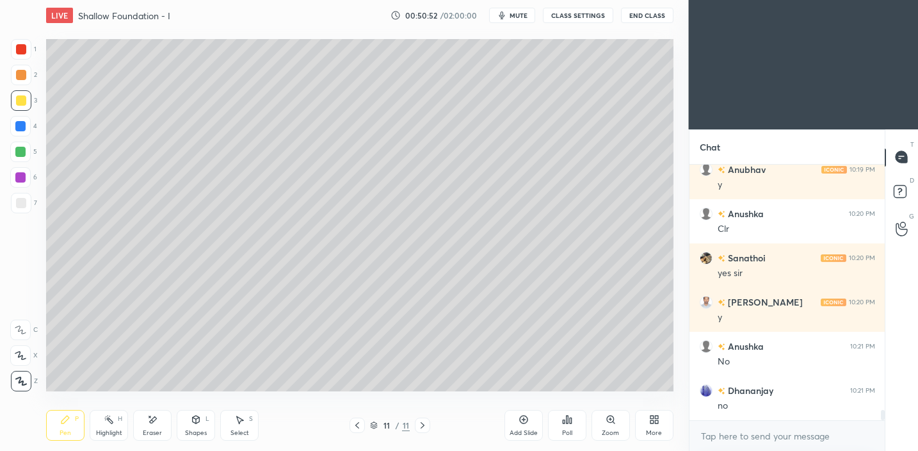
scroll to position [6068, 0]
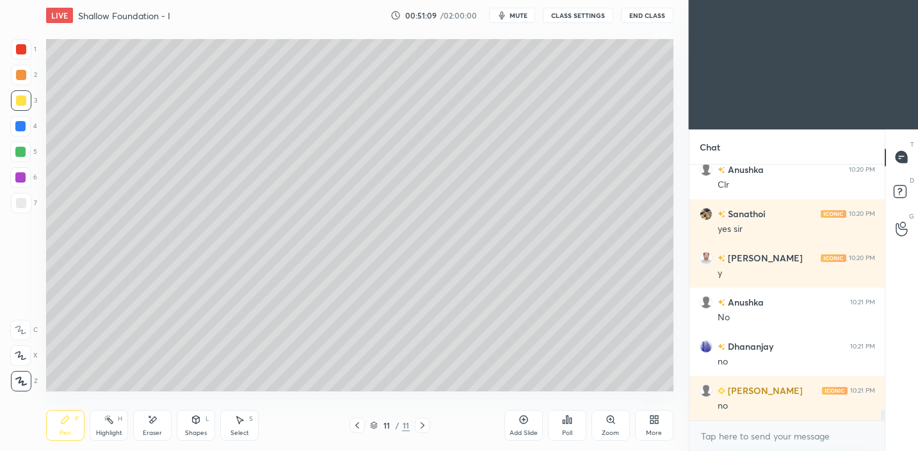
click at [533, 429] on div "Add Slide" at bounding box center [523, 432] width 28 height 6
click at [196, 422] on div "Shapes L" at bounding box center [196, 425] width 38 height 31
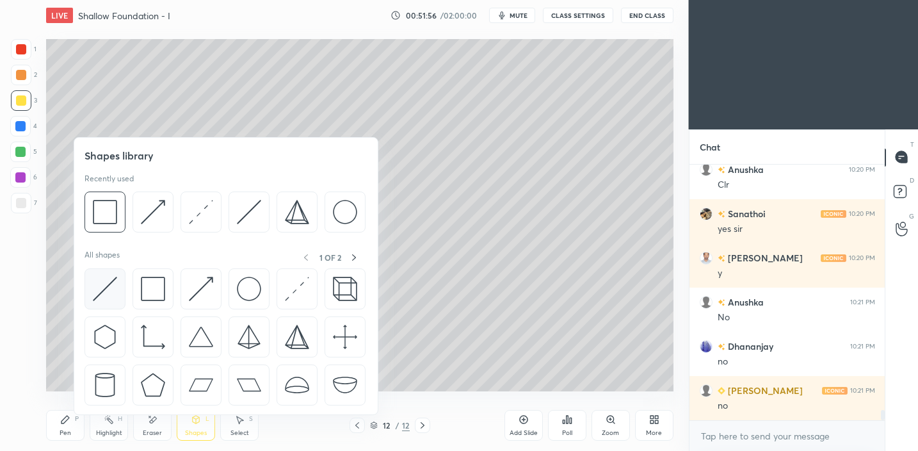
click at [90, 288] on div at bounding box center [104, 288] width 41 height 41
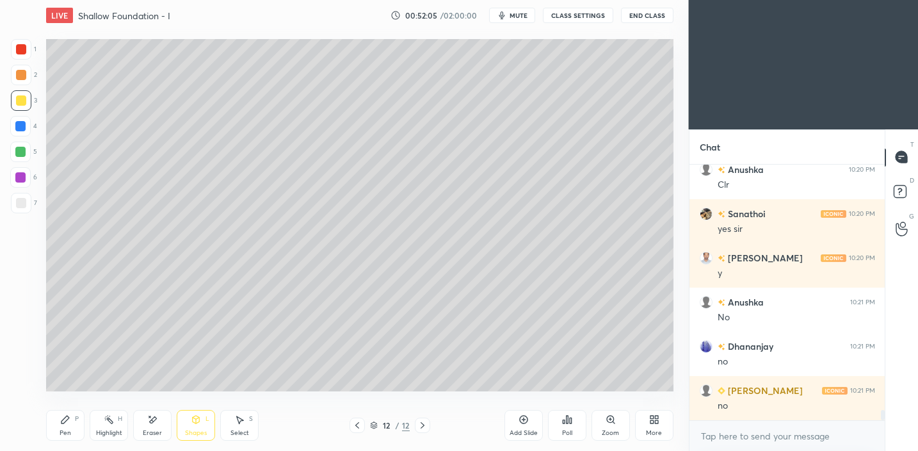
click at [60, 437] on div "Pen P" at bounding box center [65, 425] width 38 height 31
click at [191, 427] on div "Shapes L" at bounding box center [196, 425] width 38 height 31
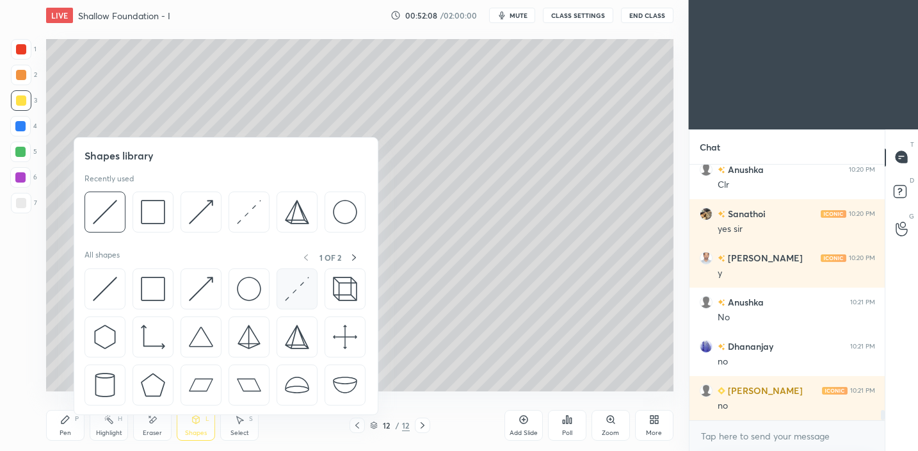
click at [287, 298] on img at bounding box center [297, 288] width 24 height 24
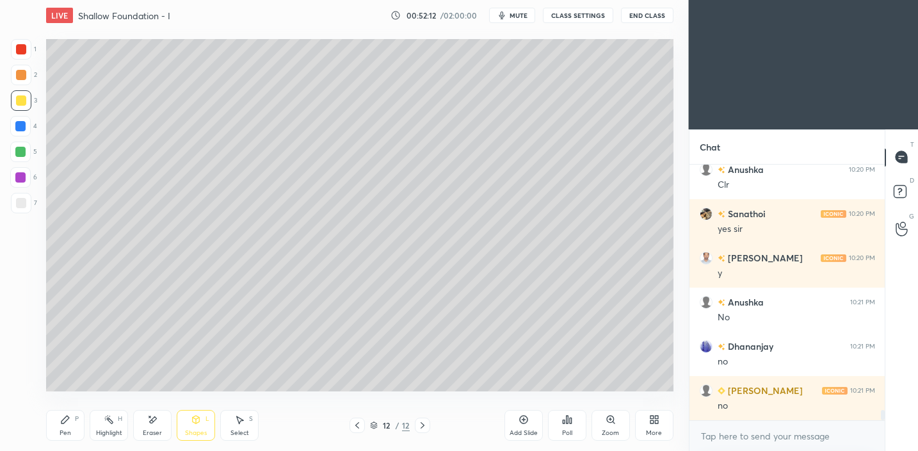
click at [72, 437] on div "Pen P" at bounding box center [65, 425] width 38 height 31
drag, startPoint x: 24, startPoint y: 206, endPoint x: 35, endPoint y: 201, distance: 12.6
click at [24, 206] on div at bounding box center [21, 203] width 10 height 10
drag, startPoint x: 20, startPoint y: 152, endPoint x: 38, endPoint y: 138, distance: 22.8
click at [20, 152] on div at bounding box center [20, 152] width 10 height 10
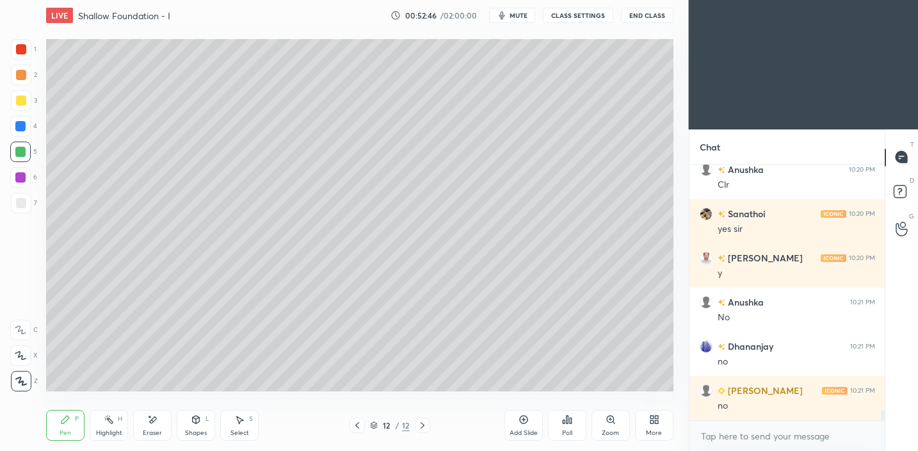
drag, startPoint x: 26, startPoint y: 202, endPoint x: 33, endPoint y: 196, distance: 8.7
click at [27, 201] on div at bounding box center [21, 203] width 20 height 20
click at [26, 107] on div at bounding box center [21, 100] width 20 height 20
click at [23, 205] on div at bounding box center [21, 203] width 10 height 10
click at [76, 393] on div "Setting up your live class Poll for secs No correct answer Start poll" at bounding box center [359, 215] width 637 height 369
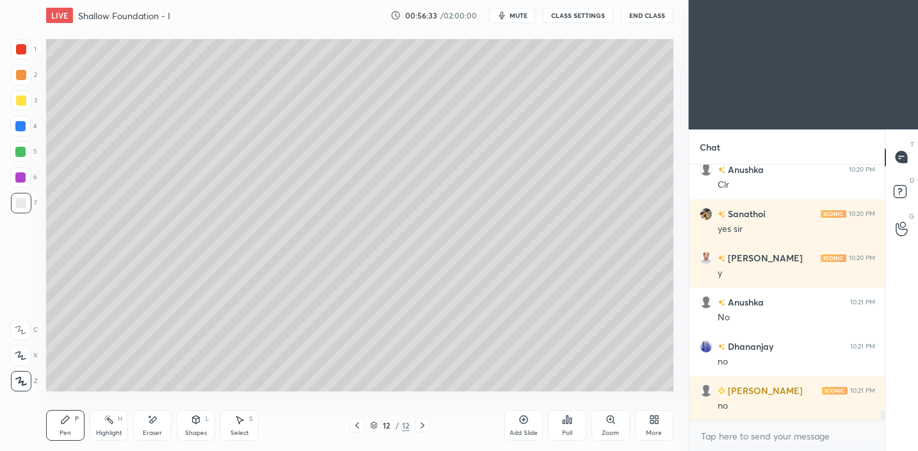
click at [562, 429] on div "Poll" at bounding box center [567, 432] width 10 height 6
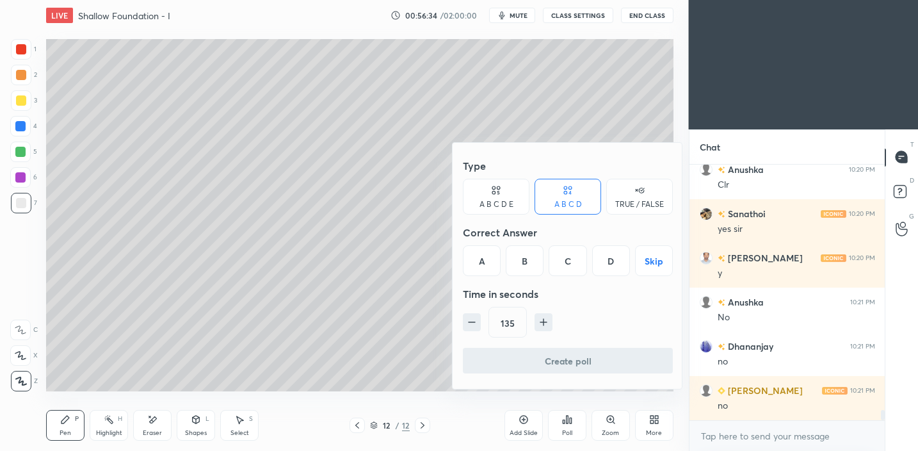
click at [657, 268] on button "Skip" at bounding box center [654, 260] width 38 height 31
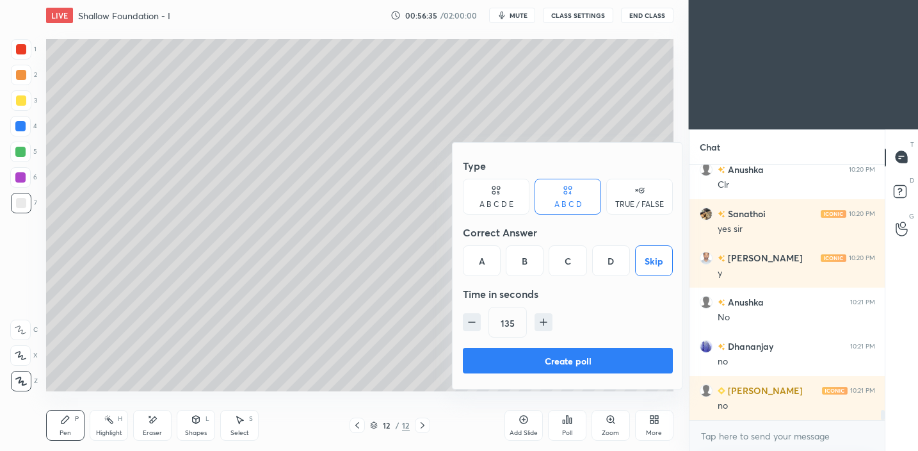
scroll to position [6112, 0]
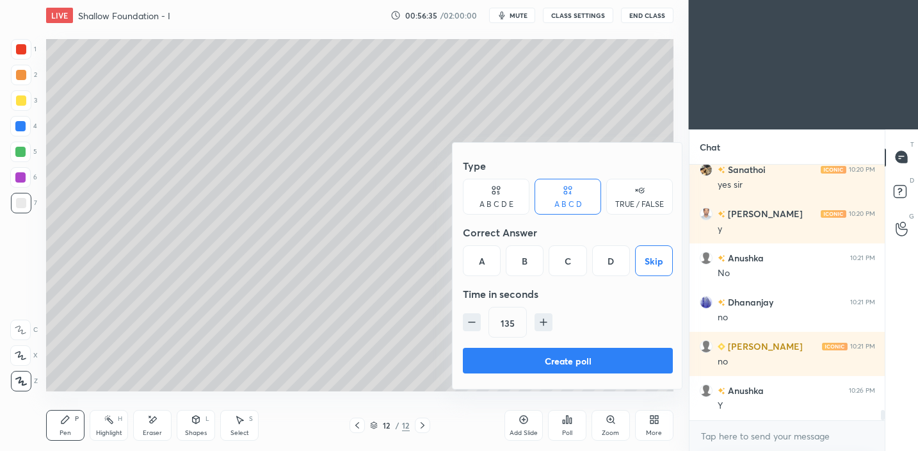
click at [541, 323] on icon "button" at bounding box center [543, 322] width 13 height 13
type input "150"
click at [545, 360] on button "Create poll" at bounding box center [568, 361] width 210 height 26
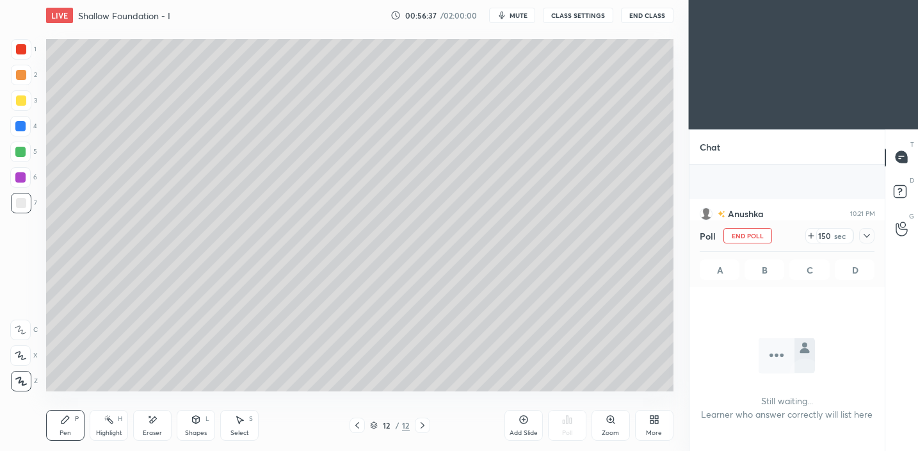
scroll to position [216, 191]
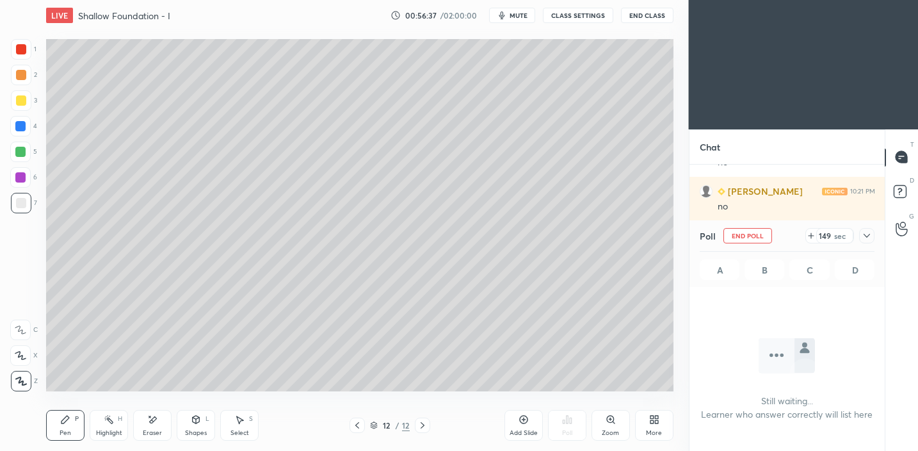
click at [865, 237] on icon at bounding box center [866, 235] width 10 height 10
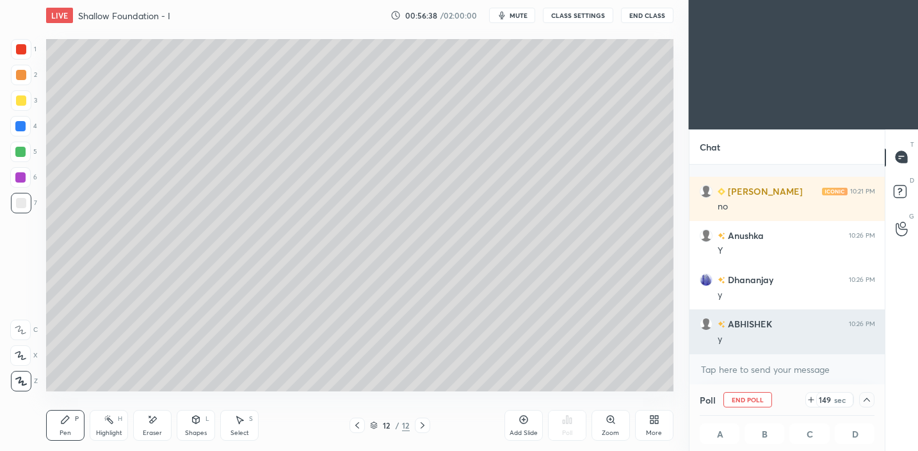
scroll to position [6356, 0]
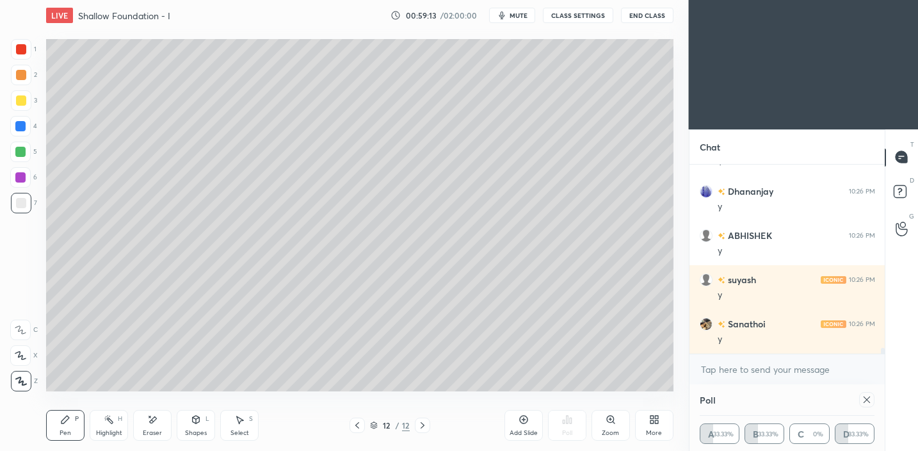
click at [873, 403] on div "Poll A 33.33% B 33.33% C 0% D 33.33%" at bounding box center [787, 417] width 196 height 67
click at [870, 403] on icon at bounding box center [866, 399] width 10 height 10
type textarea "x"
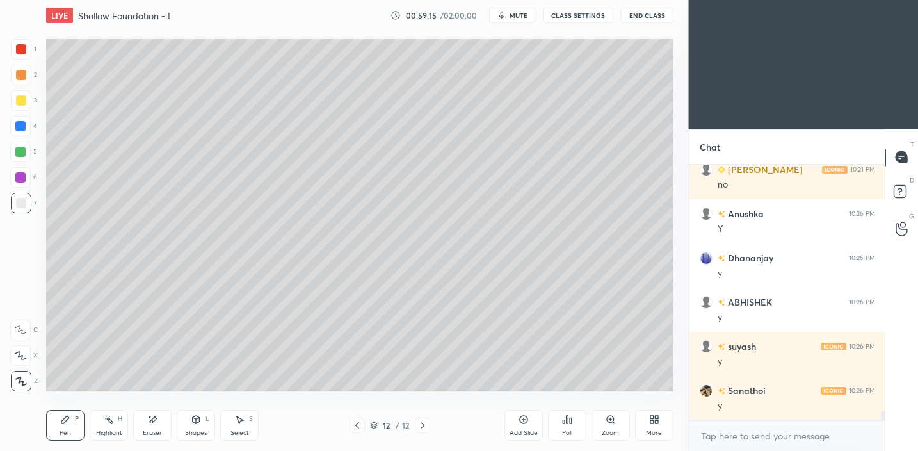
scroll to position [4, 4]
click at [574, 426] on div "Poll" at bounding box center [567, 425] width 38 height 31
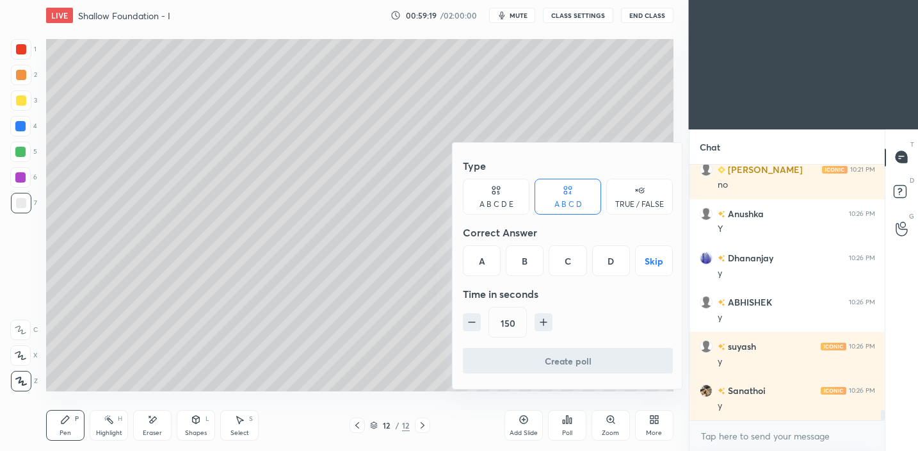
drag, startPoint x: 421, startPoint y: 340, endPoint x: 453, endPoint y: 350, distance: 33.0
click at [421, 341] on div at bounding box center [459, 225] width 918 height 451
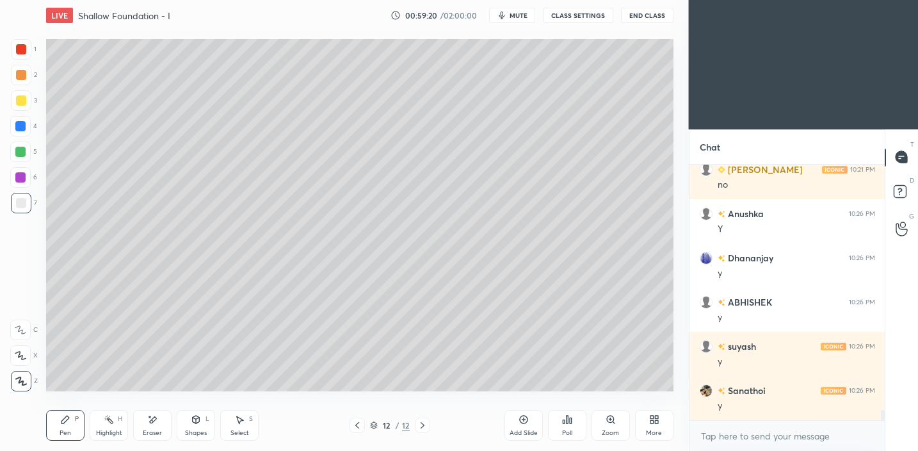
click at [611, 422] on icon at bounding box center [610, 419] width 10 height 10
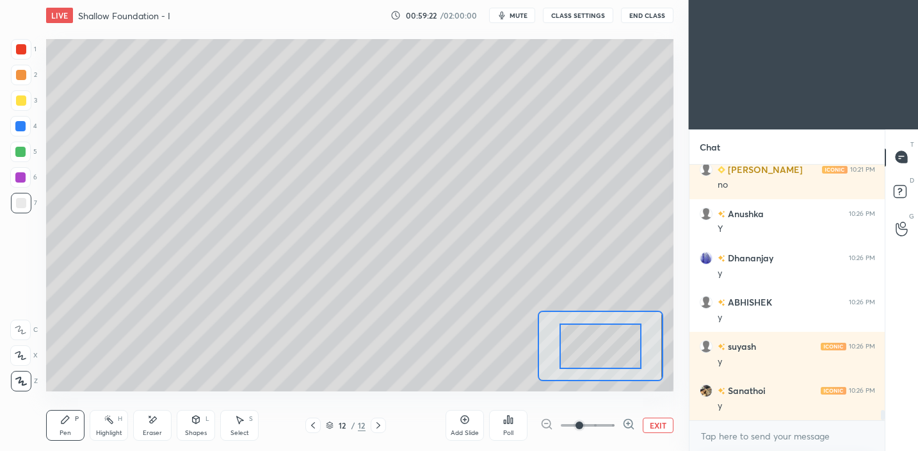
click at [654, 427] on button "EXIT" at bounding box center [658, 424] width 31 height 15
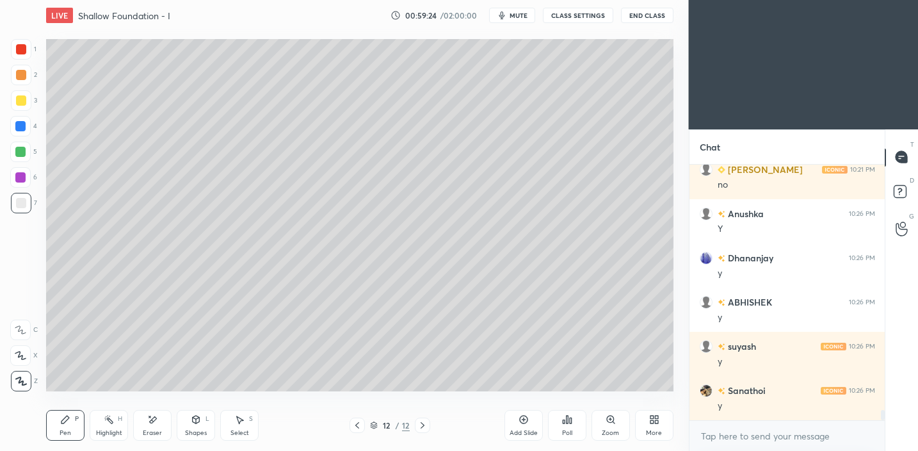
click at [523, 421] on icon at bounding box center [523, 419] width 4 height 4
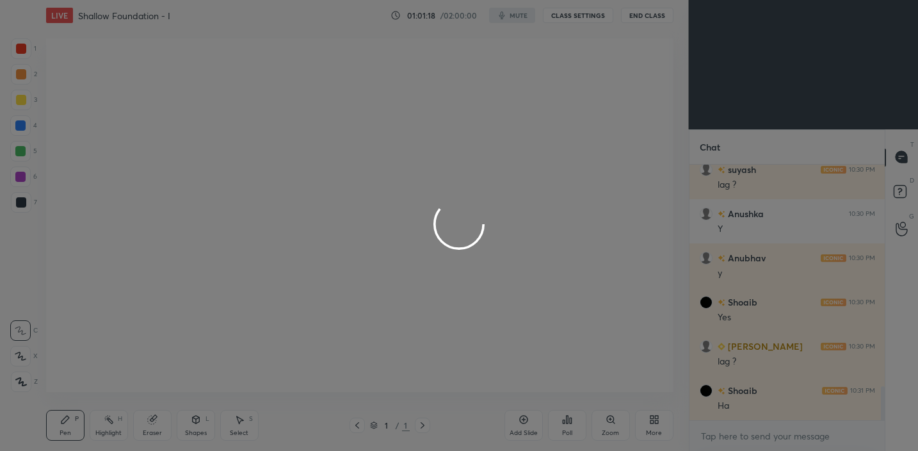
scroll to position [369, 637]
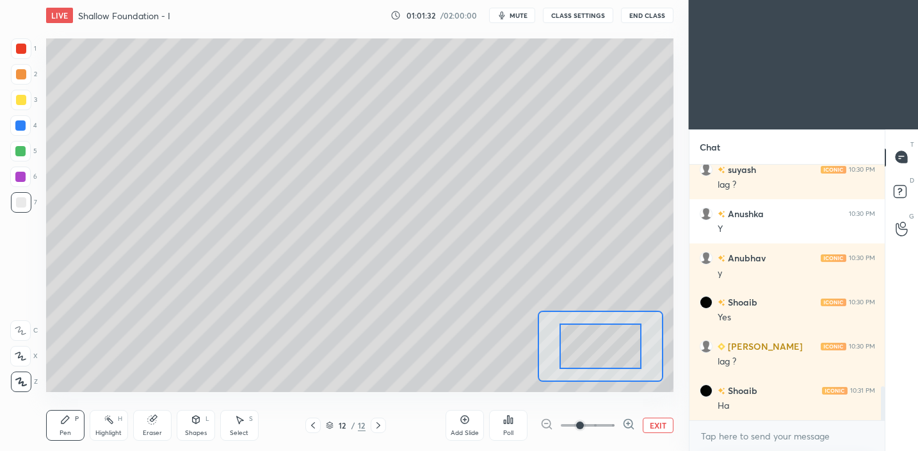
click at [662, 426] on button "EXIT" at bounding box center [658, 424] width 31 height 15
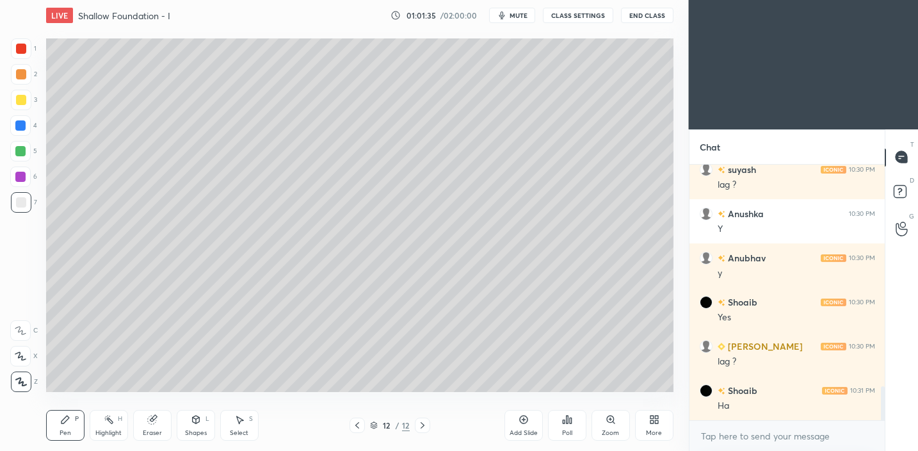
drag, startPoint x: 523, startPoint y: 425, endPoint x: 521, endPoint y: 419, distance: 6.7
click at [521, 424] on div "Add Slide" at bounding box center [523, 425] width 38 height 31
click at [360, 427] on icon at bounding box center [357, 425] width 10 height 10
click at [427, 421] on div at bounding box center [422, 424] width 15 height 15
click at [358, 423] on icon at bounding box center [357, 425] width 10 height 10
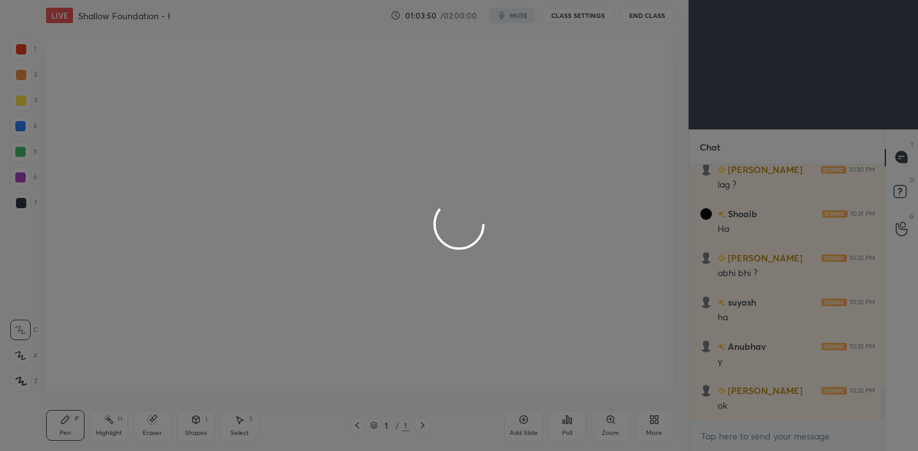
scroll to position [1729, 0]
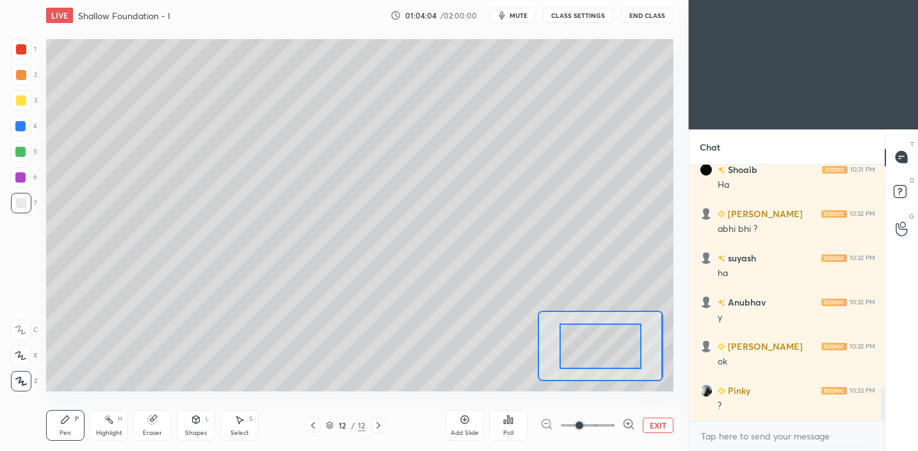
click at [664, 424] on button "EXIT" at bounding box center [658, 424] width 31 height 15
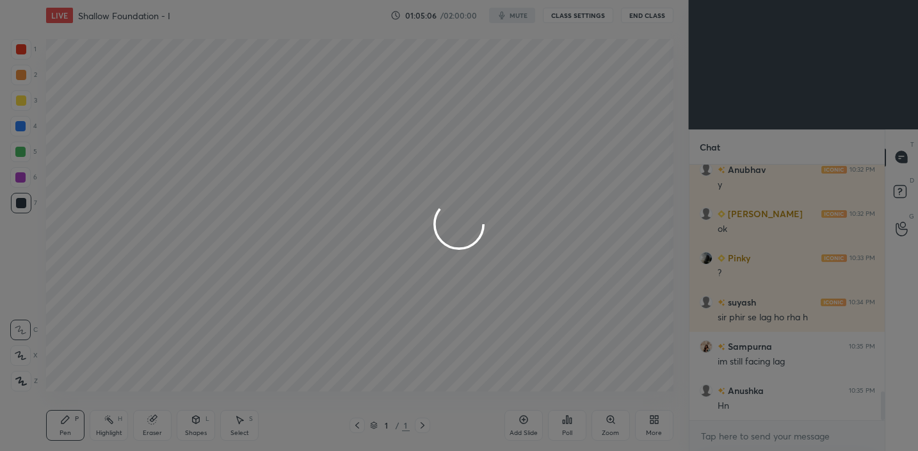
scroll to position [2003, 0]
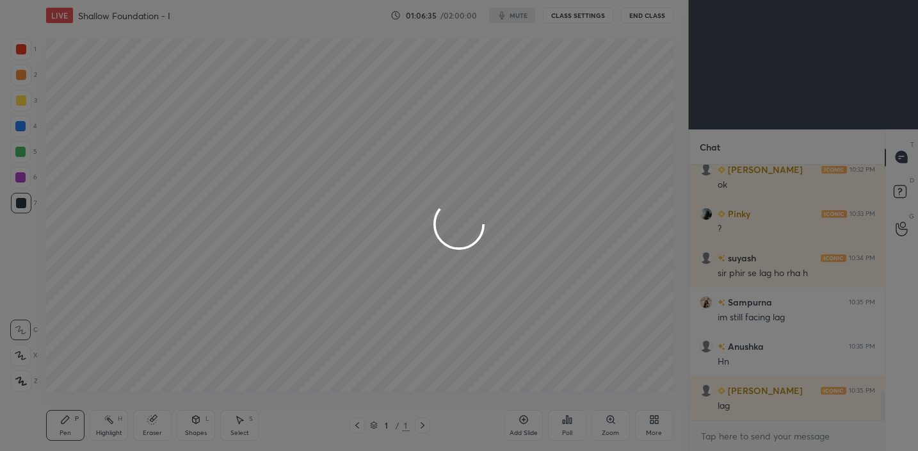
click at [699, 300] on div at bounding box center [459, 225] width 918 height 451
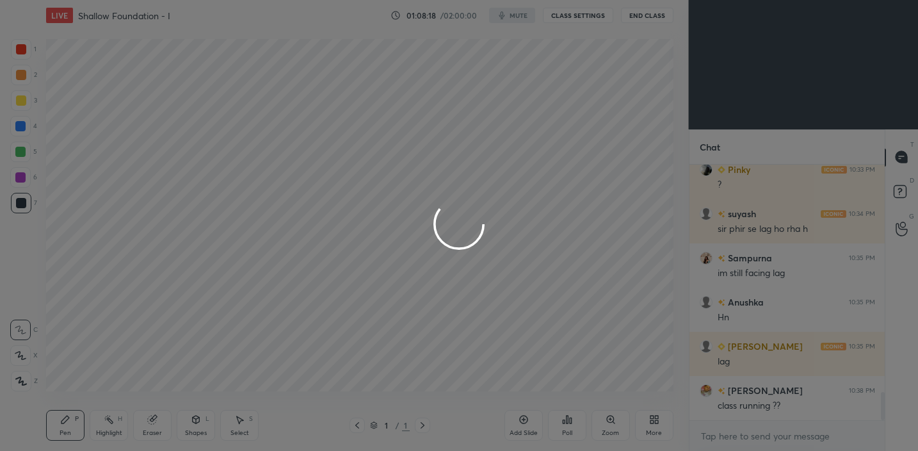
click at [744, 440] on div at bounding box center [459, 225] width 918 height 451
click at [486, 198] on div at bounding box center [459, 225] width 918 height 451
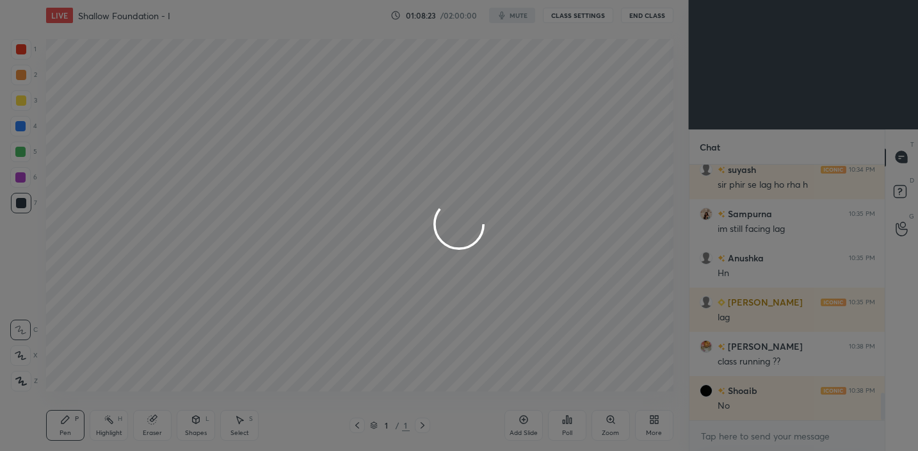
click at [486, 198] on div at bounding box center [459, 225] width 918 height 451
click at [506, 230] on div at bounding box center [459, 225] width 918 height 451
click at [506, 234] on div at bounding box center [459, 225] width 918 height 451
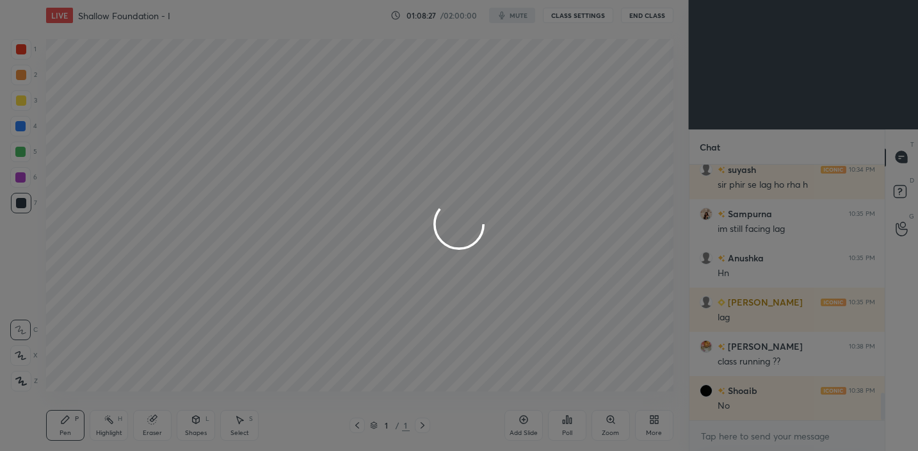
click at [506, 236] on div at bounding box center [459, 225] width 918 height 451
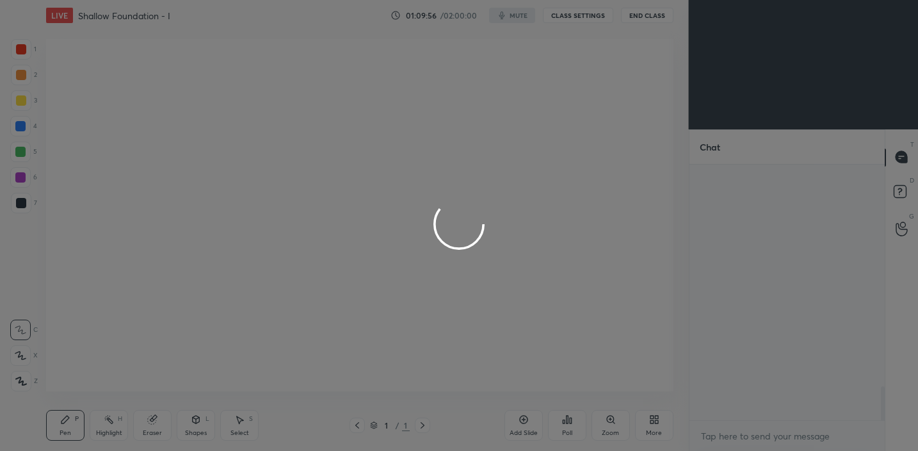
scroll to position [1685, 0]
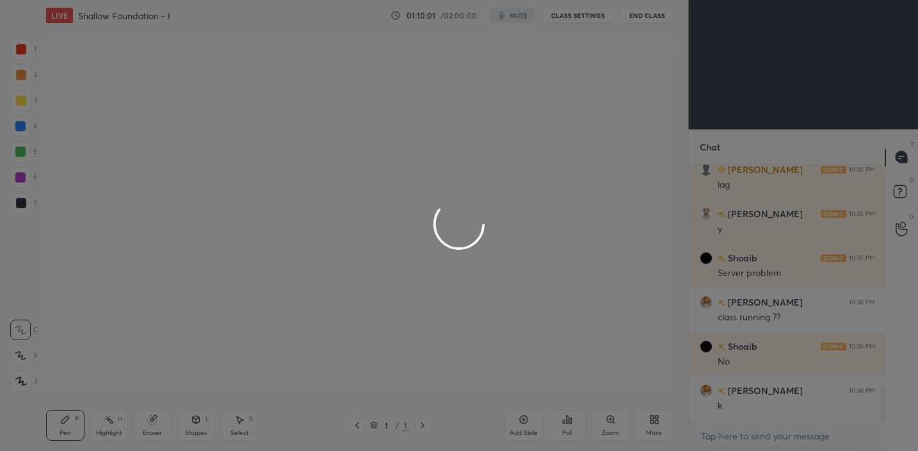
click at [749, 316] on div at bounding box center [459, 225] width 918 height 451
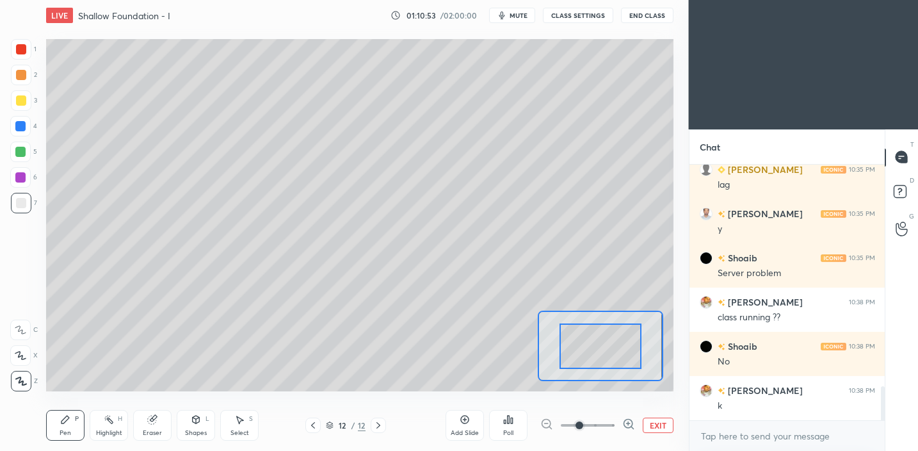
click at [669, 428] on button "EXIT" at bounding box center [658, 424] width 31 height 15
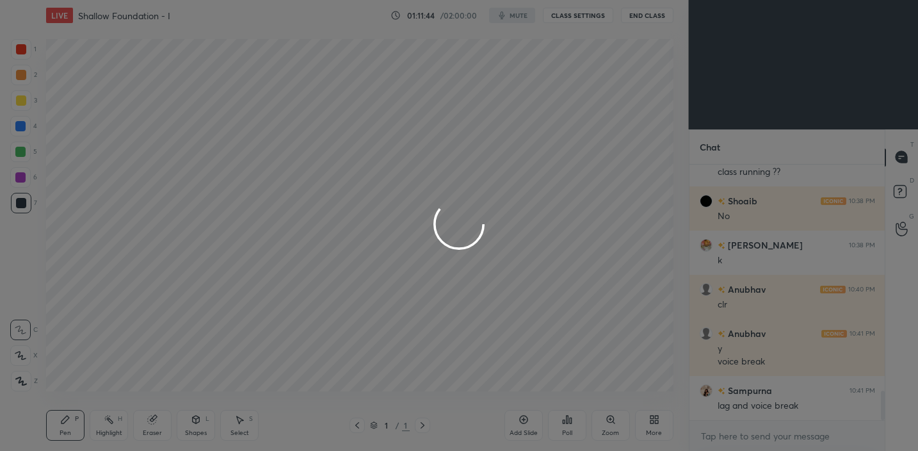
scroll to position [1984, 0]
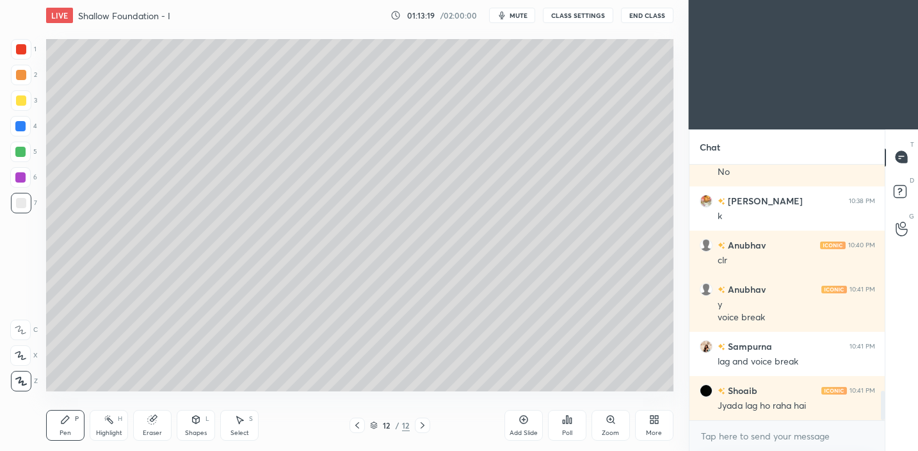
click at [648, 17] on button "End Class" at bounding box center [647, 15] width 52 height 15
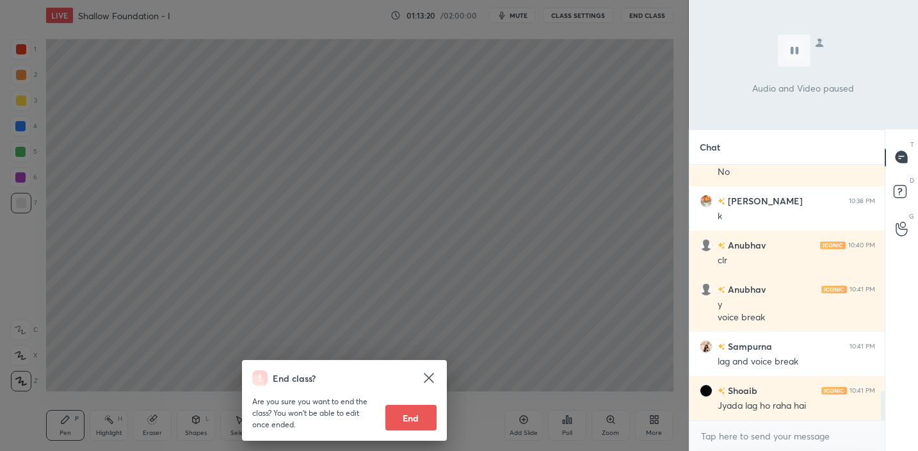
click at [426, 415] on button "End" at bounding box center [410, 418] width 51 height 26
type textarea "x"
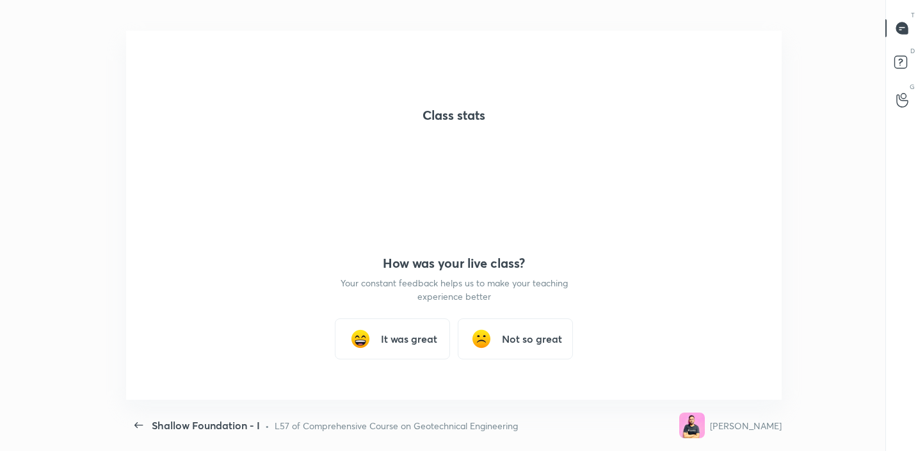
scroll to position [0, 0]
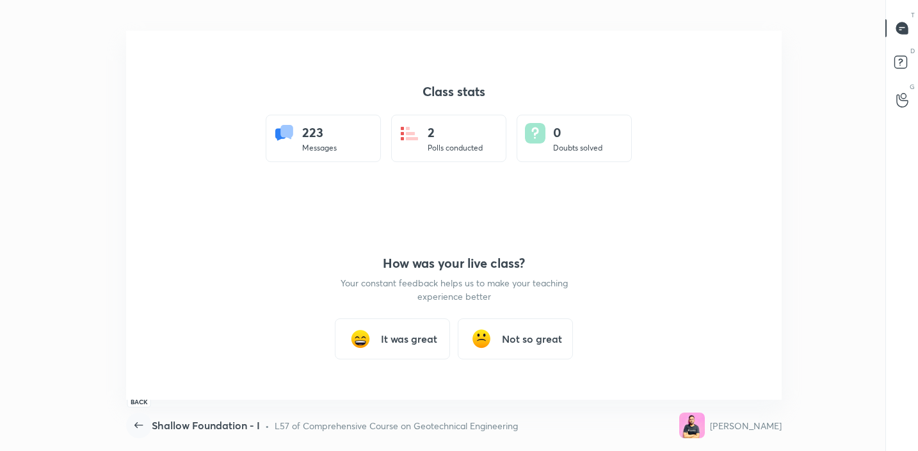
click at [143, 429] on icon "button" at bounding box center [138, 424] width 15 height 15
